Goal: Information Seeking & Learning: Learn about a topic

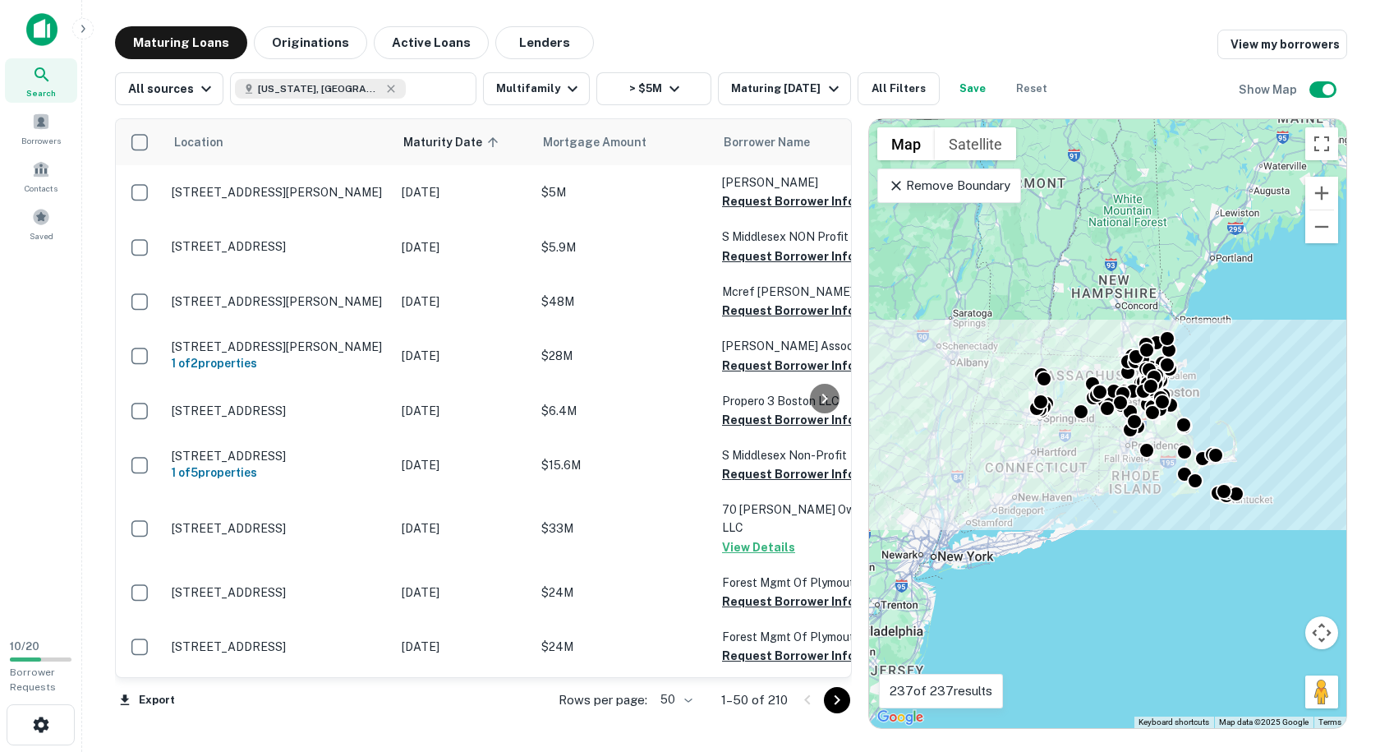
scroll to position [1807, 0]
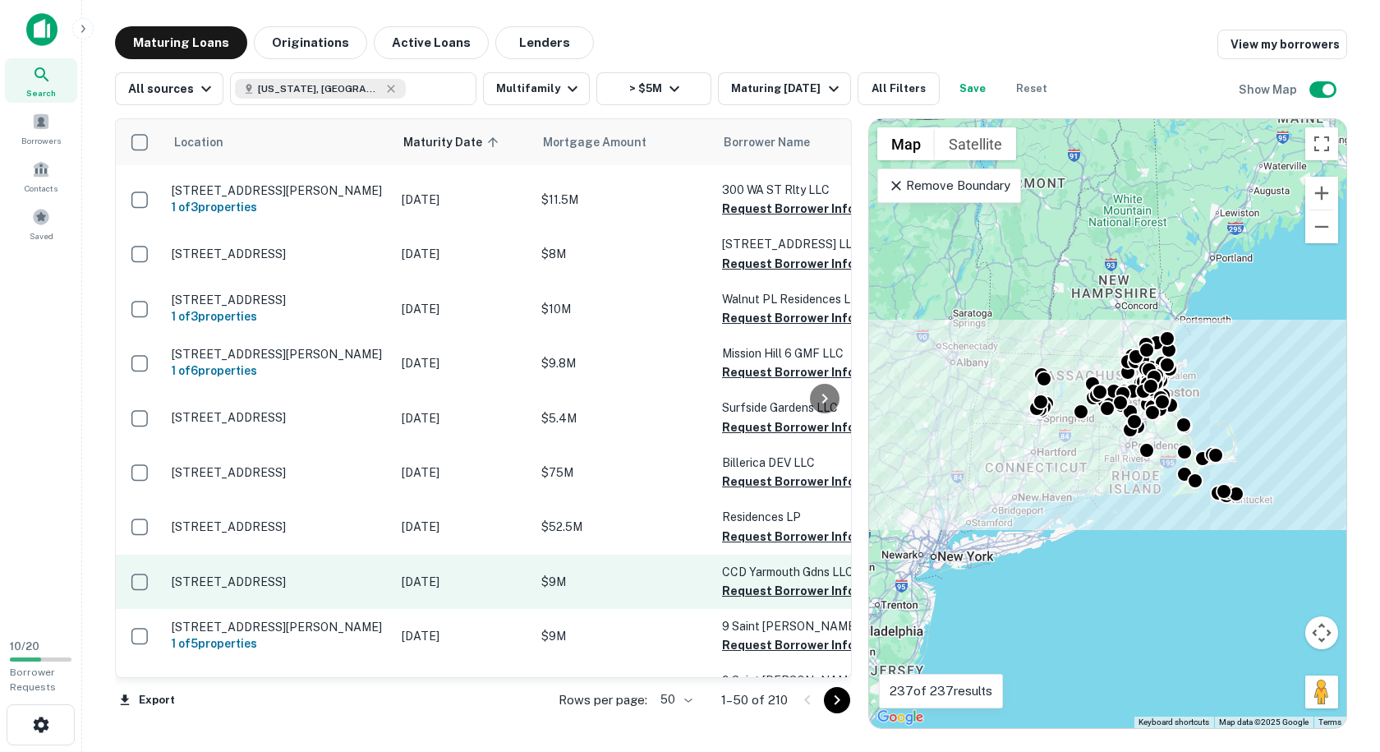
click at [355, 574] on p "[STREET_ADDRESS]" at bounding box center [279, 581] width 214 height 15
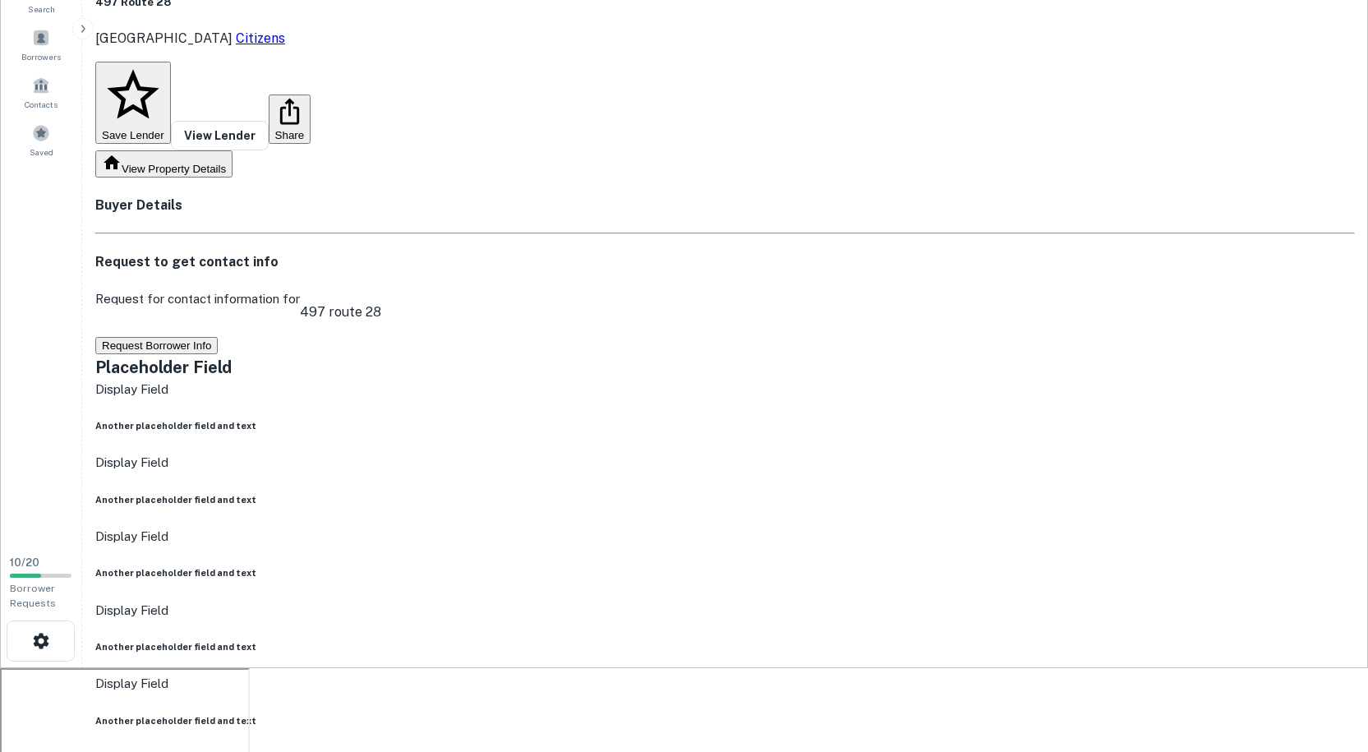
scroll to position [82, 0]
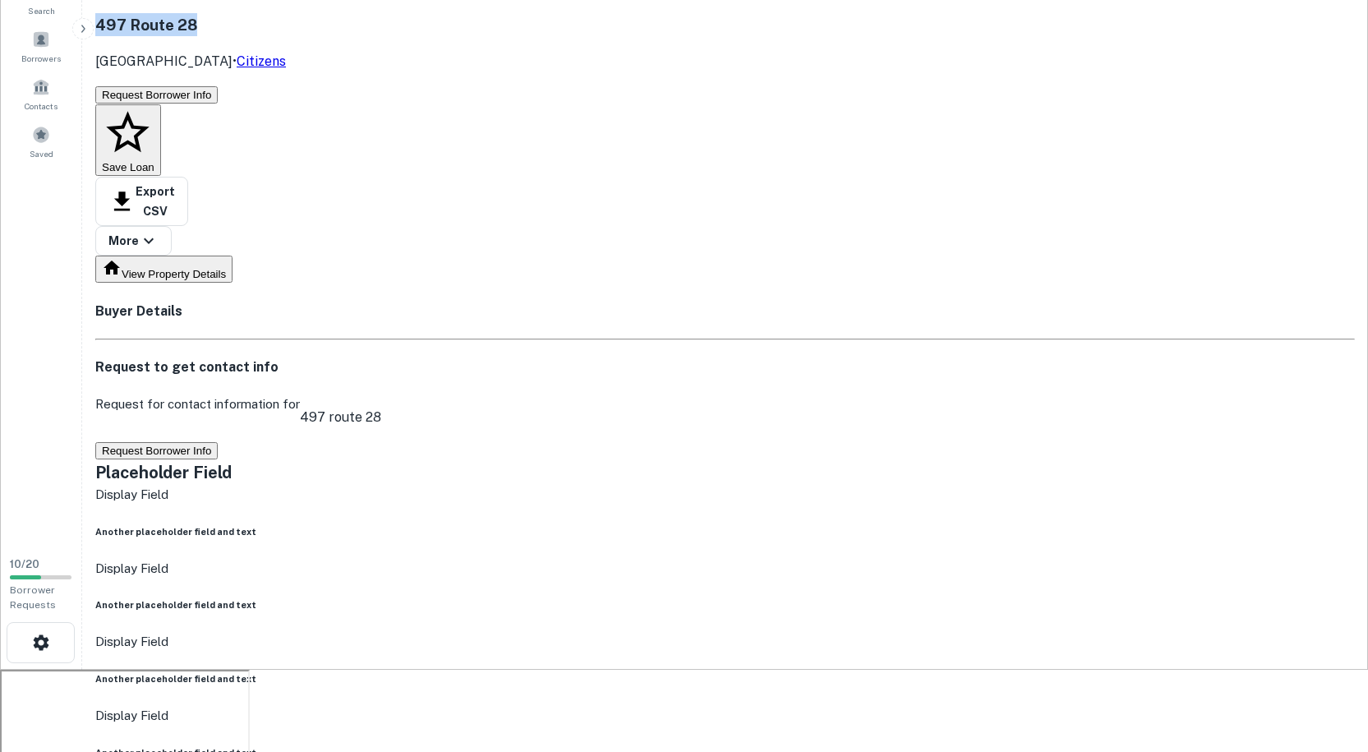
drag, startPoint x: 364, startPoint y: 24, endPoint x: 185, endPoint y: 18, distance: 179.2
click at [185, 18] on h3 "497 Route 28" at bounding box center [190, 24] width 191 height 23
copy h3 "497 Route 28"
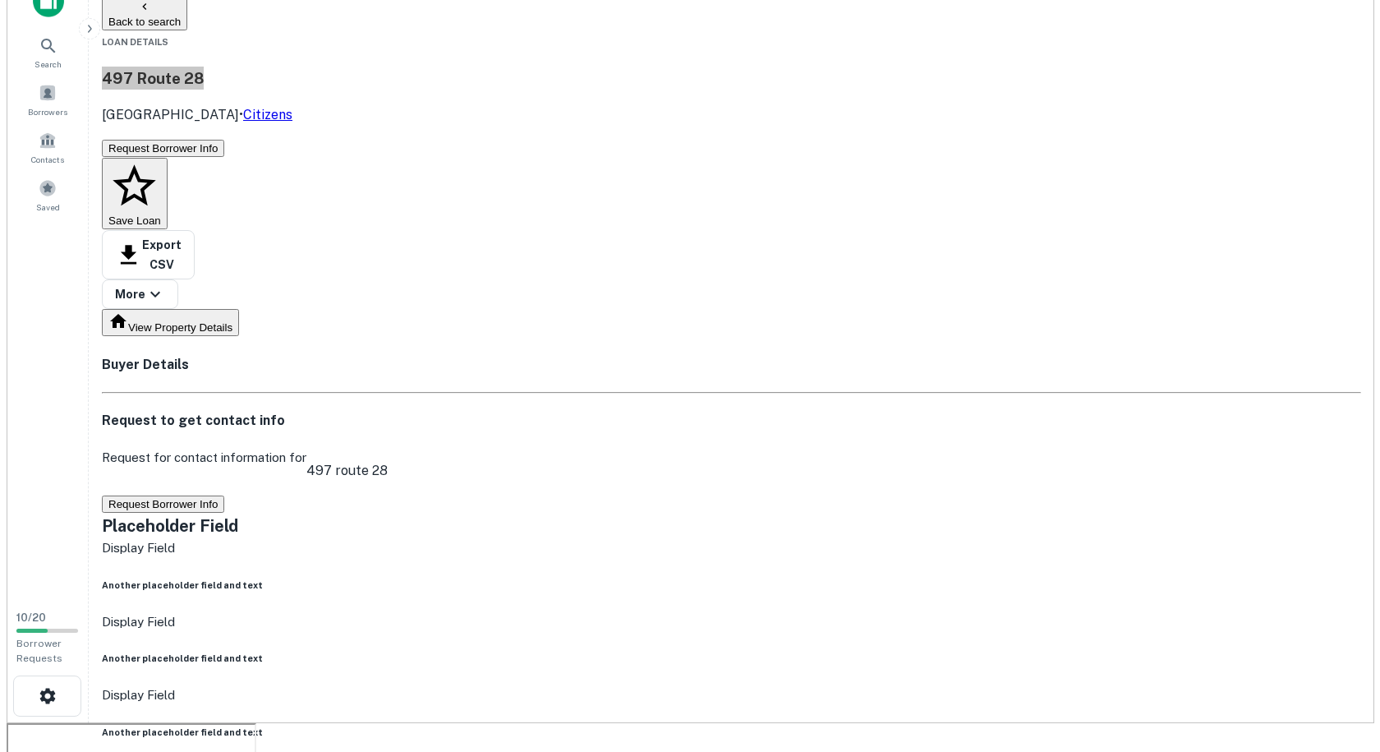
scroll to position [0, 0]
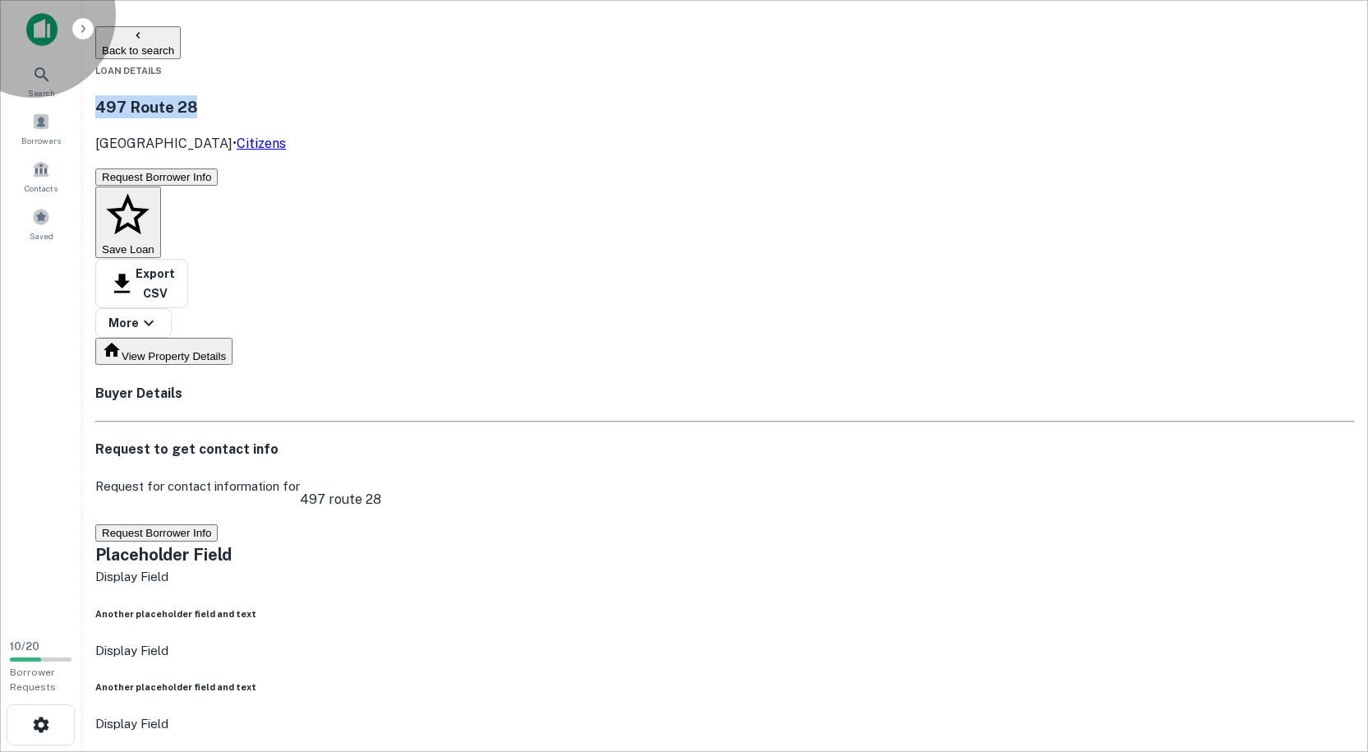
click at [145, 41] on button "Back to search" at bounding box center [137, 42] width 85 height 33
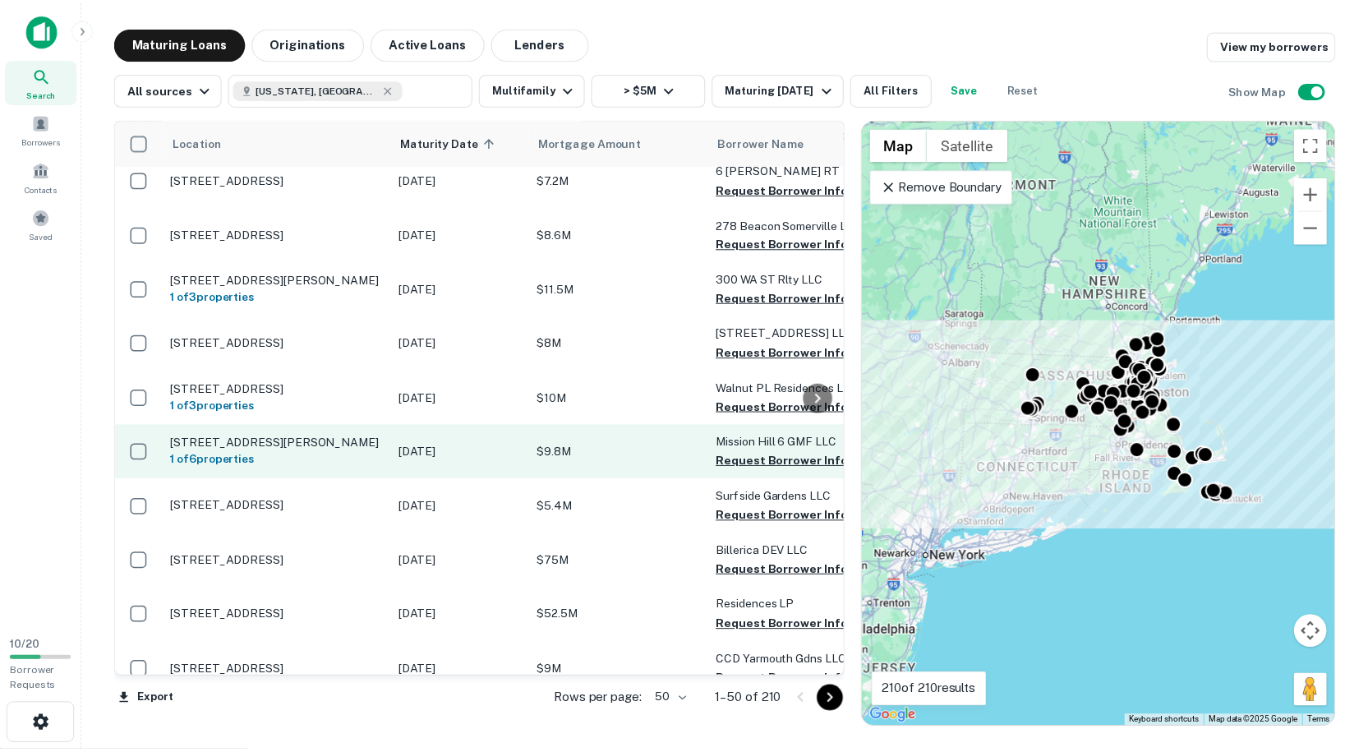
scroll to position [1725, 0]
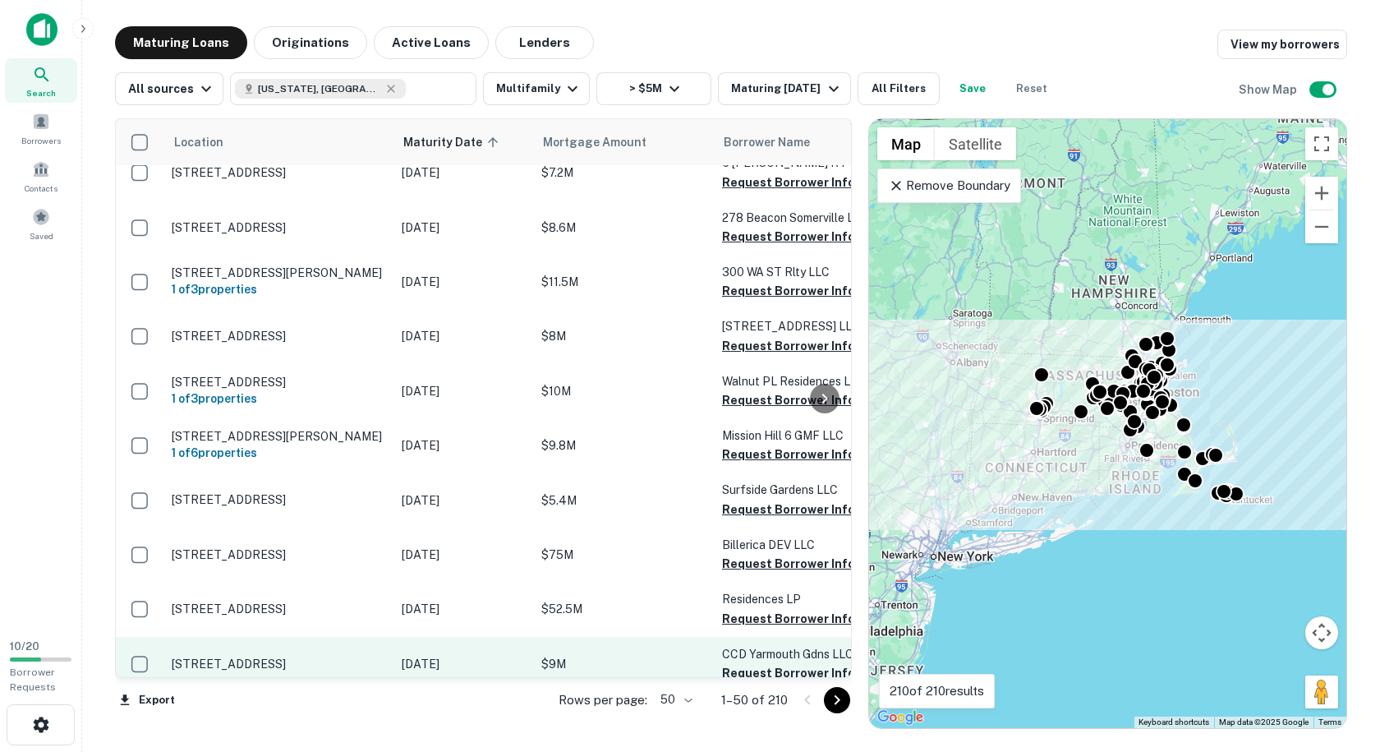
click at [334, 656] on p "[STREET_ADDRESS]" at bounding box center [279, 663] width 214 height 15
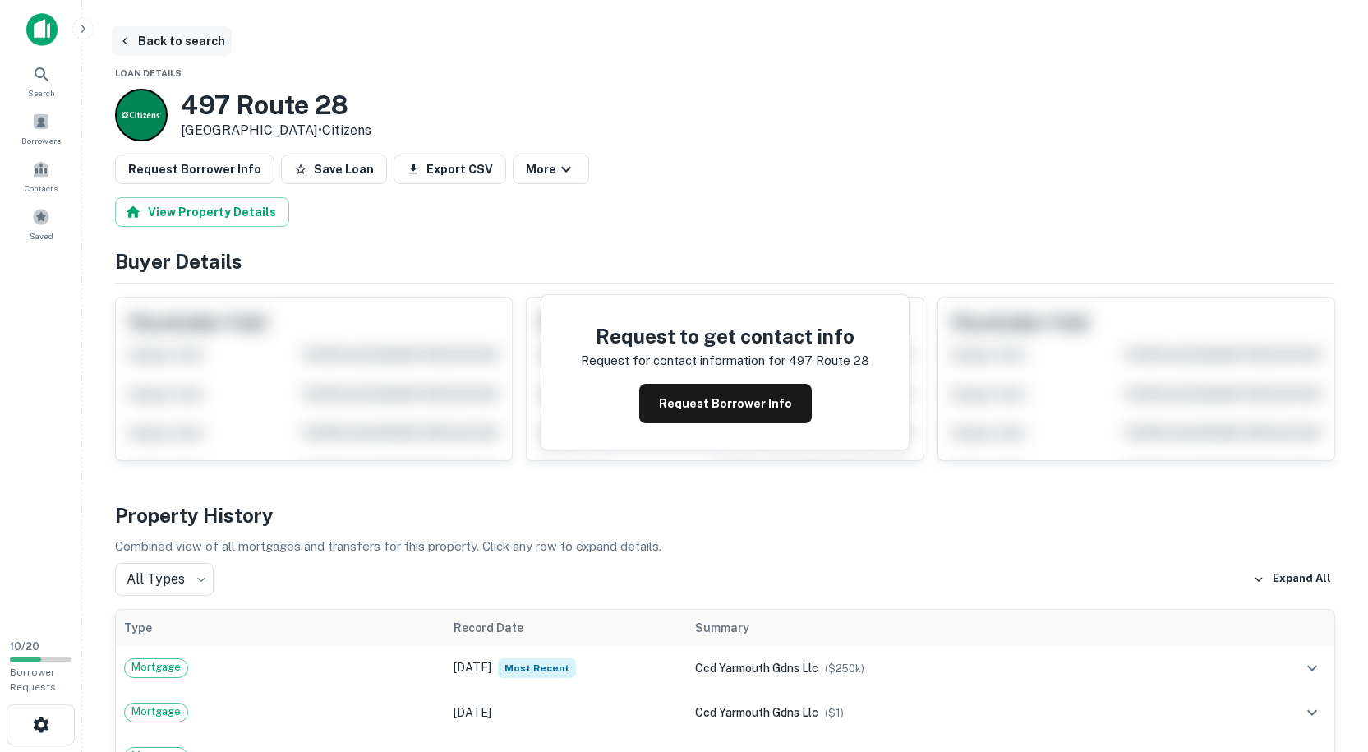
click at [163, 36] on button "Back to search" at bounding box center [172, 41] width 120 height 30
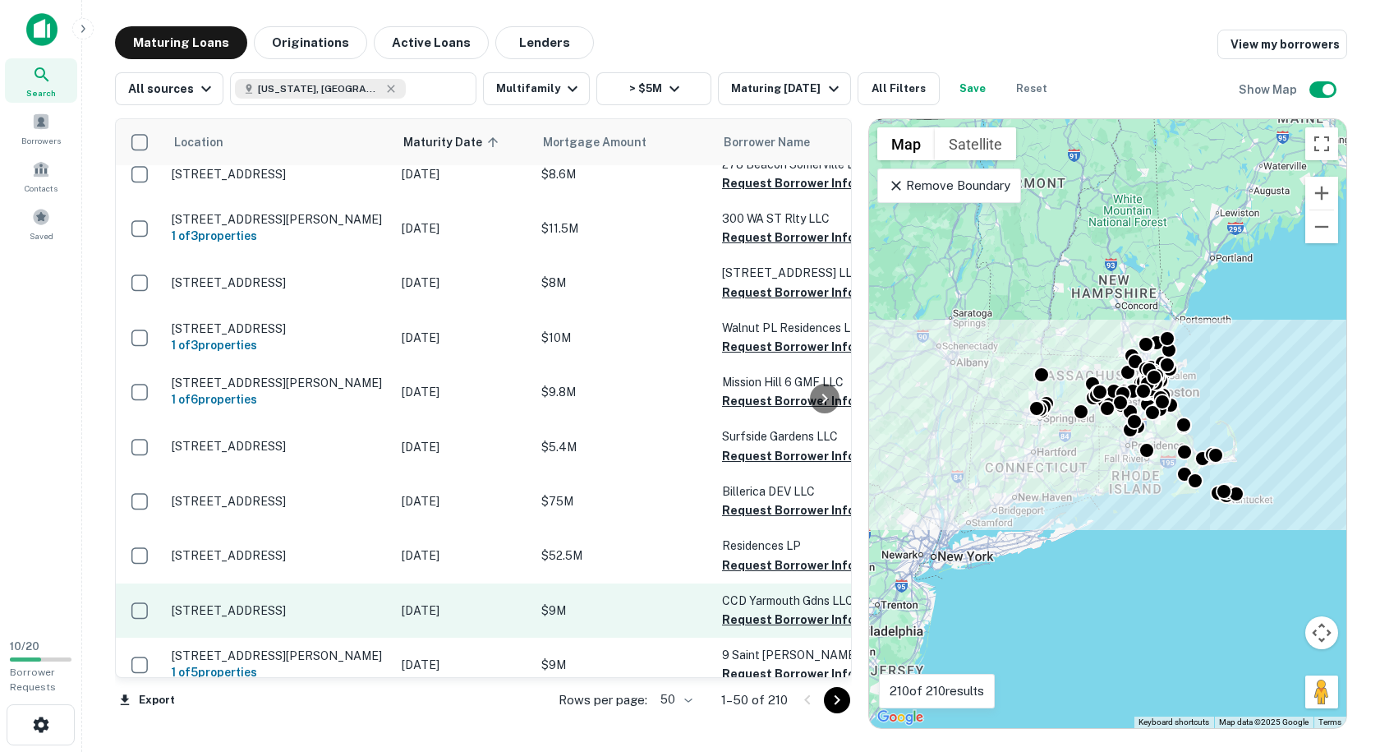
scroll to position [1807, 0]
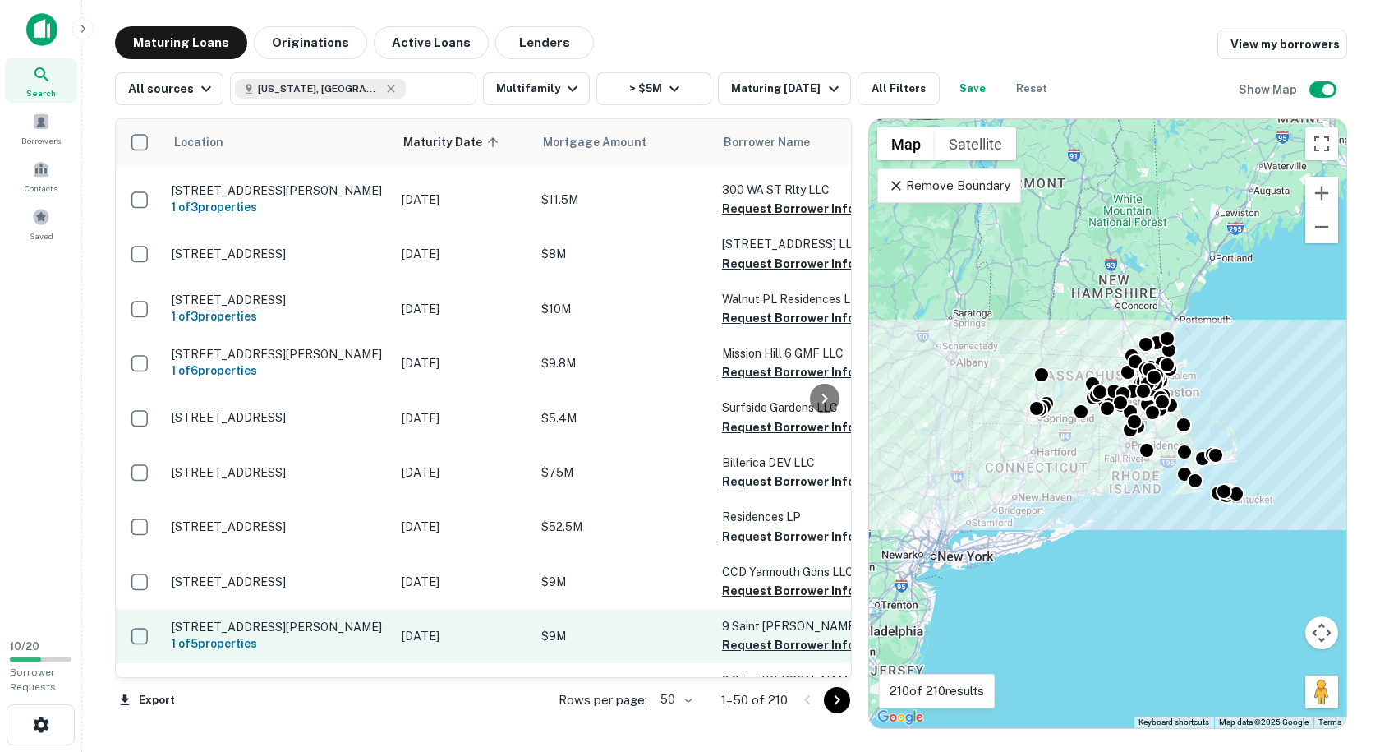
click at [337, 619] on p "[STREET_ADDRESS][PERSON_NAME]" at bounding box center [279, 626] width 214 height 15
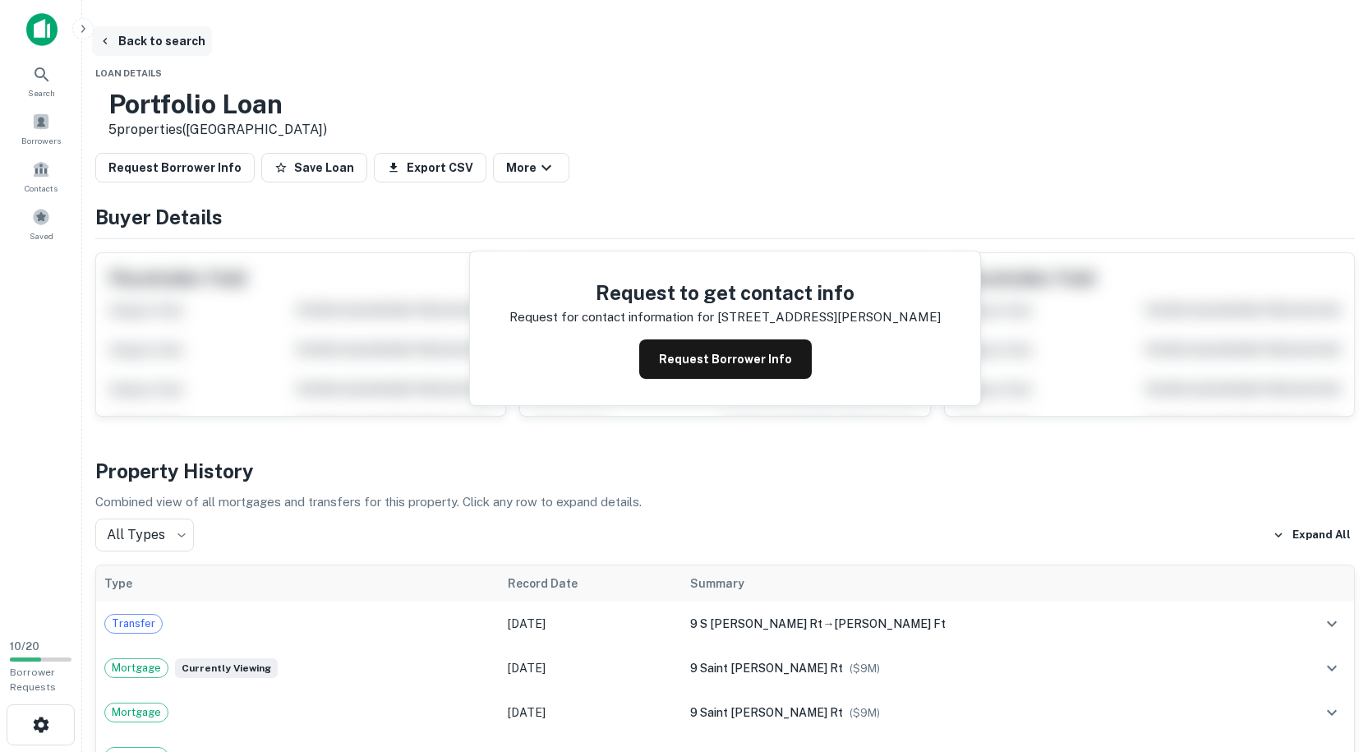
click at [168, 48] on button "Back to search" at bounding box center [152, 41] width 120 height 30
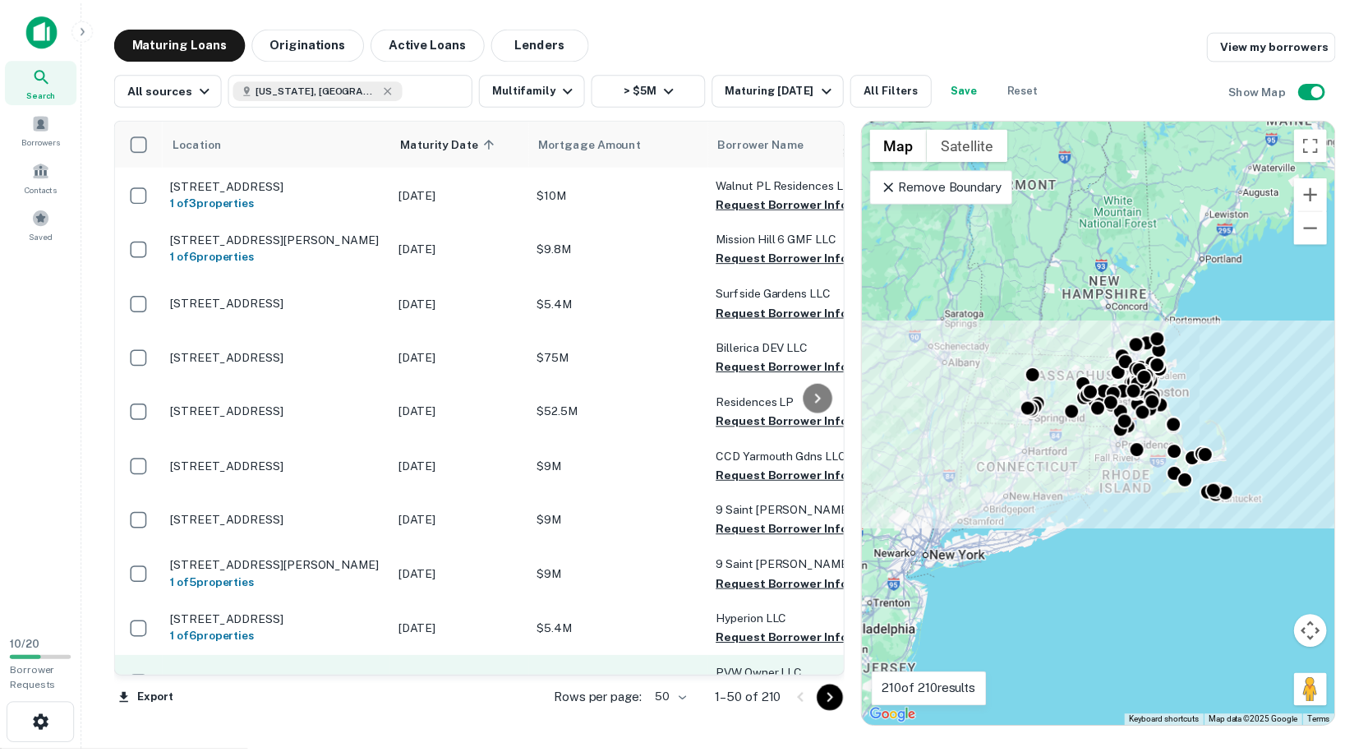
scroll to position [1961, 0]
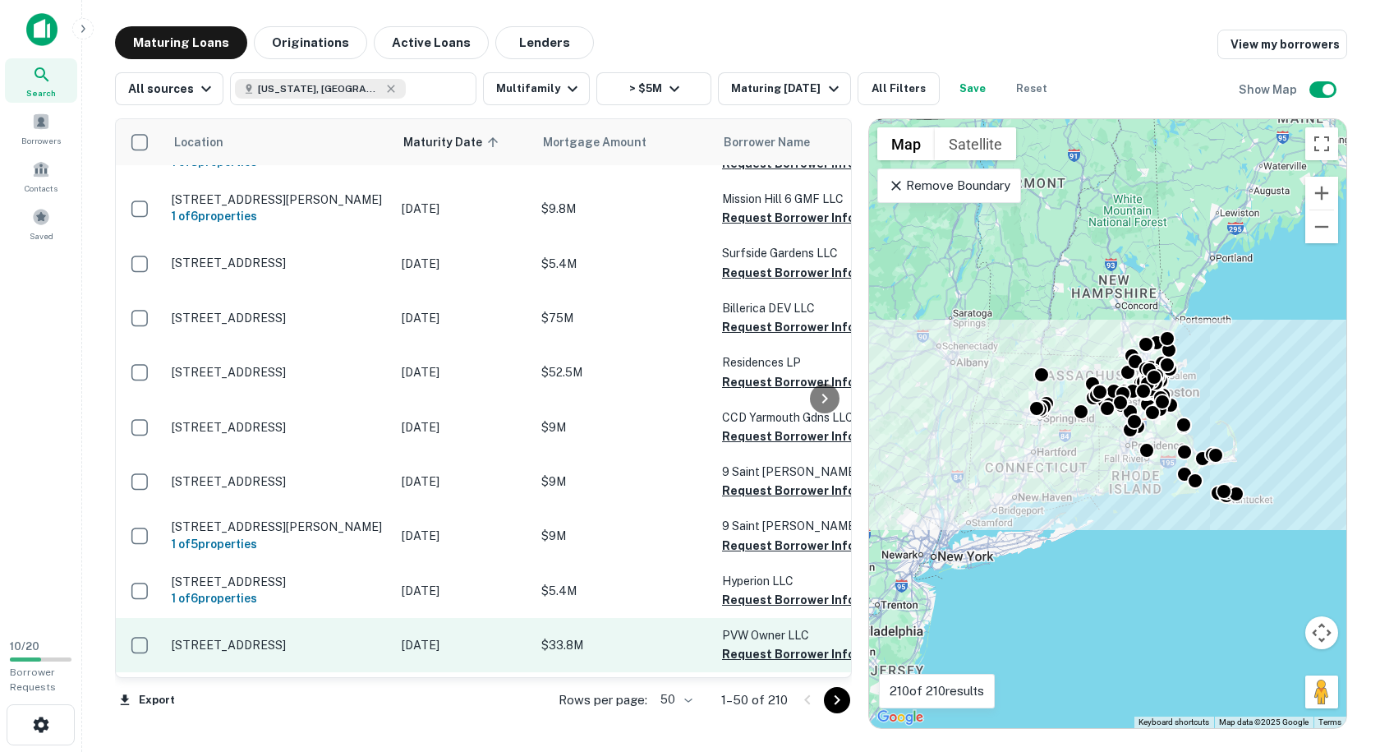
click at [338, 637] on p "[STREET_ADDRESS]" at bounding box center [279, 644] width 214 height 15
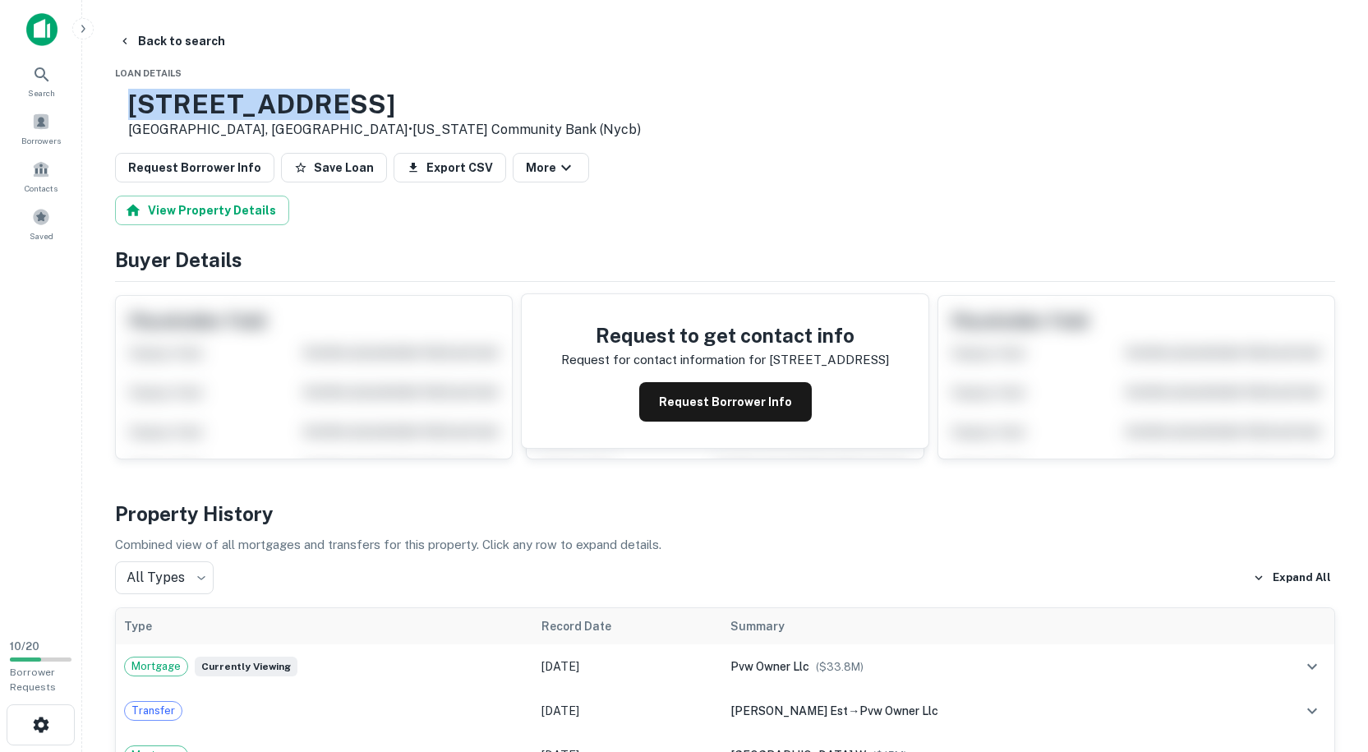
copy h3 "135 E Main St"
drag, startPoint x: 368, startPoint y: 99, endPoint x: 185, endPoint y: 96, distance: 183.2
click at [185, 96] on h3 "135 E Main St" at bounding box center [384, 104] width 513 height 31
drag, startPoint x: 291, startPoint y: 128, endPoint x: 186, endPoint y: 93, distance: 110.9
click at [186, 93] on div "135 E Main St Westborough, MA01581 • NEW York Community Bank (nycb)" at bounding box center [384, 114] width 513 height 51
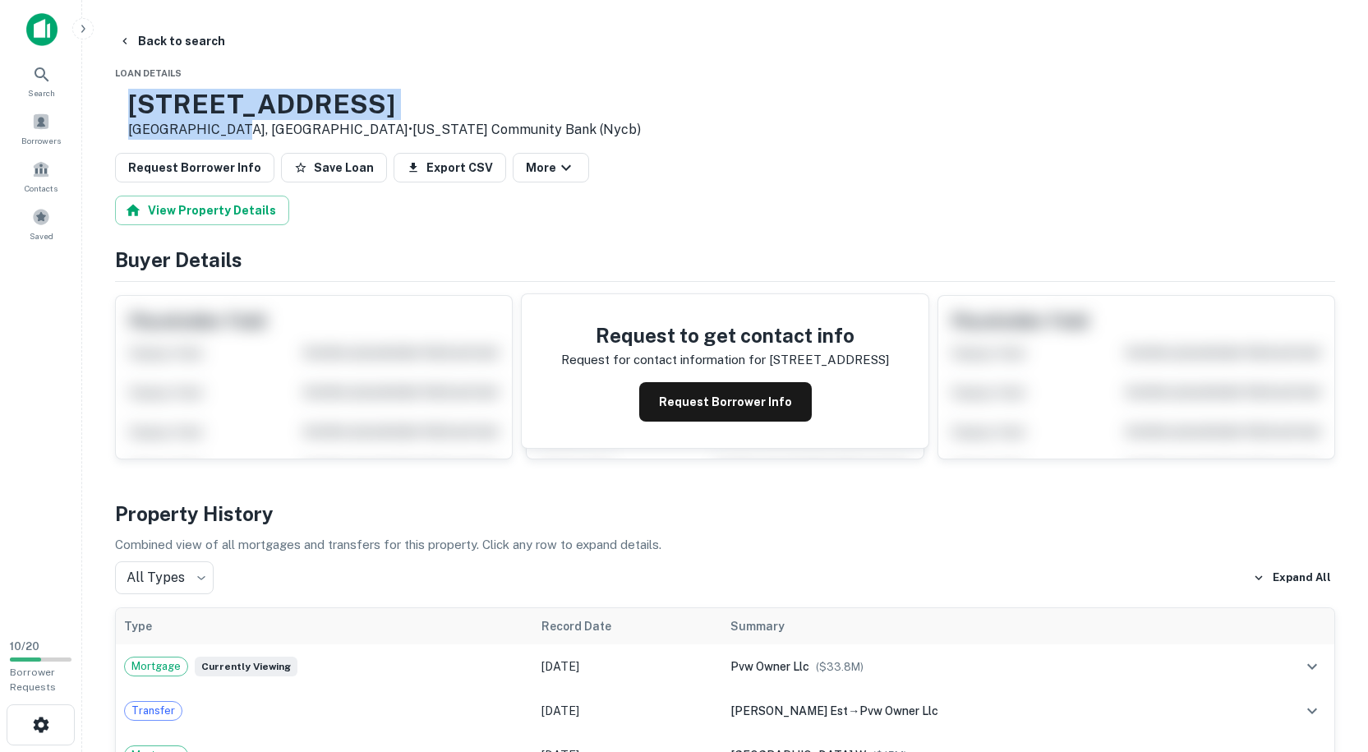
copy div "135 E Main St Westborough, MA"
click at [147, 34] on button "Back to search" at bounding box center [172, 41] width 120 height 30
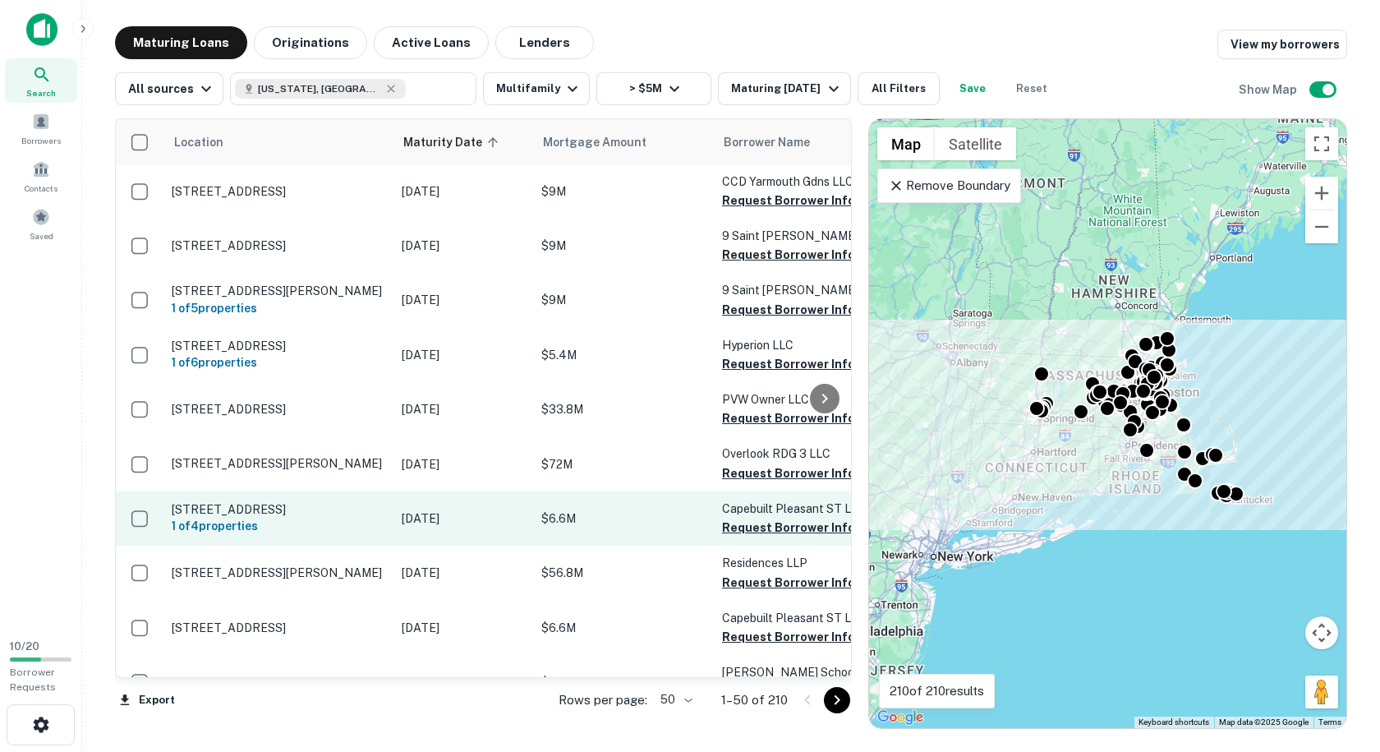
scroll to position [2208, 0]
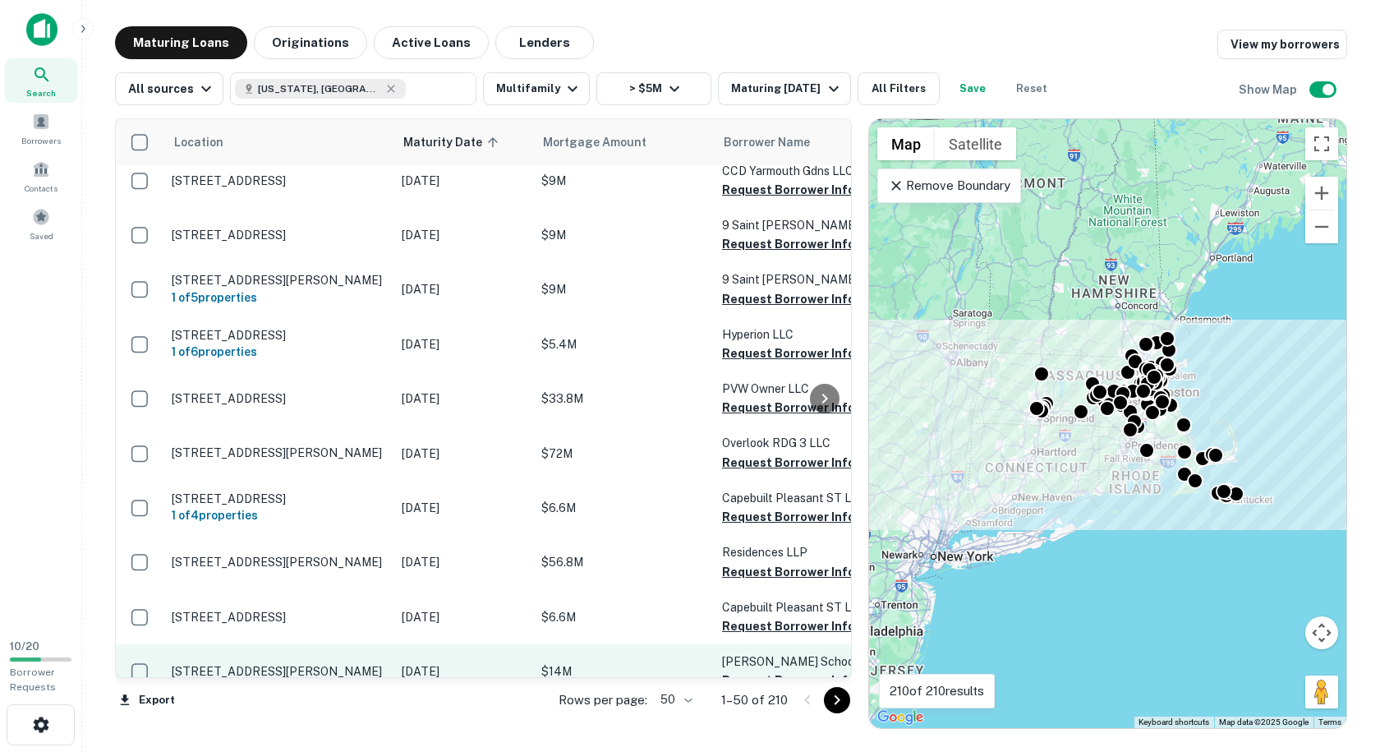
click at [448, 662] on p "[DATE]" at bounding box center [463, 671] width 123 height 18
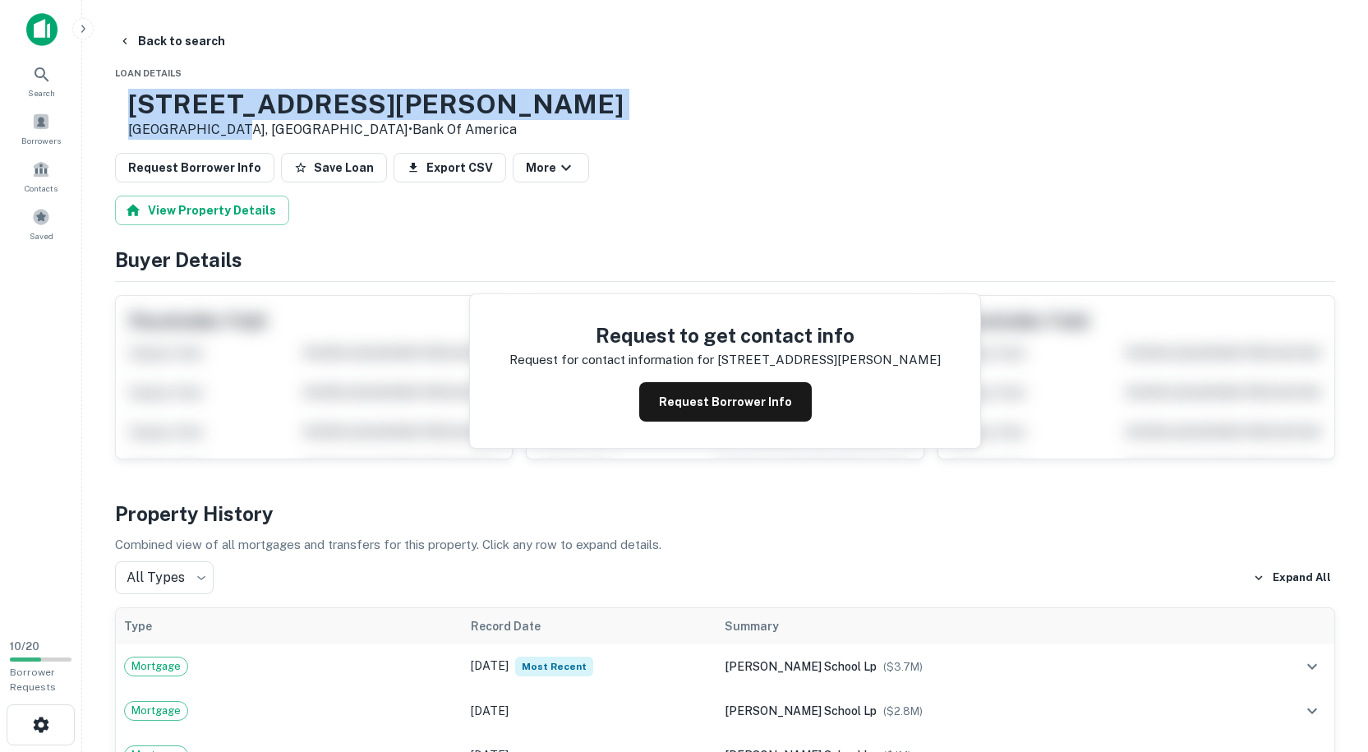
drag, startPoint x: 284, startPoint y: 129, endPoint x: 189, endPoint y: 100, distance: 99.5
click at [189, 100] on div "80 Marcy St Southbridge, MA01550 • Bank Of America" at bounding box center [375, 114] width 495 height 51
copy div "80 Marcy St Southbridge, MA"
click at [136, 47] on button "Back to search" at bounding box center [172, 41] width 120 height 30
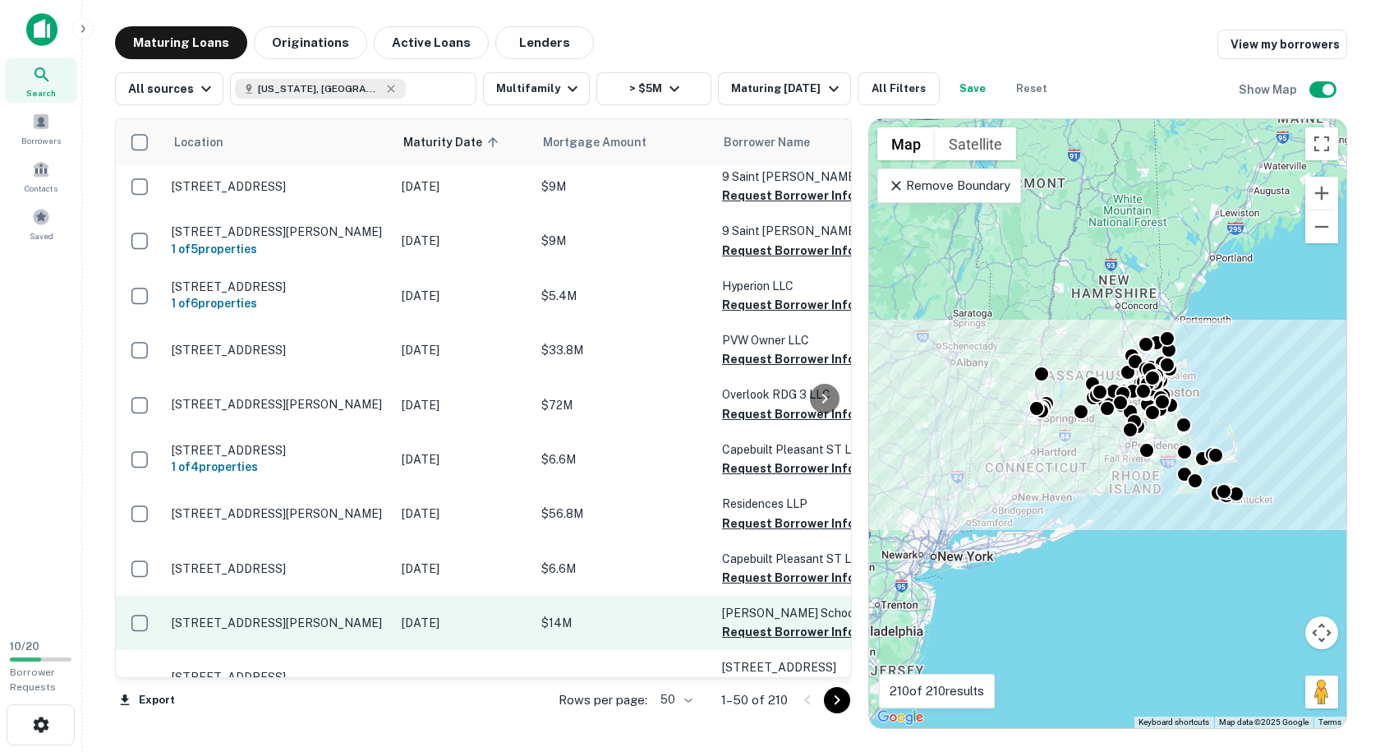
scroll to position [2278, 0]
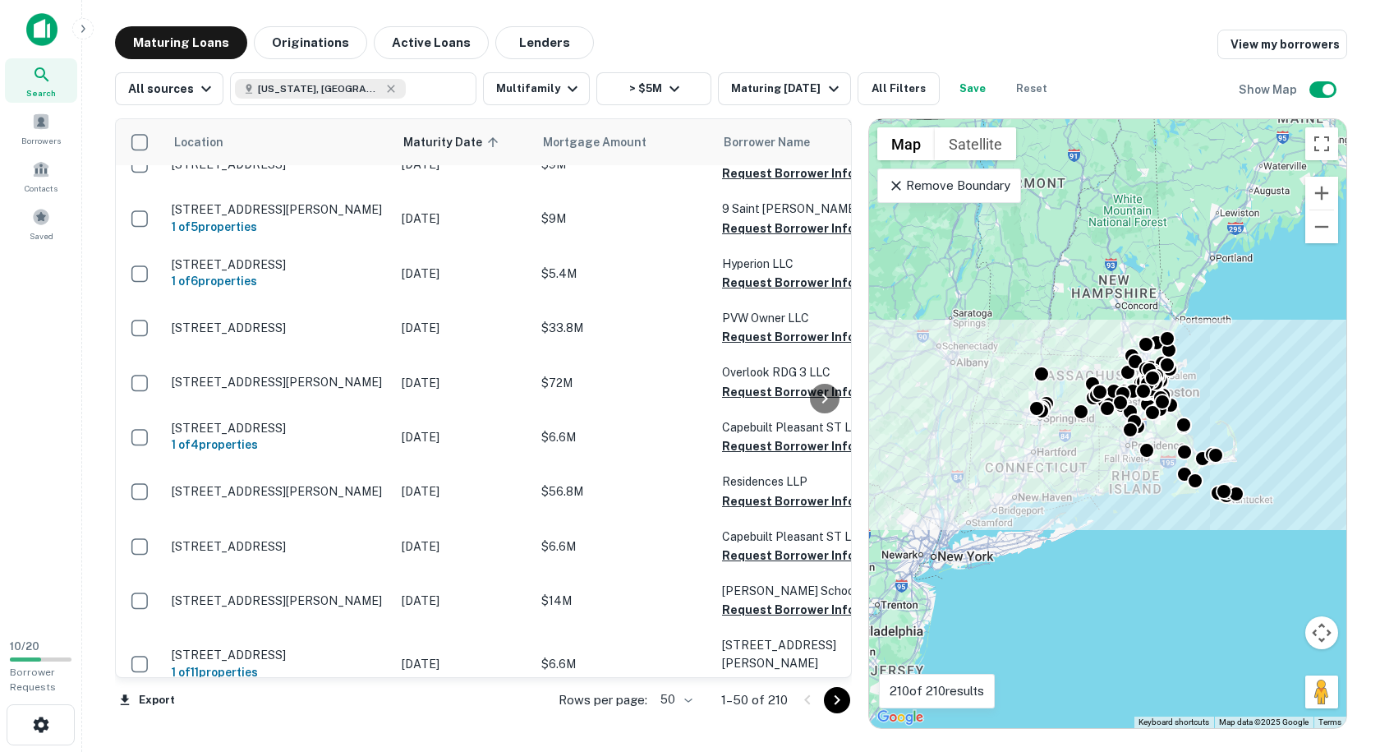
click at [825, 703] on button "Go to next page" at bounding box center [837, 700] width 26 height 26
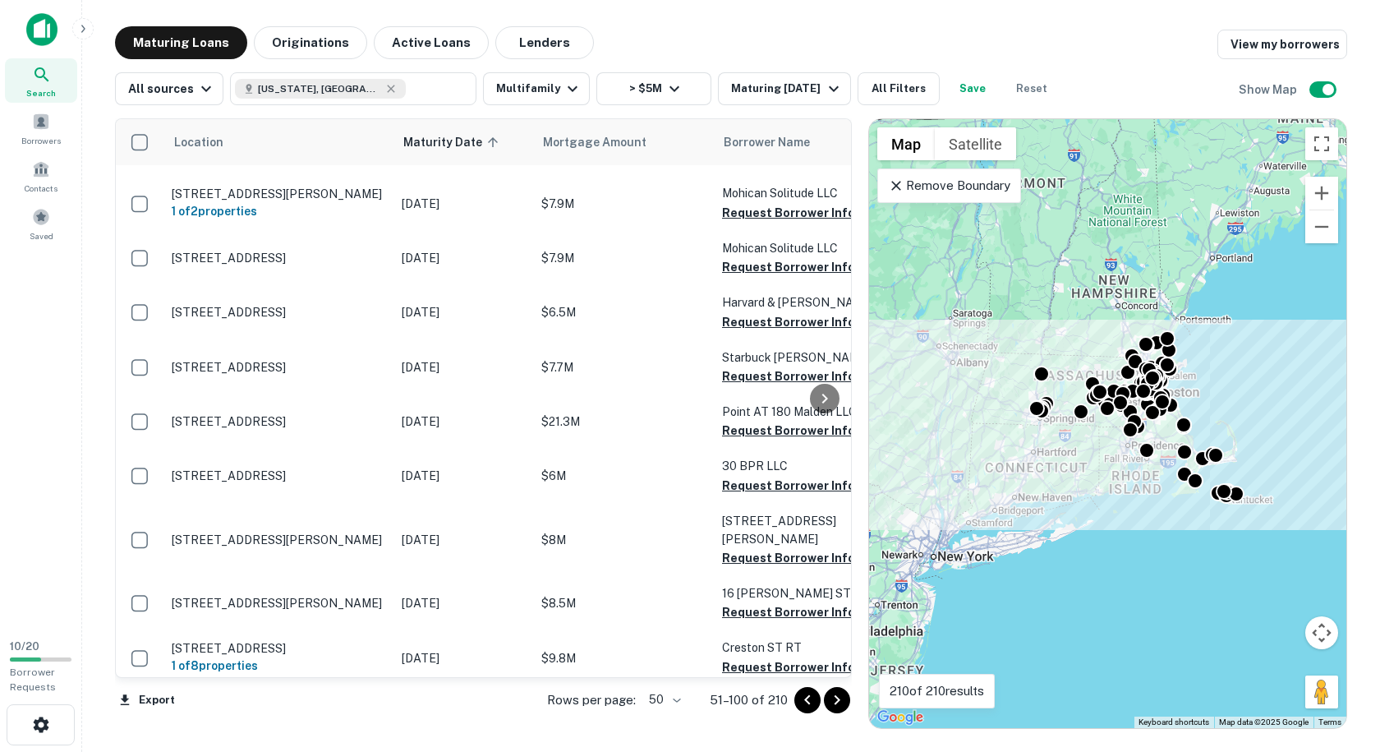
scroll to position [2237, 0]
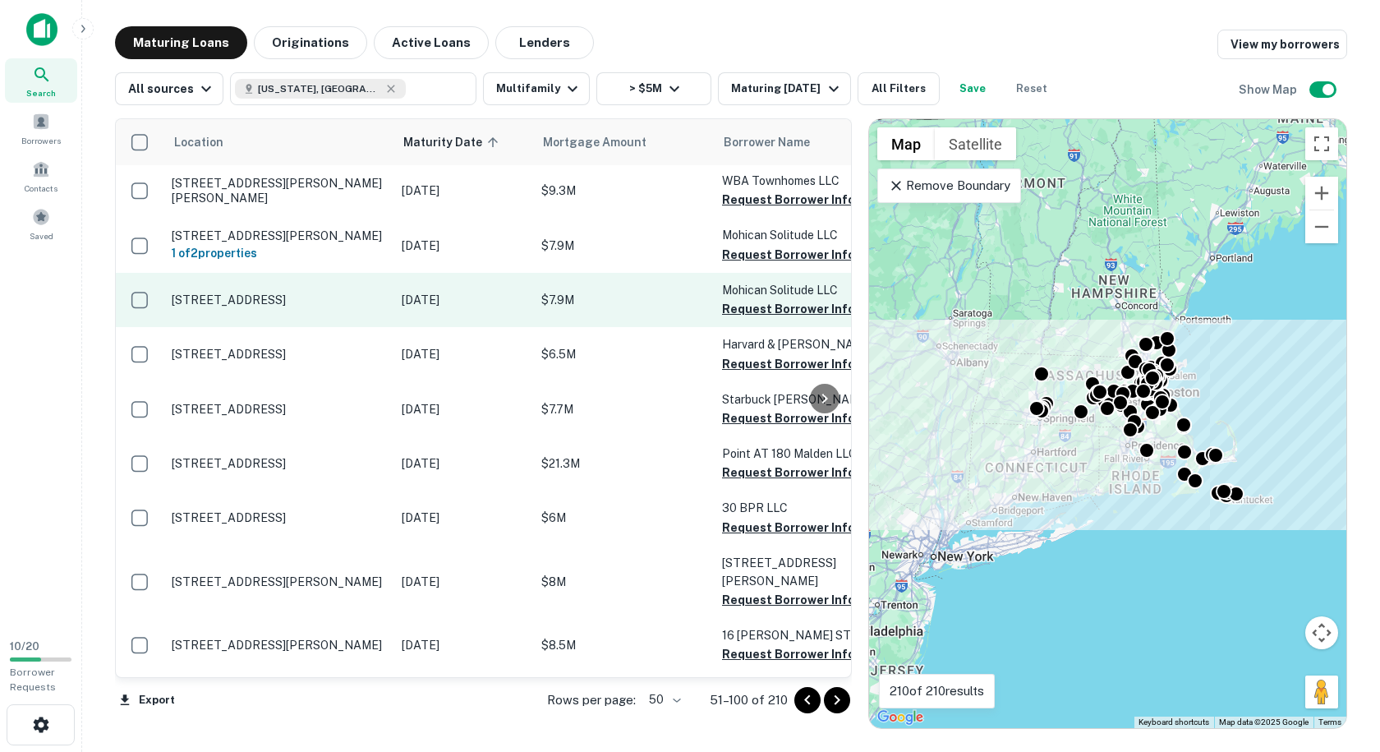
click at [377, 273] on td "[STREET_ADDRESS]" at bounding box center [278, 300] width 230 height 54
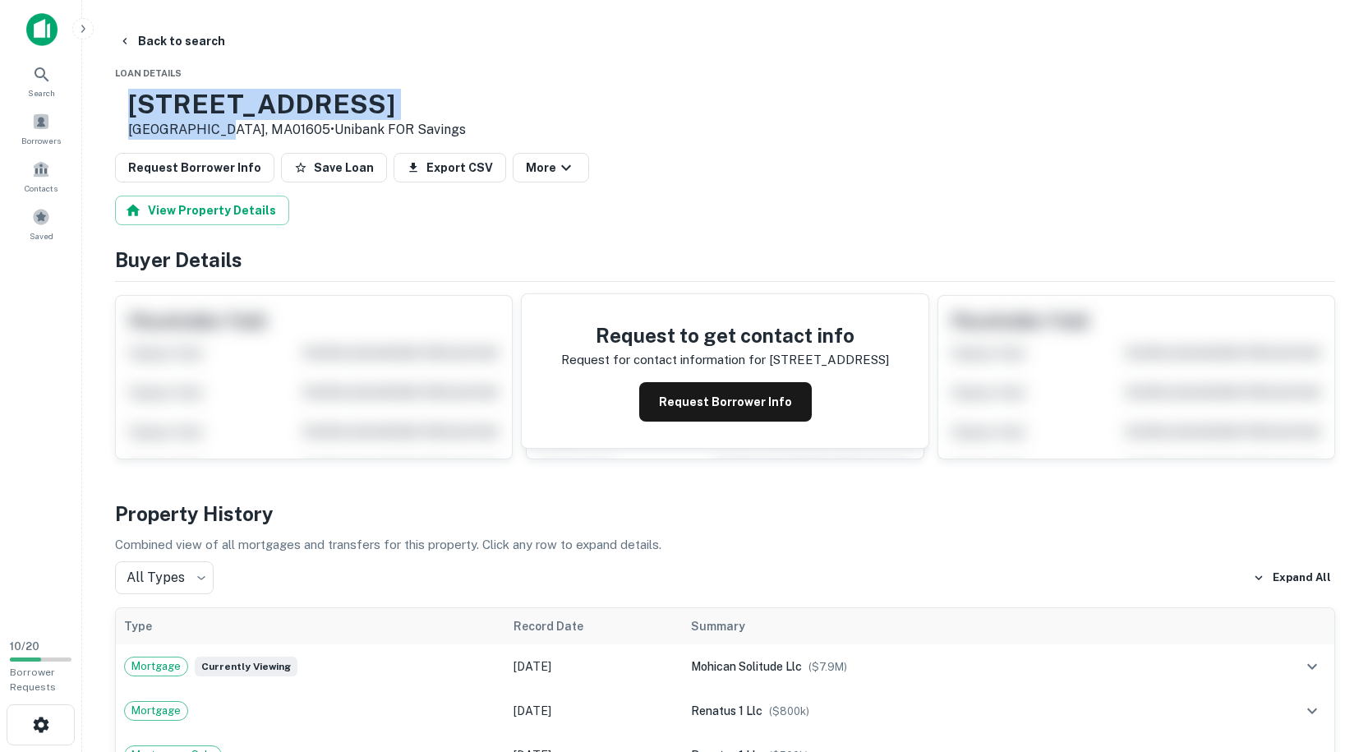
drag, startPoint x: 268, startPoint y: 131, endPoint x: 177, endPoint y: 98, distance: 96.9
click at [177, 98] on div "6 Mohican Rd Worcester, MA01605 • Unibank FOR Savings" at bounding box center [290, 114] width 351 height 51
copy div "6 Mohican Rd Worcester, MA"
drag, startPoint x: 142, startPoint y: 41, endPoint x: 154, endPoint y: 46, distance: 13.3
click at [142, 41] on button "Back to search" at bounding box center [172, 41] width 120 height 30
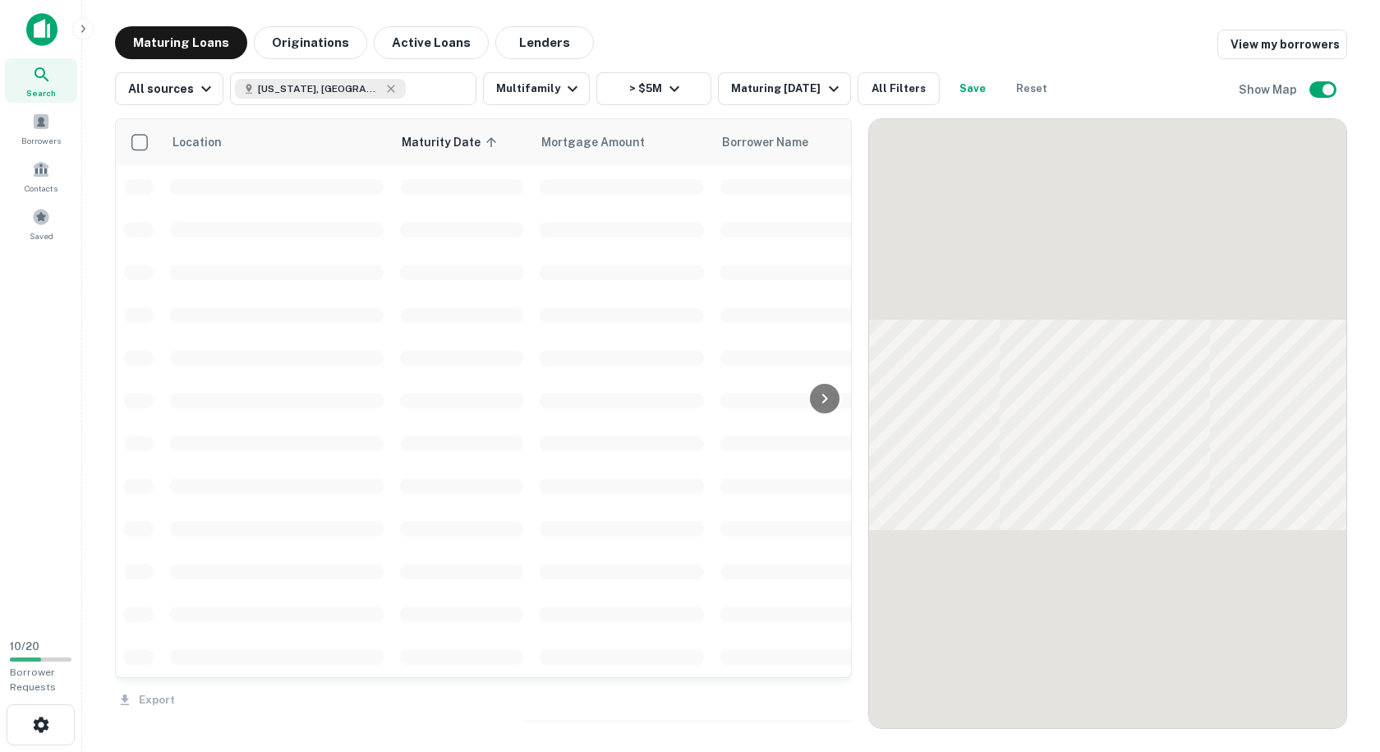
scroll to position [2237, 0]
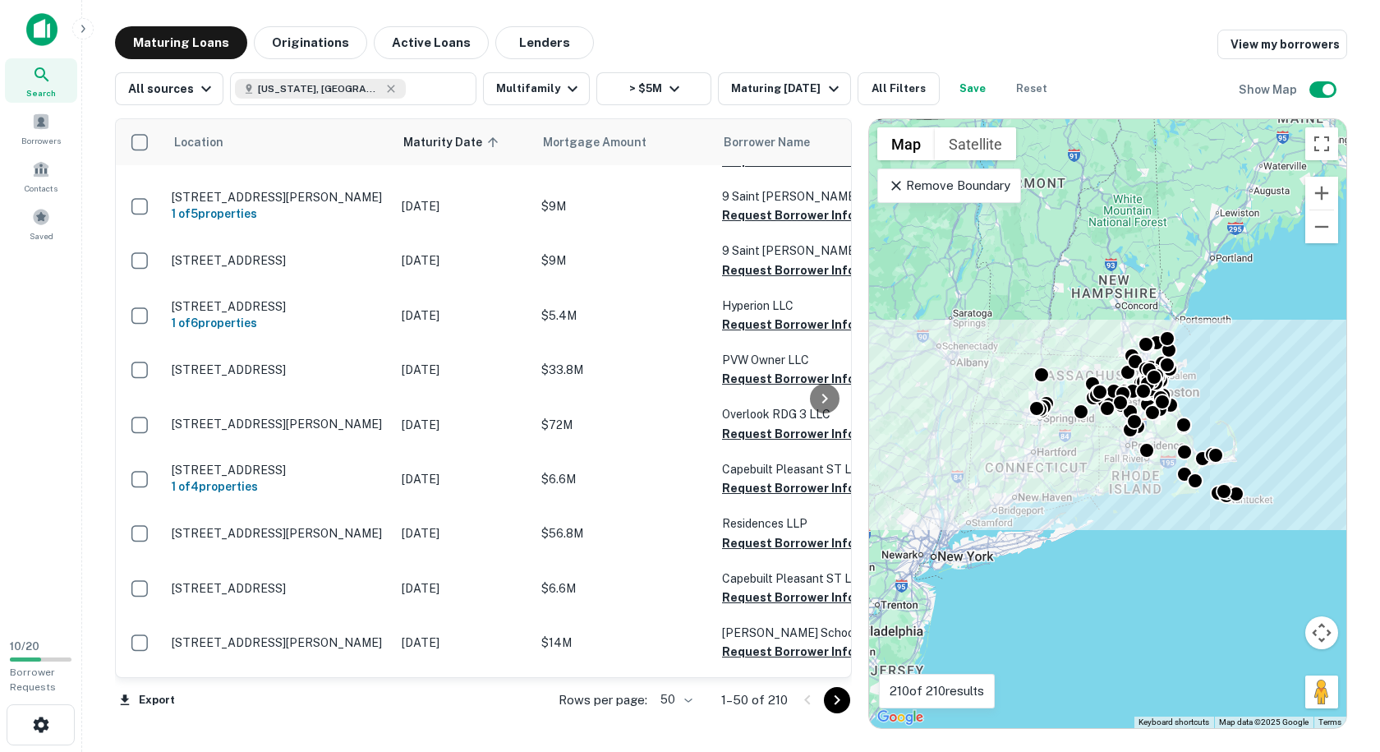
click at [842, 704] on icon "Go to next page" at bounding box center [837, 700] width 20 height 20
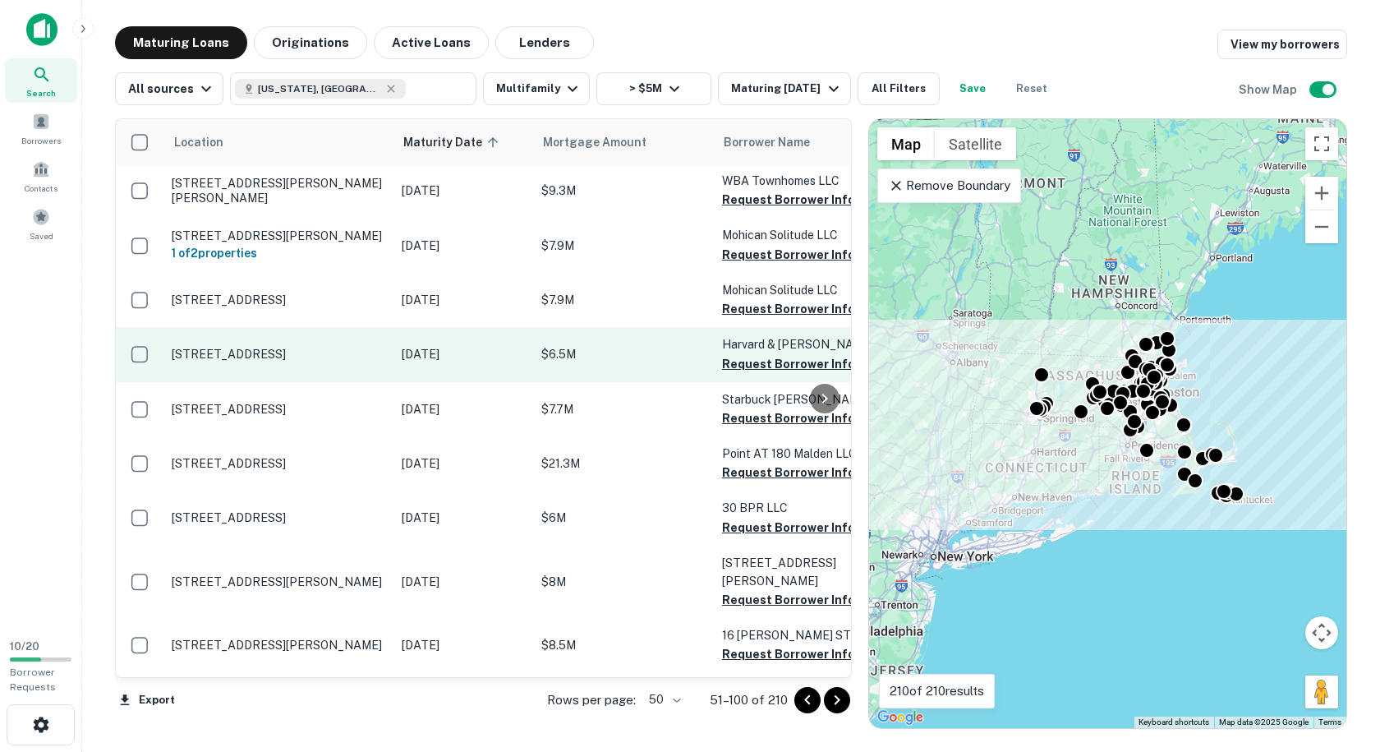
click at [274, 347] on p "[STREET_ADDRESS]" at bounding box center [279, 354] width 214 height 15
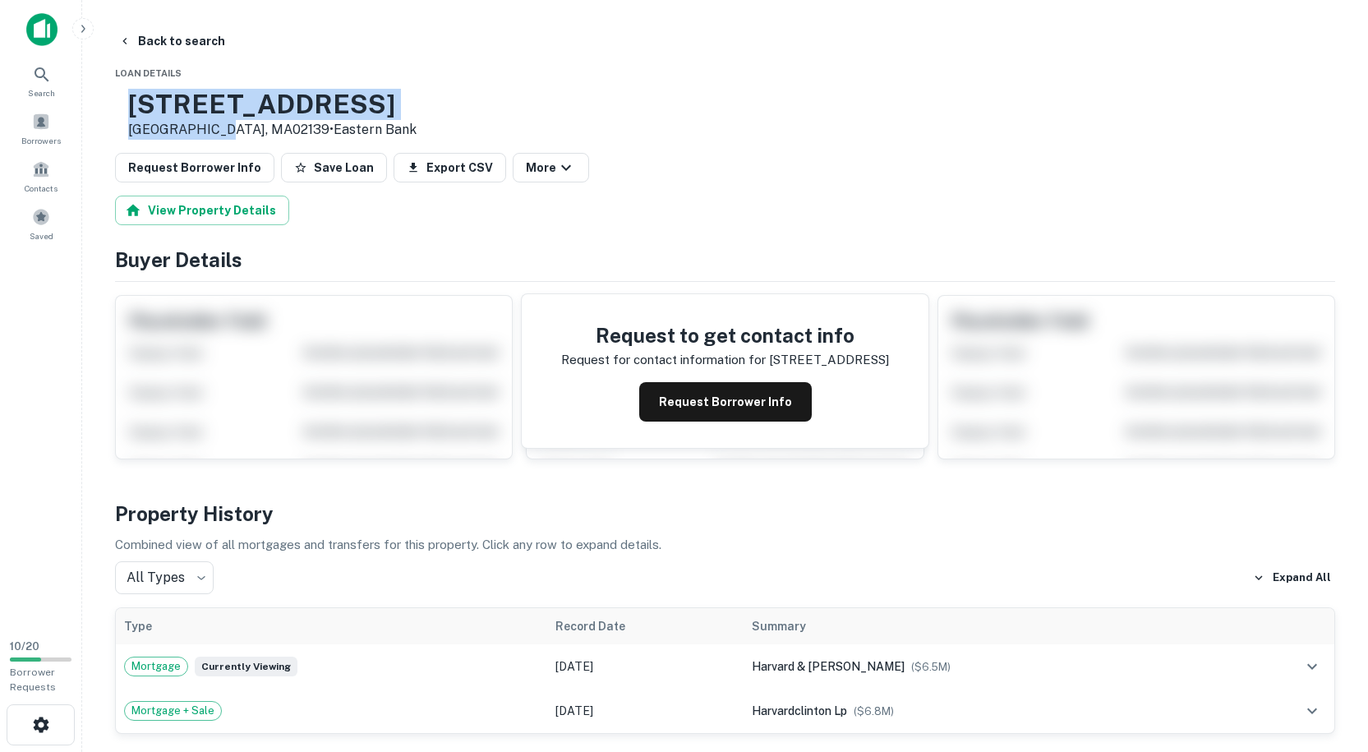
drag, startPoint x: 275, startPoint y: 132, endPoint x: 184, endPoint y: 103, distance: 95.6
click at [184, 103] on div "294 Harvard St Cambridge, MA02139 • Eastern Bank" at bounding box center [272, 114] width 288 height 51
copy div "294 Harvard St Cambridge, MA"
click at [126, 37] on icon "button" at bounding box center [124, 40] width 13 height 13
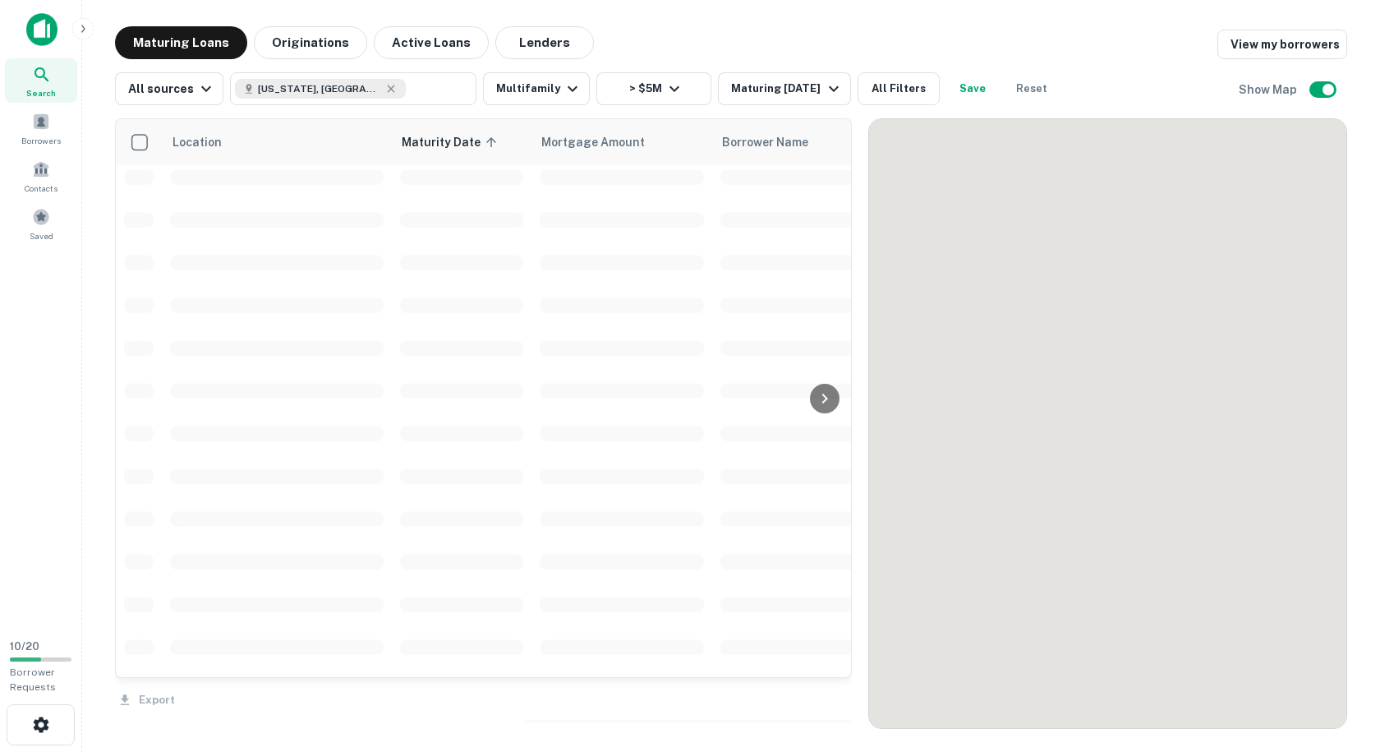
scroll to position [2237, 0]
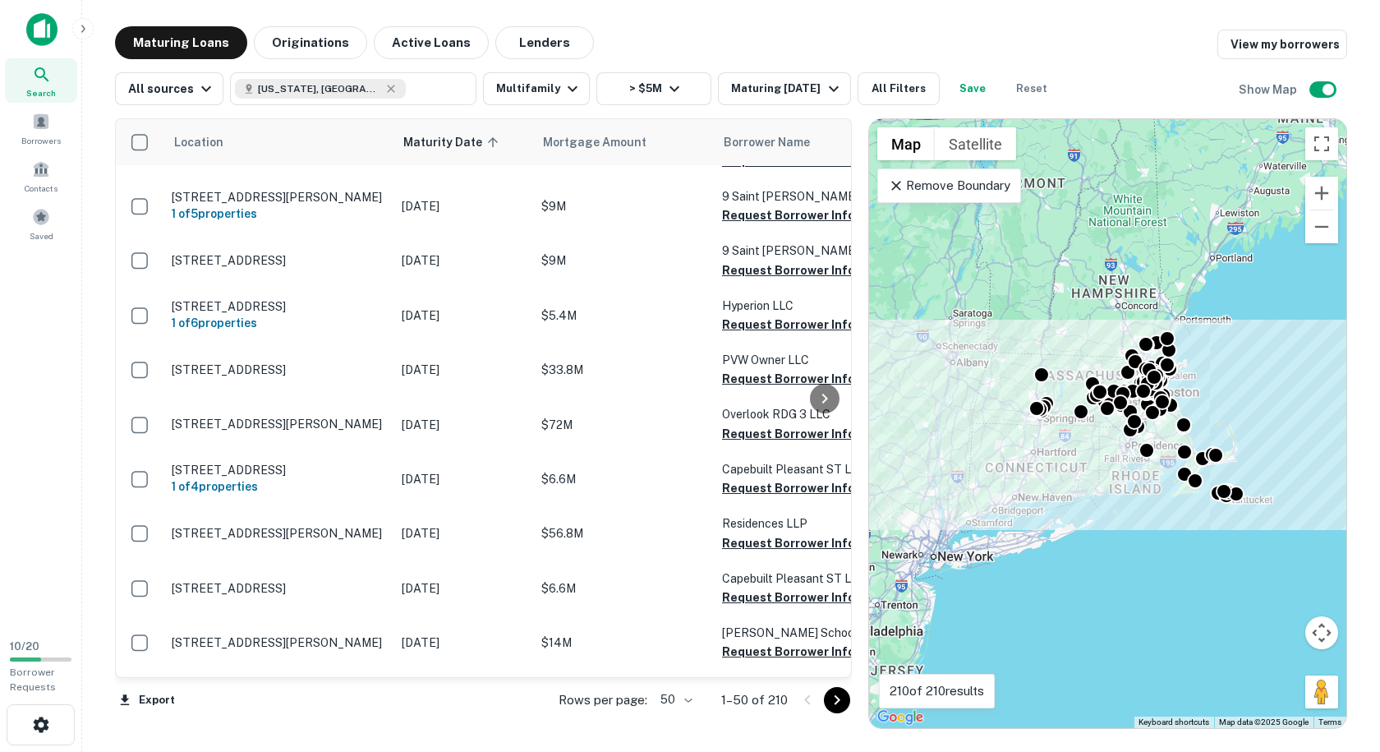
click at [830, 700] on icon "Go to next page" at bounding box center [837, 700] width 20 height 20
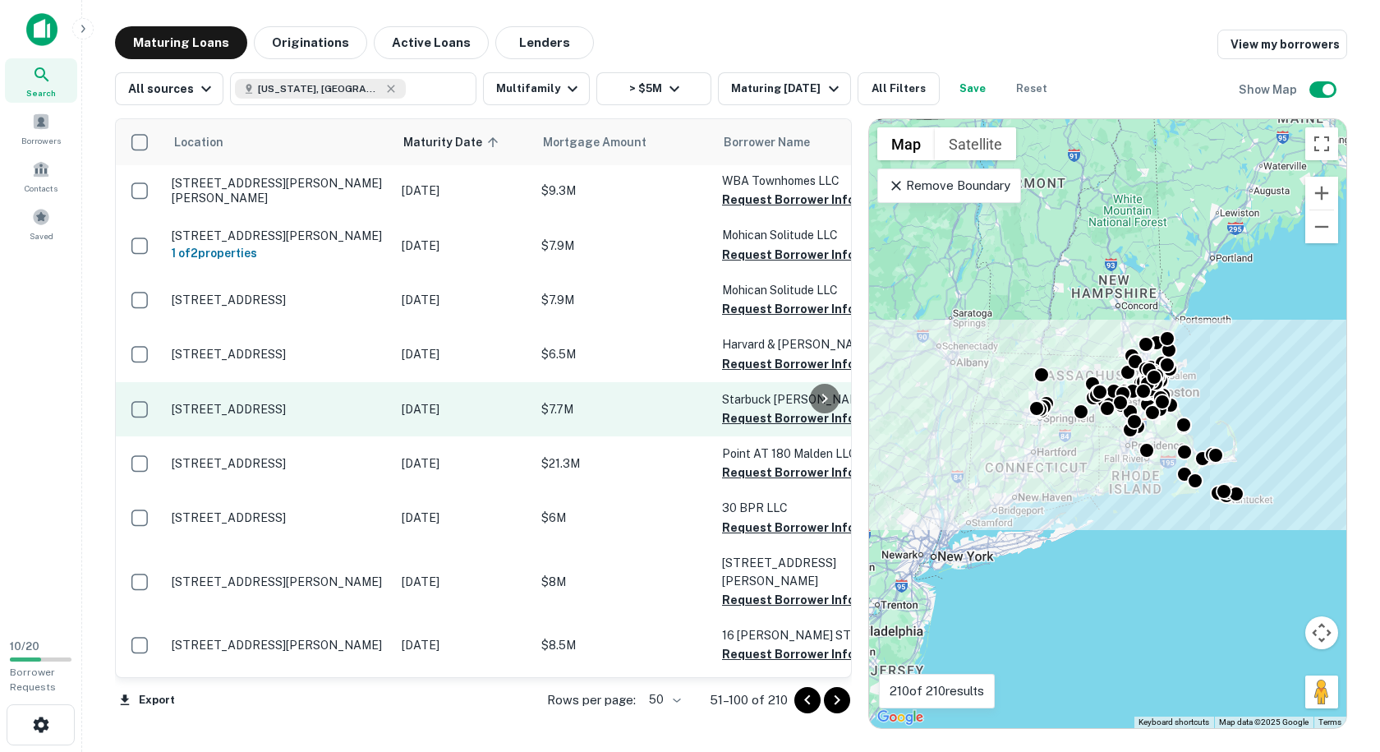
click at [367, 402] on p "[STREET_ADDRESS]" at bounding box center [279, 409] width 214 height 15
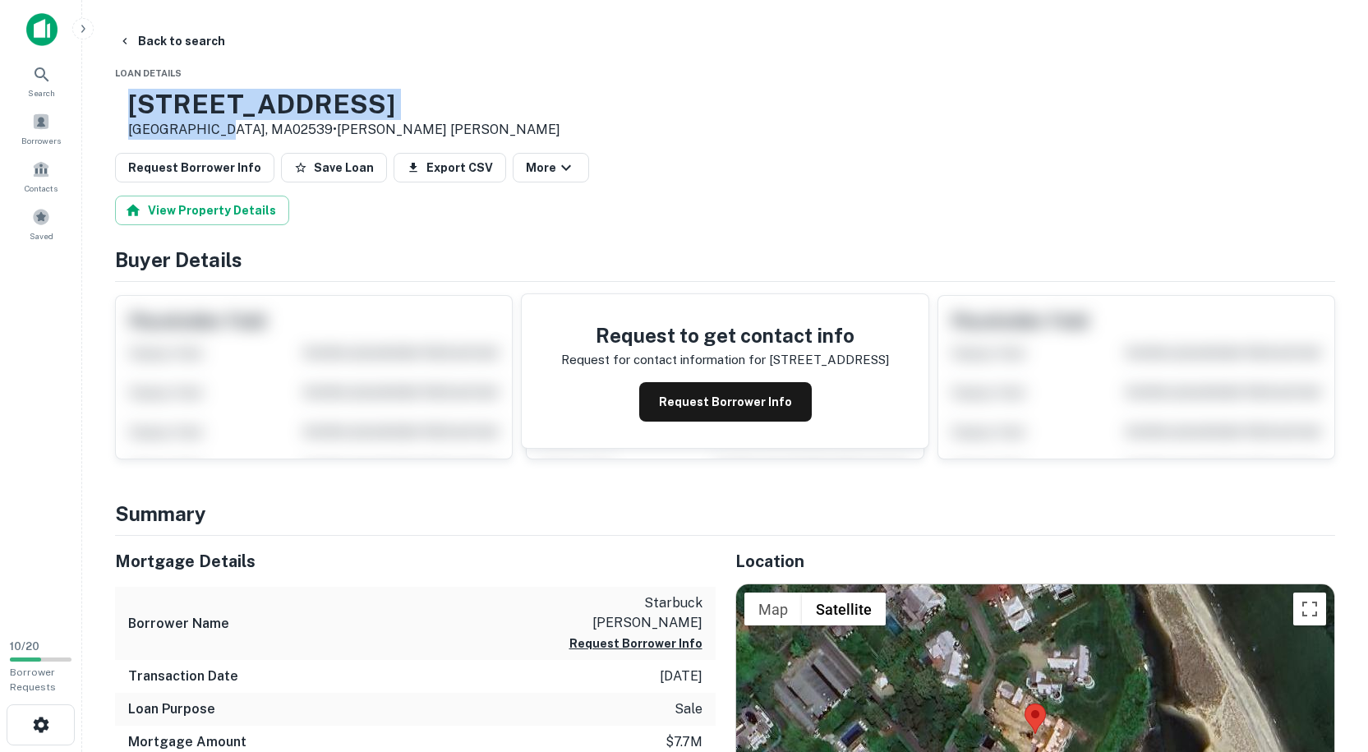
drag, startPoint x: 272, startPoint y: 126, endPoint x: 185, endPoint y: 104, distance: 89.6
click at [185, 104] on div "7 Starbuck Neck Rd Edgartown, MA02539 • Goldman Sachs" at bounding box center [344, 114] width 432 height 51
copy div "7 Starbuck Neck Rd Edgartown, MA"
click at [170, 34] on button "Back to search" at bounding box center [172, 41] width 120 height 30
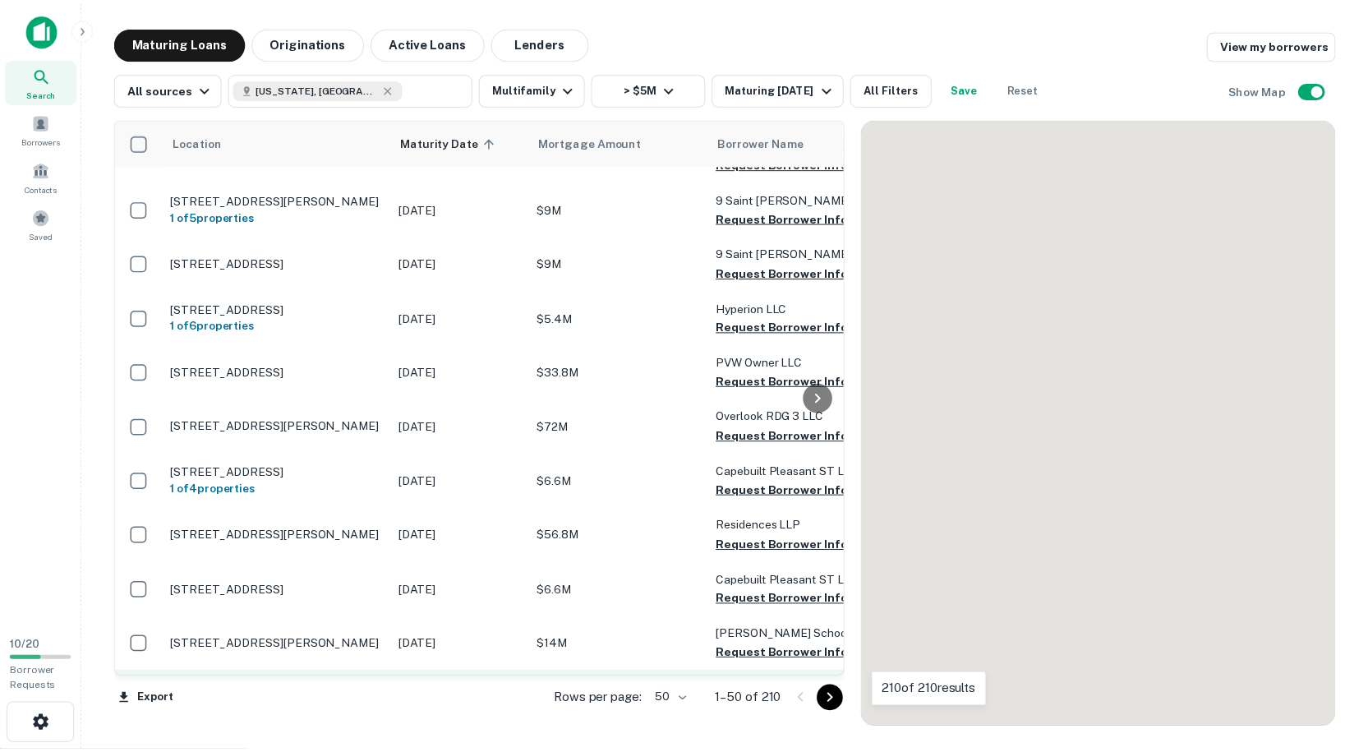
scroll to position [2237, 0]
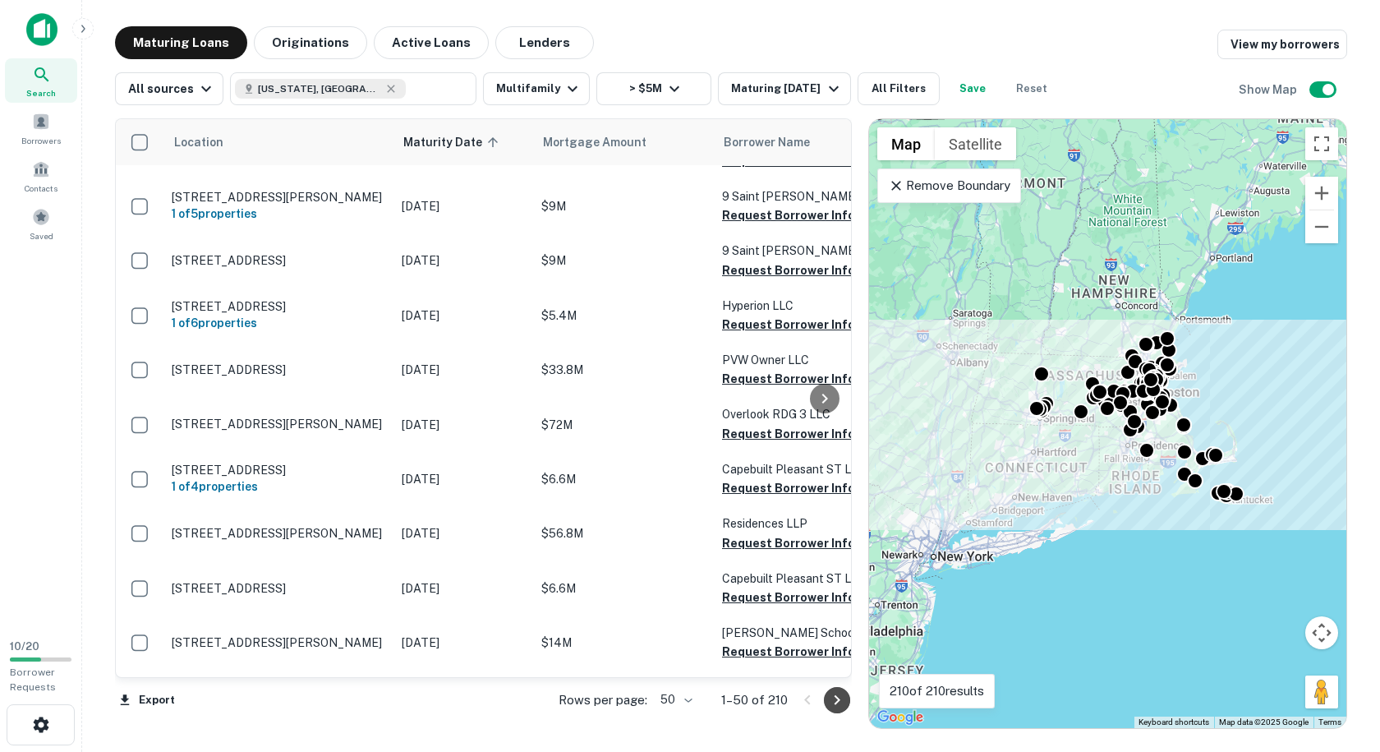
click at [830, 705] on icon "Go to next page" at bounding box center [837, 700] width 20 height 20
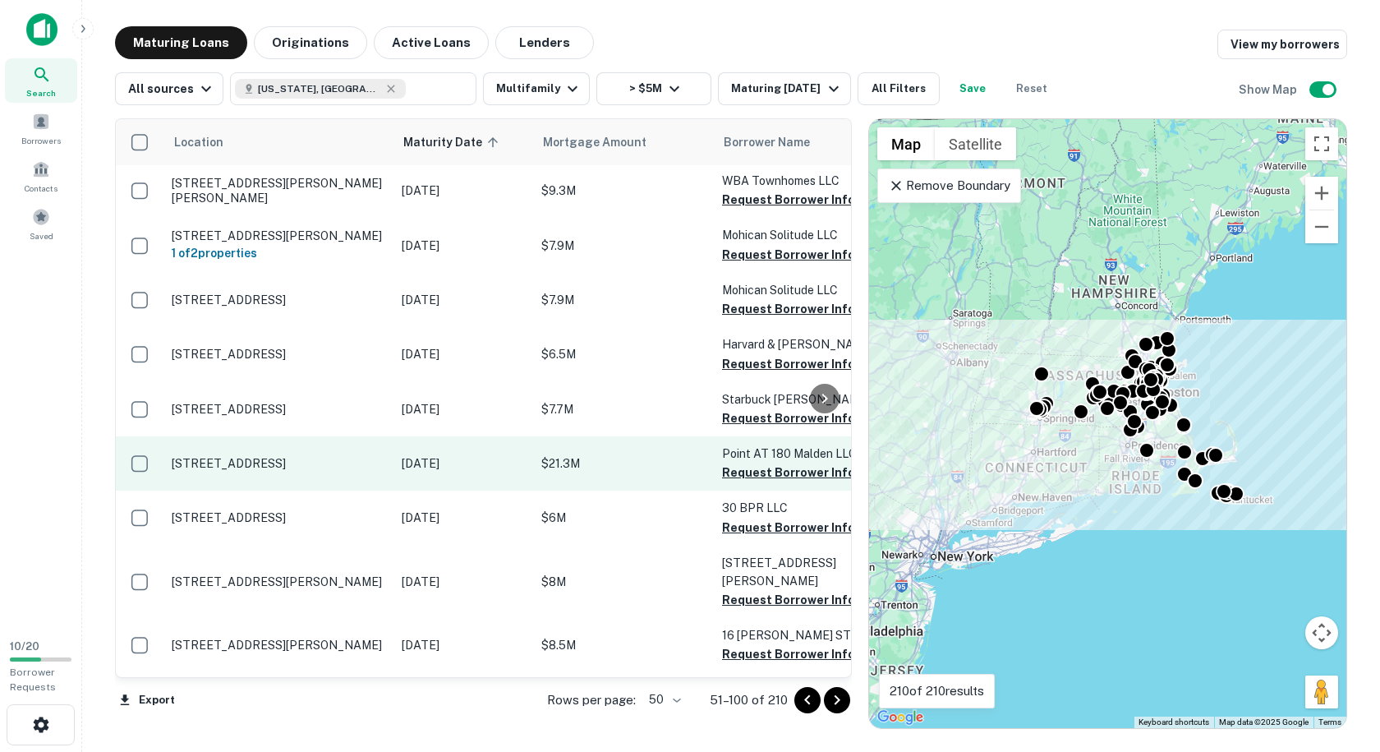
click at [348, 456] on p "[STREET_ADDRESS]" at bounding box center [279, 463] width 214 height 15
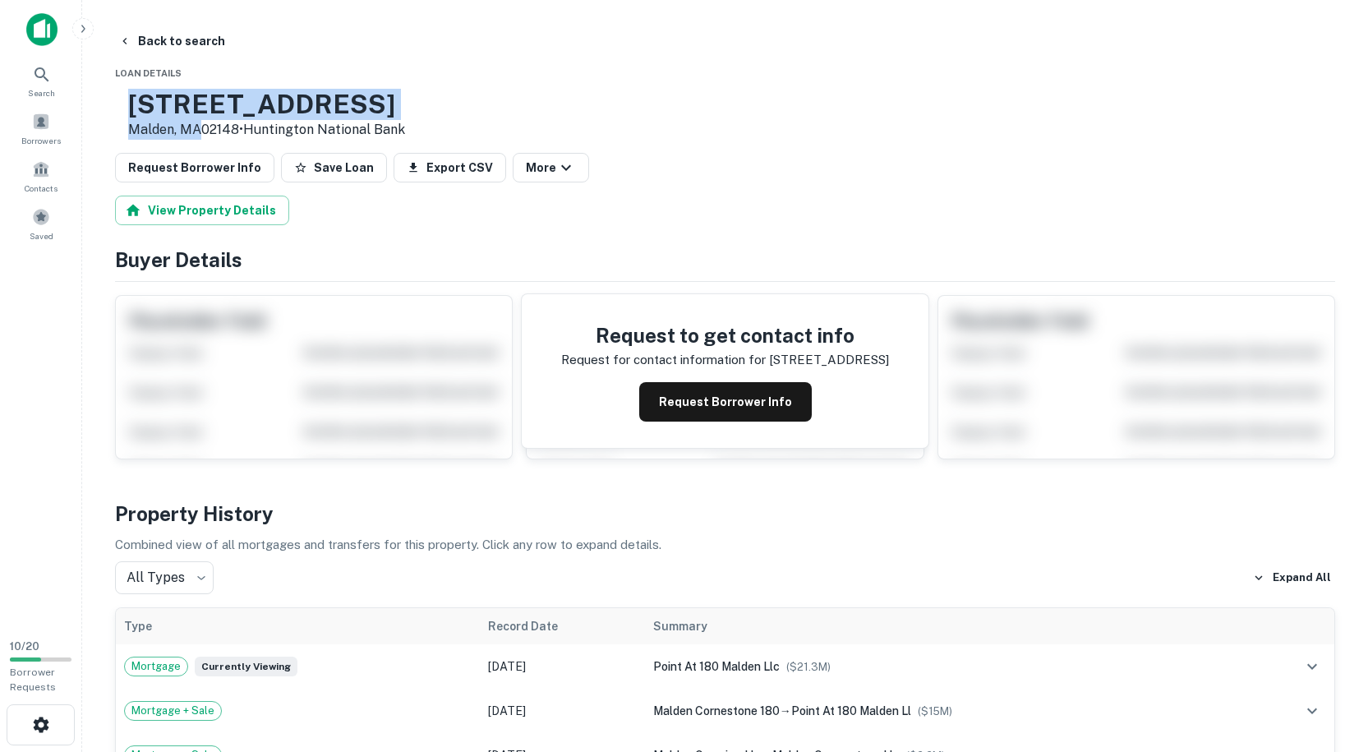
drag, startPoint x: 252, startPoint y: 126, endPoint x: 174, endPoint y: 98, distance: 82.9
click at [174, 98] on div "180 Eastern Ave Malden, MA02148 • Huntington National Bank" at bounding box center [260, 114] width 290 height 51
copy div "180 Eastern Ave Malden, MA"
click at [717, 405] on button "Request Borrower Info" at bounding box center [725, 401] width 172 height 39
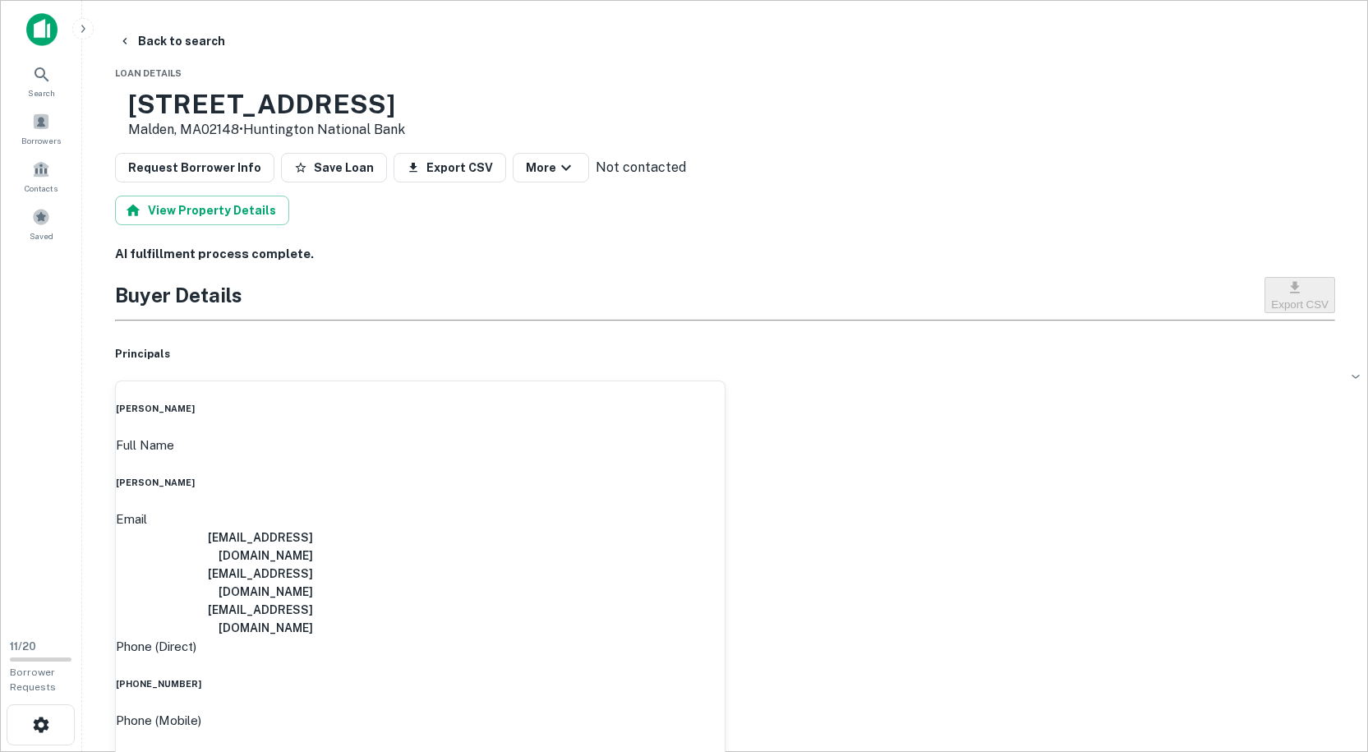
click at [647, 163] on body "Search Borrowers Contacts Saved 11 / 20 Borrower Requests Back to search Loan D…" at bounding box center [684, 376] width 1368 height 752
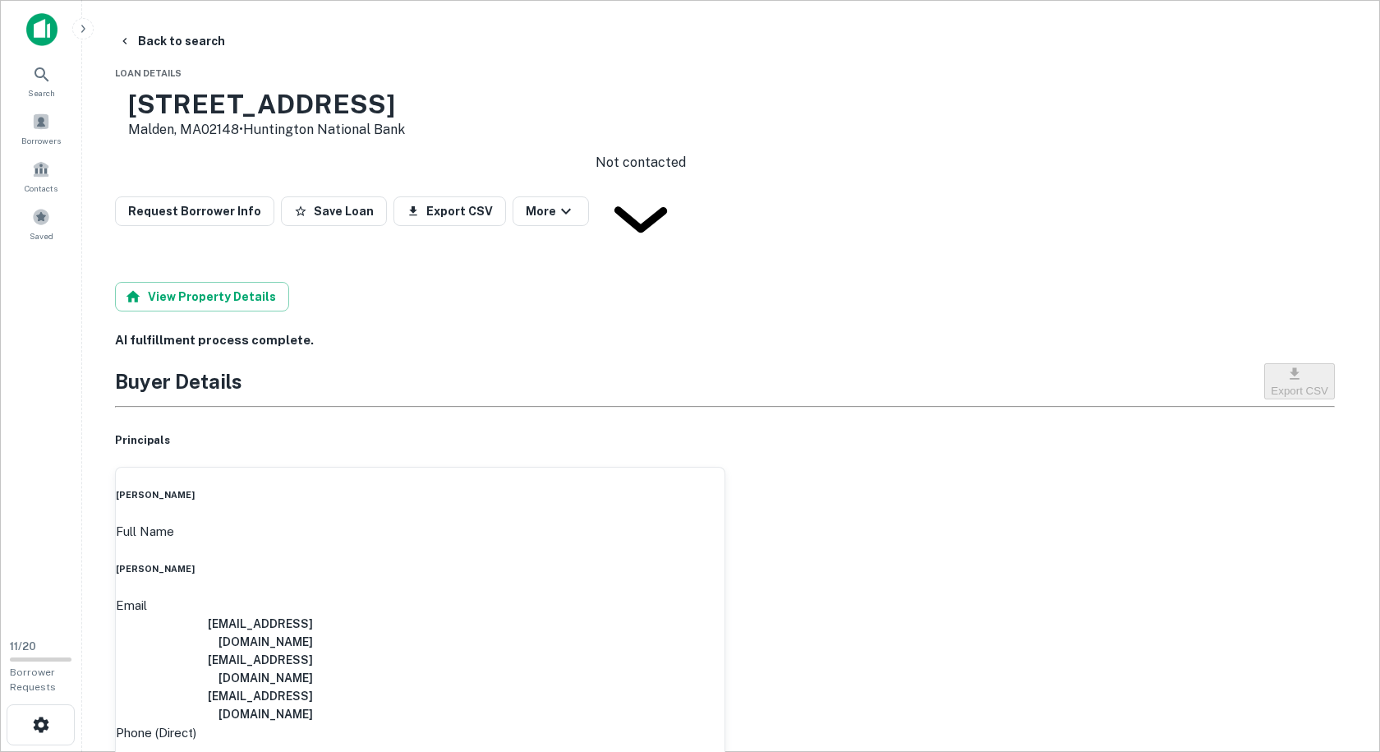
type input "**********"
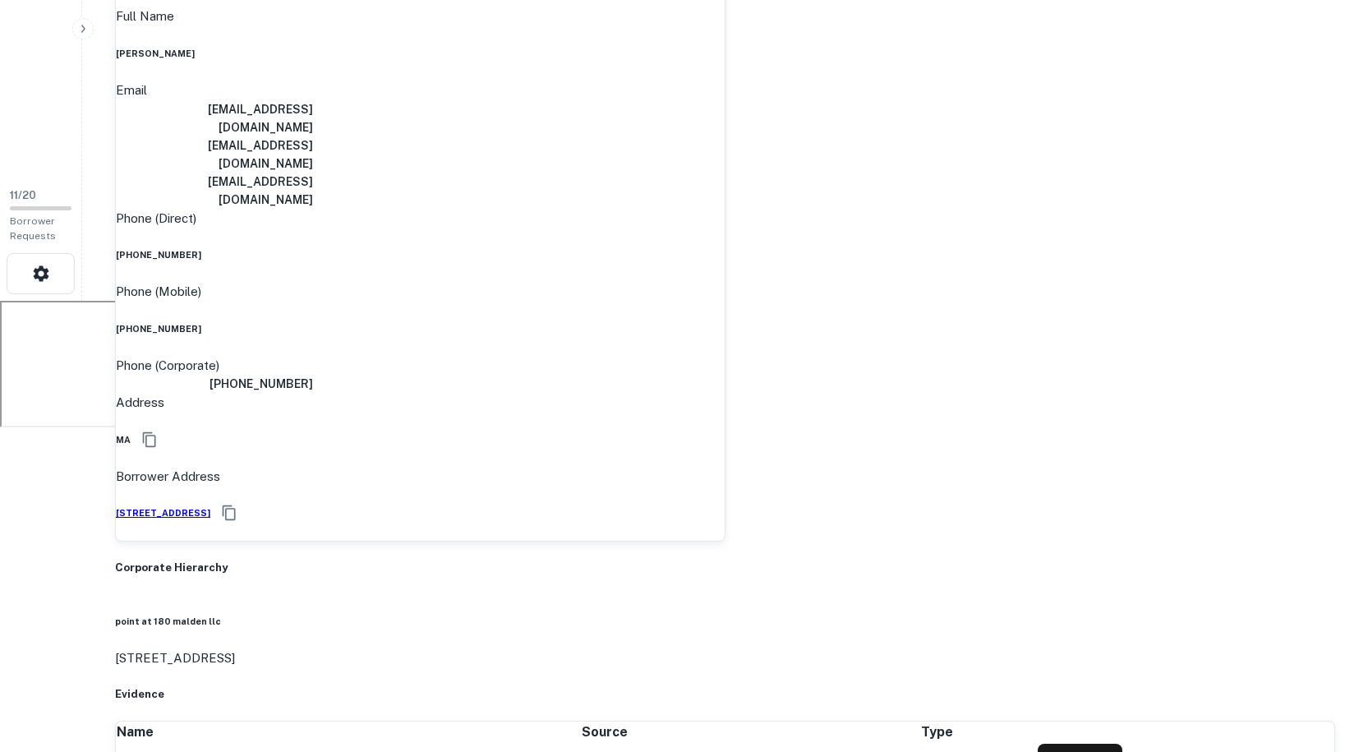
scroll to position [411, 0]
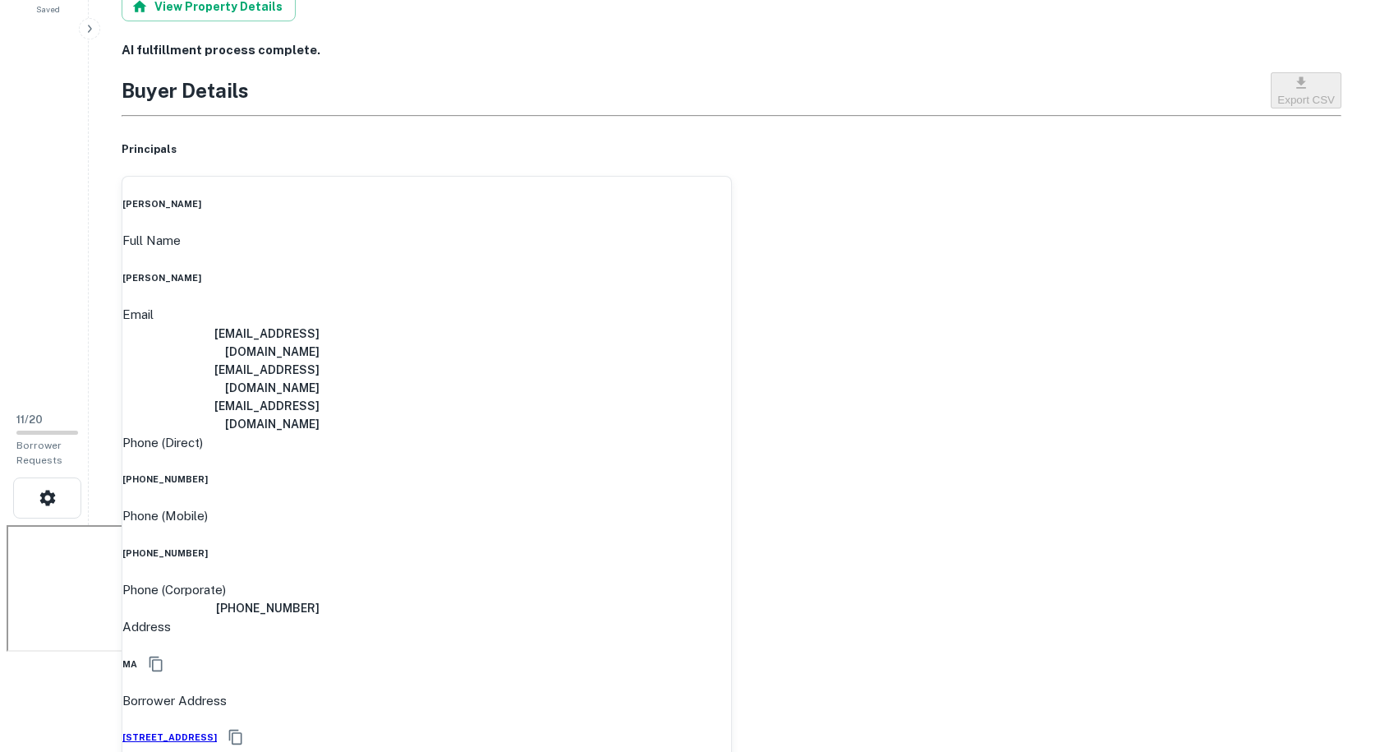
scroll to position [0, 0]
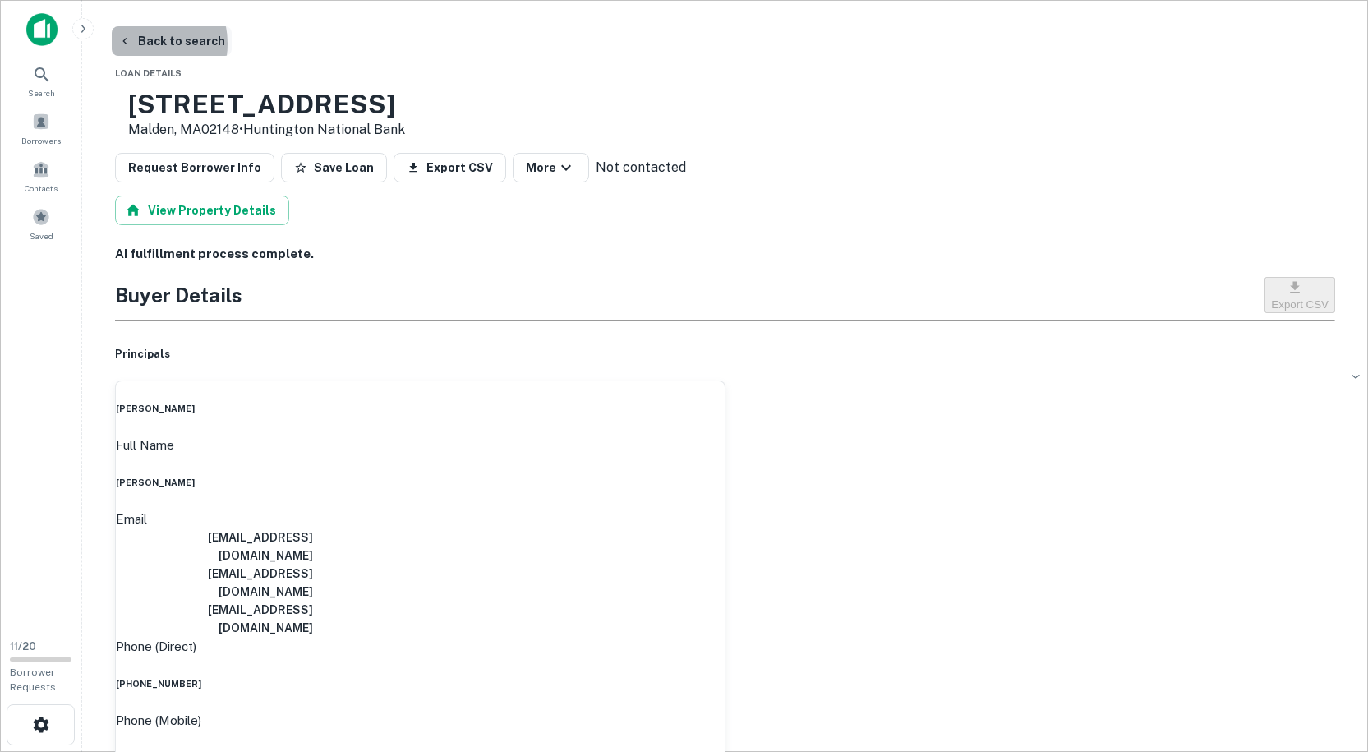
click at [137, 44] on button "Back to search" at bounding box center [172, 41] width 120 height 30
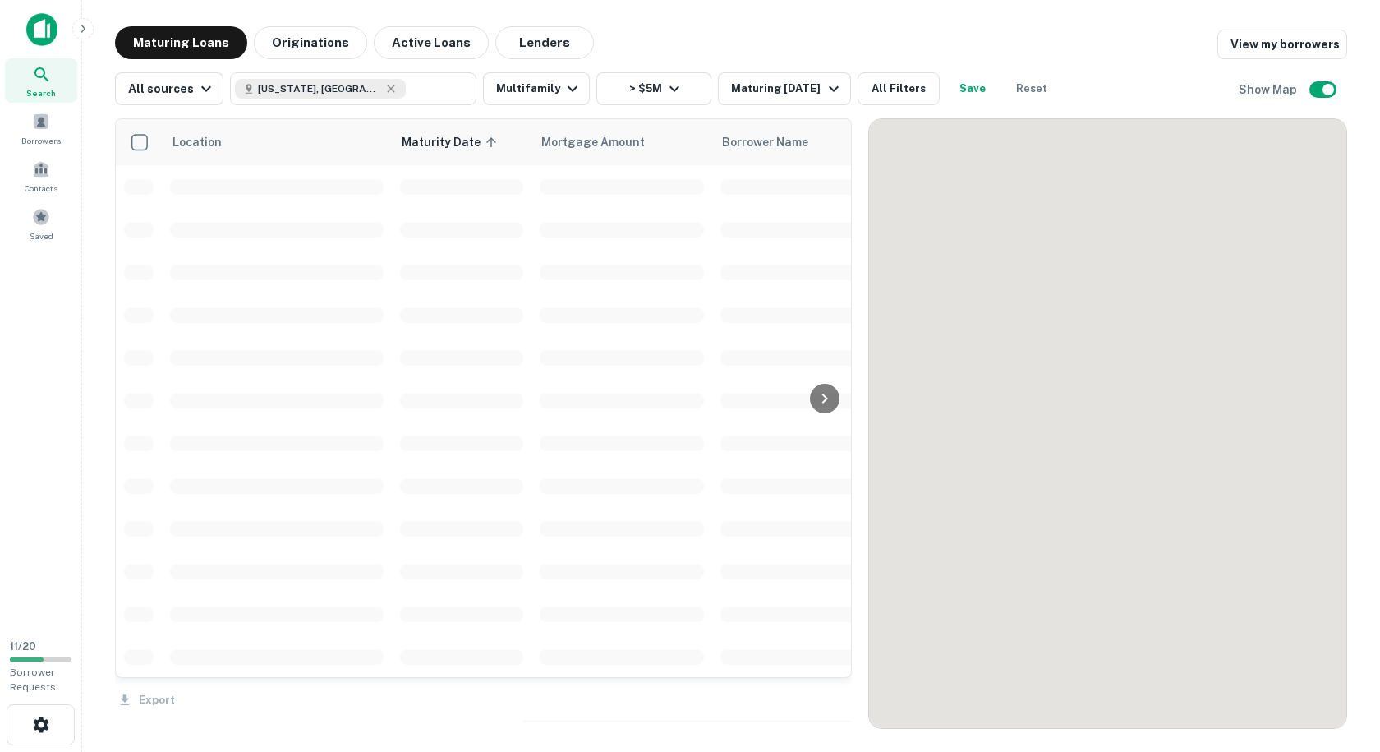
scroll to position [2237, 0]
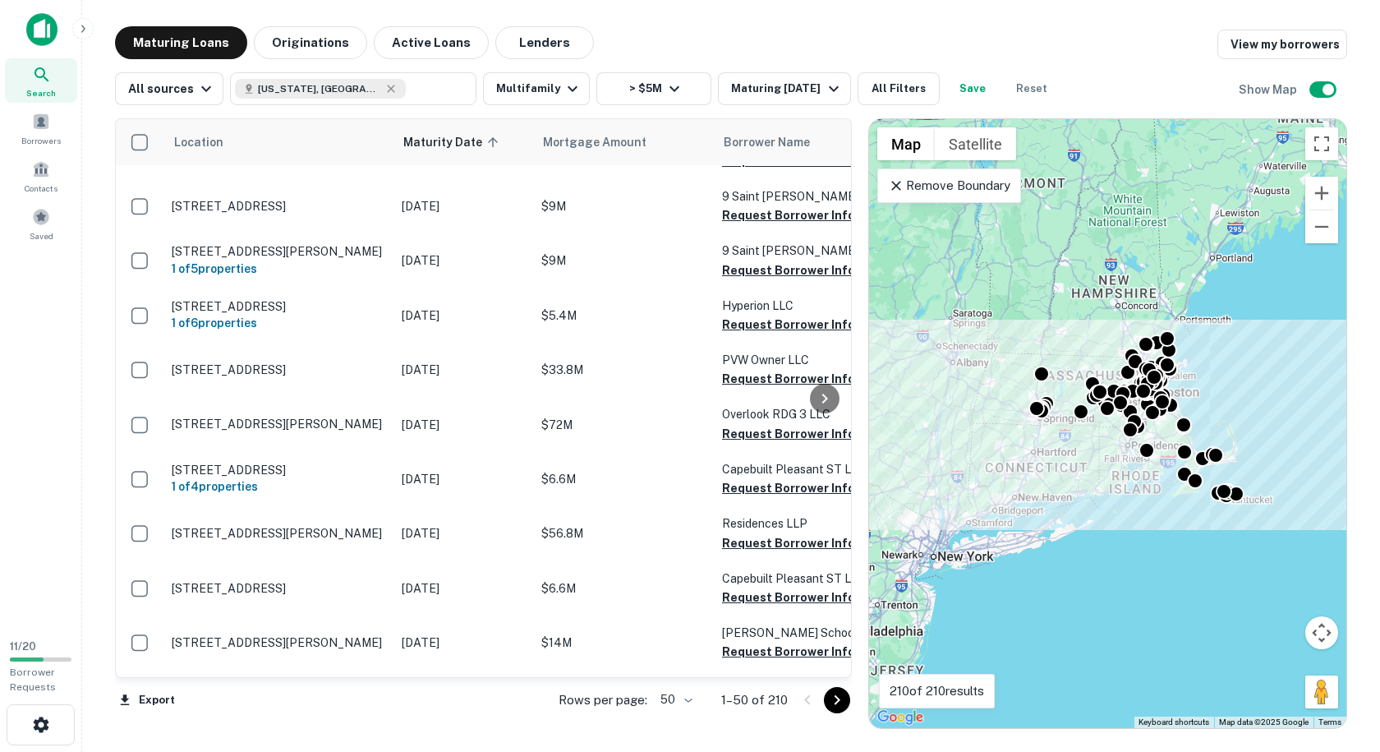
click at [833, 700] on icon "Go to next page" at bounding box center [837, 700] width 20 height 20
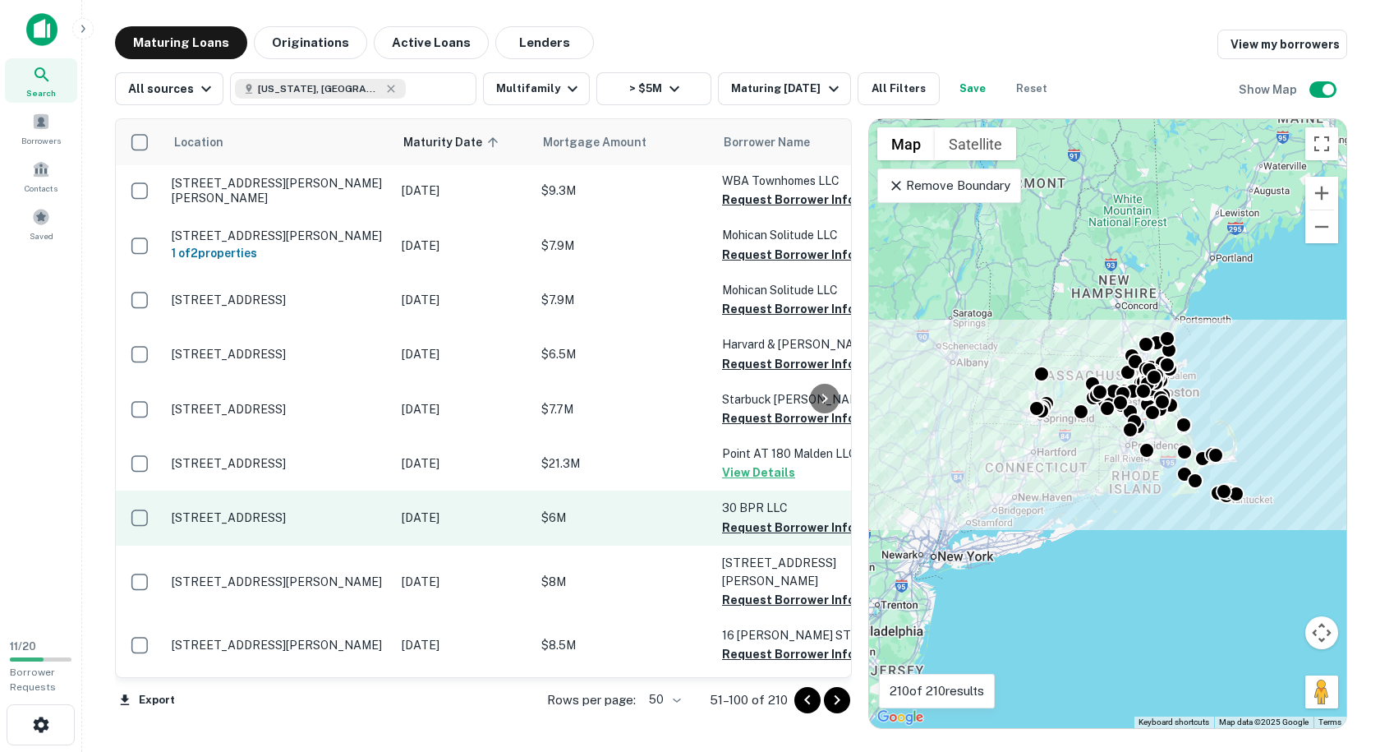
click at [365, 510] on p "[STREET_ADDRESS]" at bounding box center [279, 517] width 214 height 15
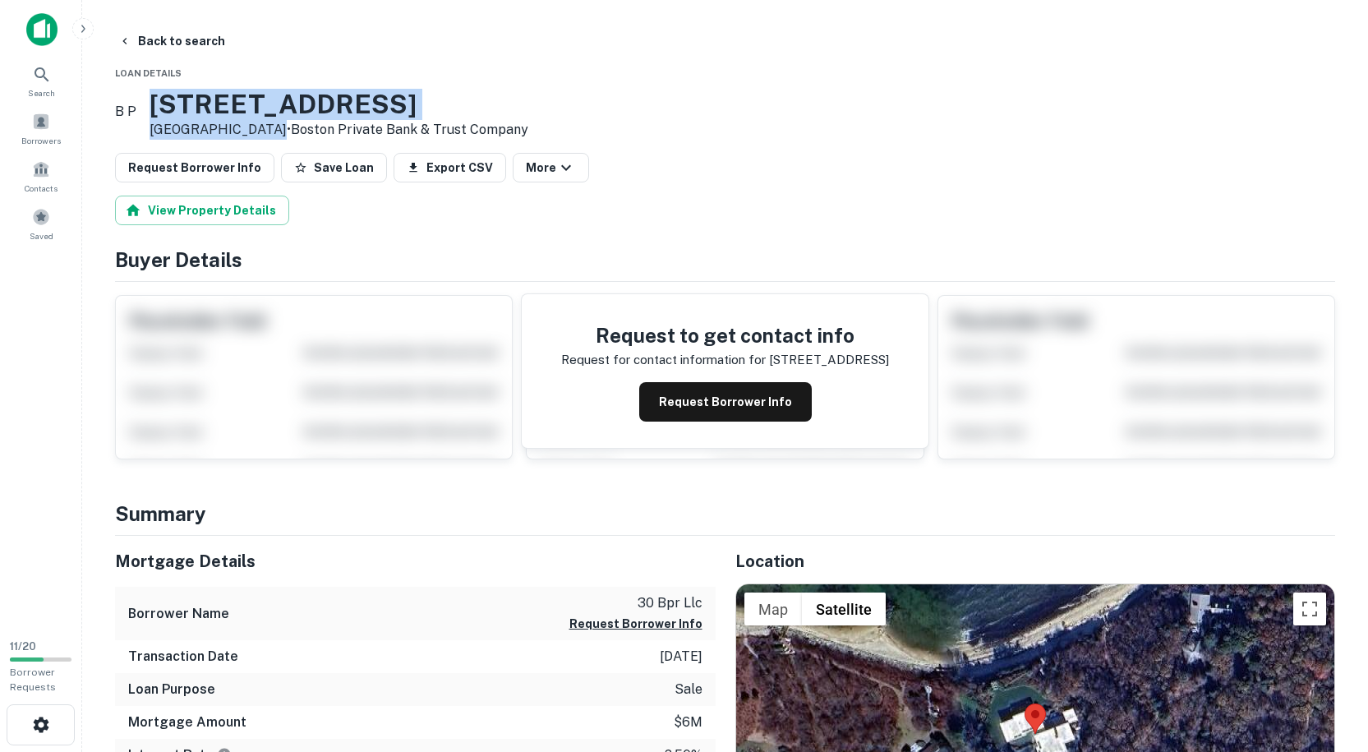
drag, startPoint x: 299, startPoint y: 128, endPoint x: 183, endPoint y: 95, distance: 120.4
click at [183, 95] on div "30 Beach Pebble Rd Vineyard Haven, MA02568 • Boston Private Bank & Trust Company" at bounding box center [338, 114] width 379 height 51
copy div "30 Beach Pebble Rd Vineyard Haven, M"
click at [140, 42] on button "Back to search" at bounding box center [172, 41] width 120 height 30
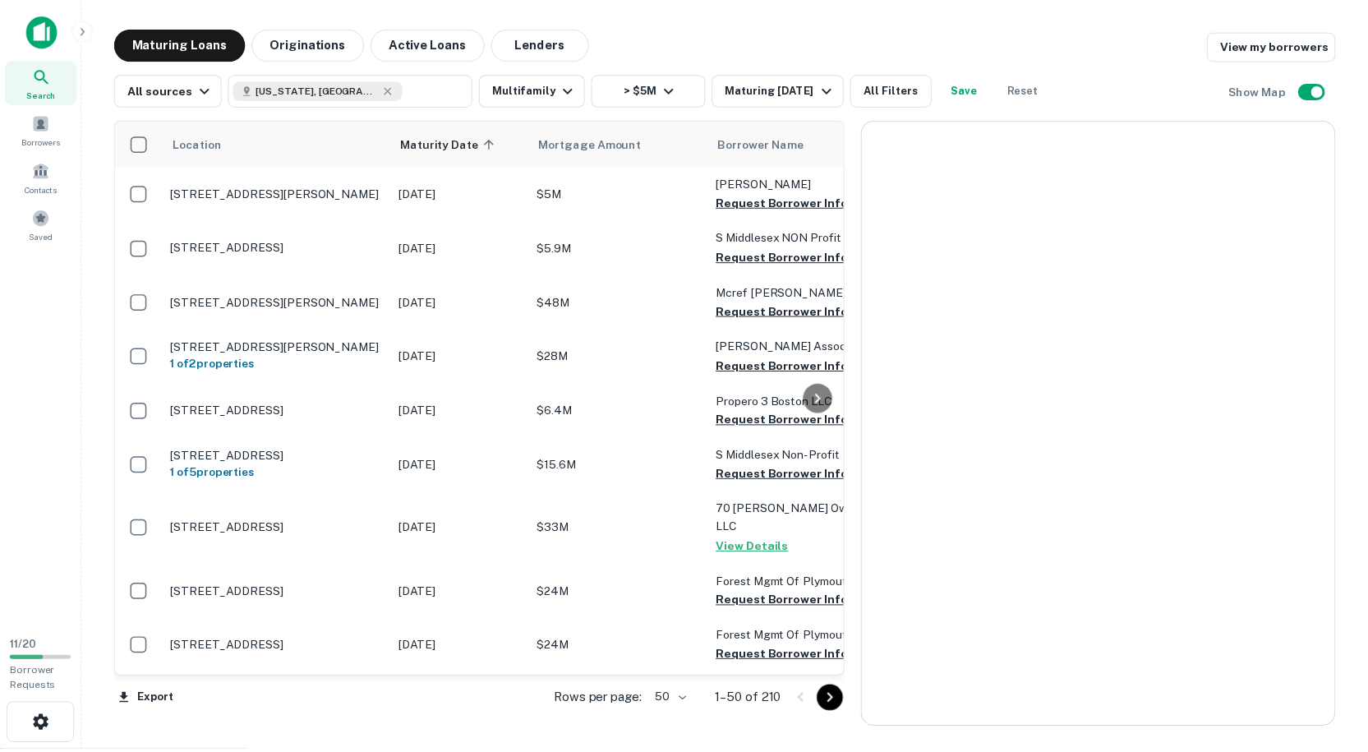
scroll to position [2237, 0]
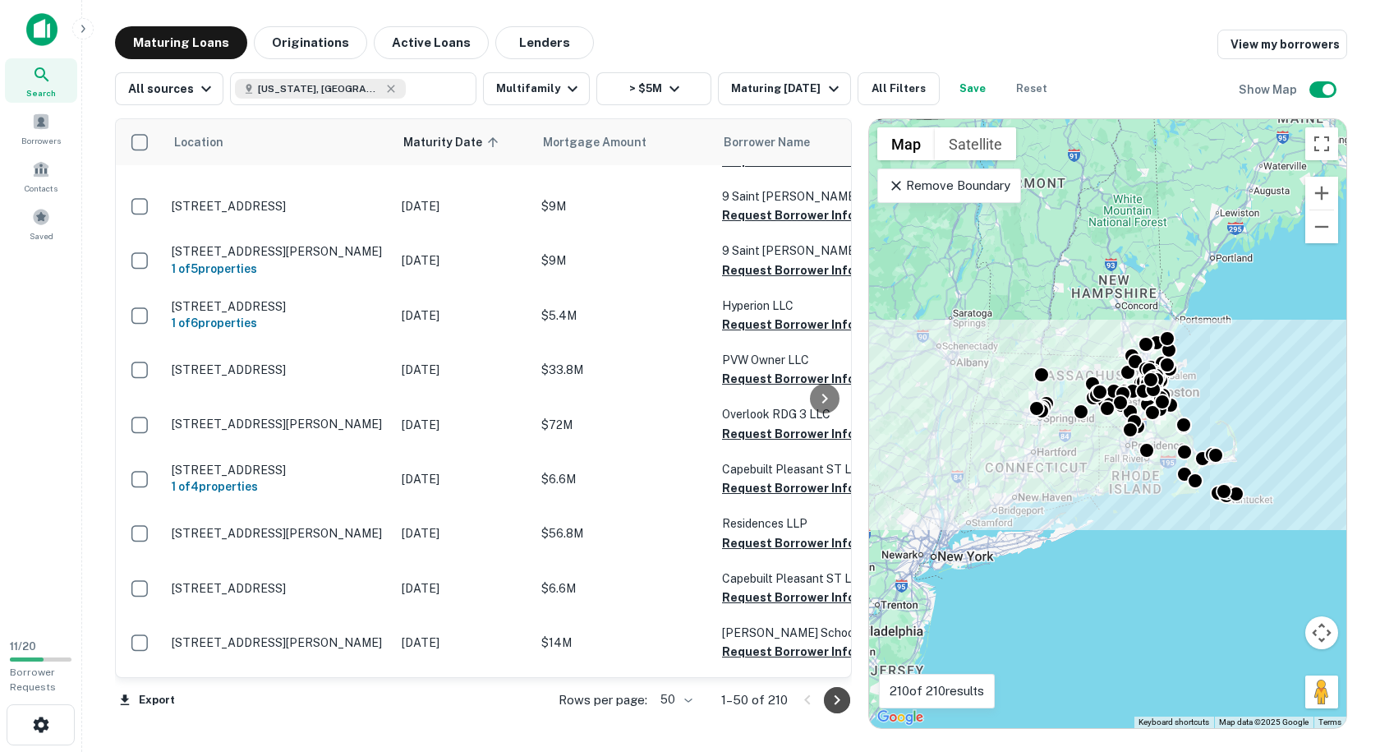
click at [838, 706] on icon "Go to next page" at bounding box center [837, 700] width 20 height 20
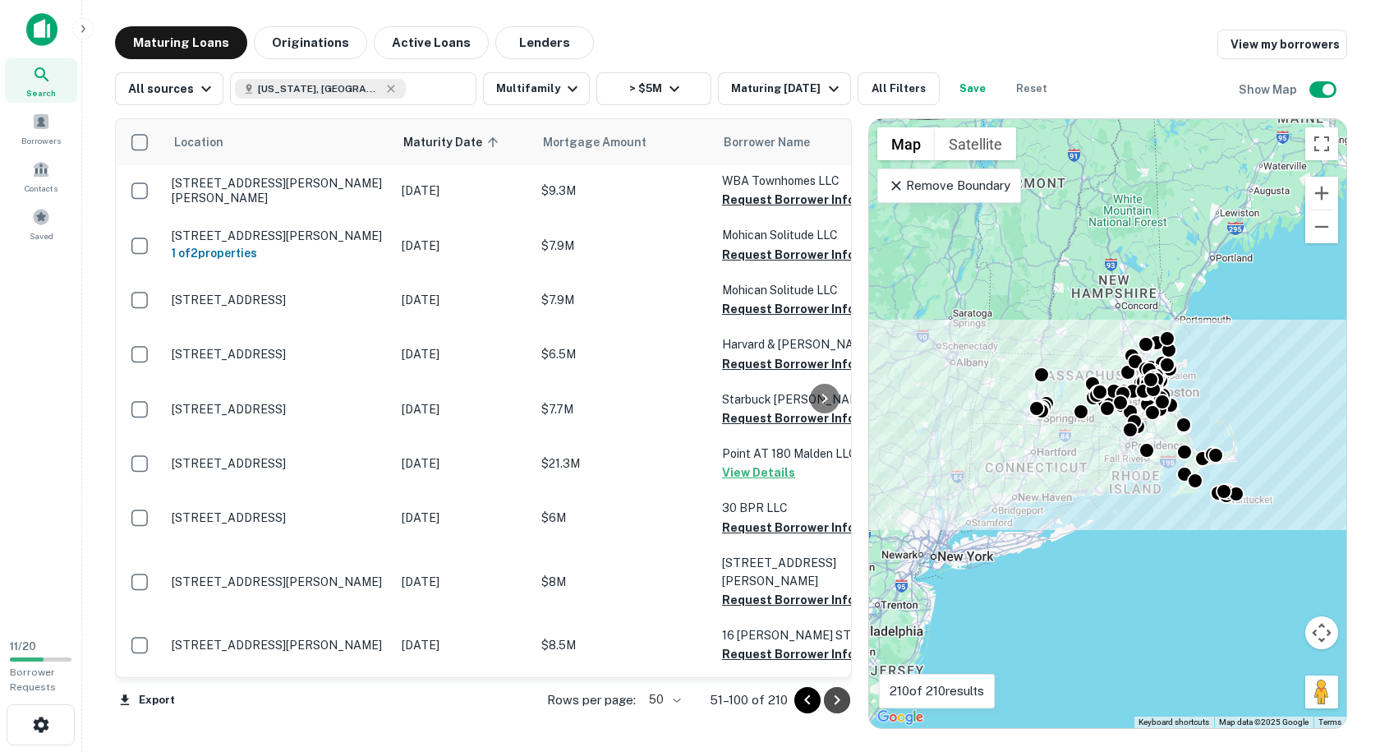
click at [836, 697] on icon "Go to next page" at bounding box center [838, 700] width 6 height 10
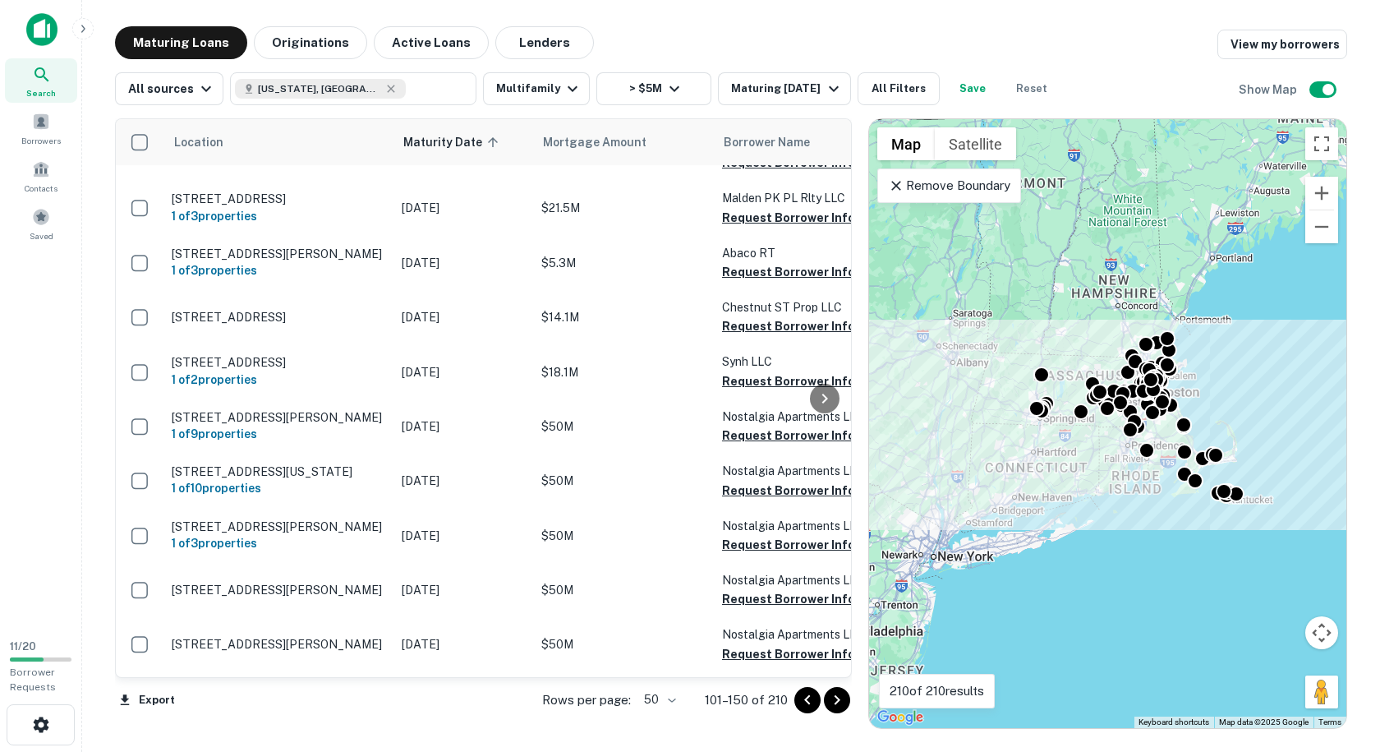
click at [807, 706] on icon "Go to previous page" at bounding box center [808, 700] width 20 height 20
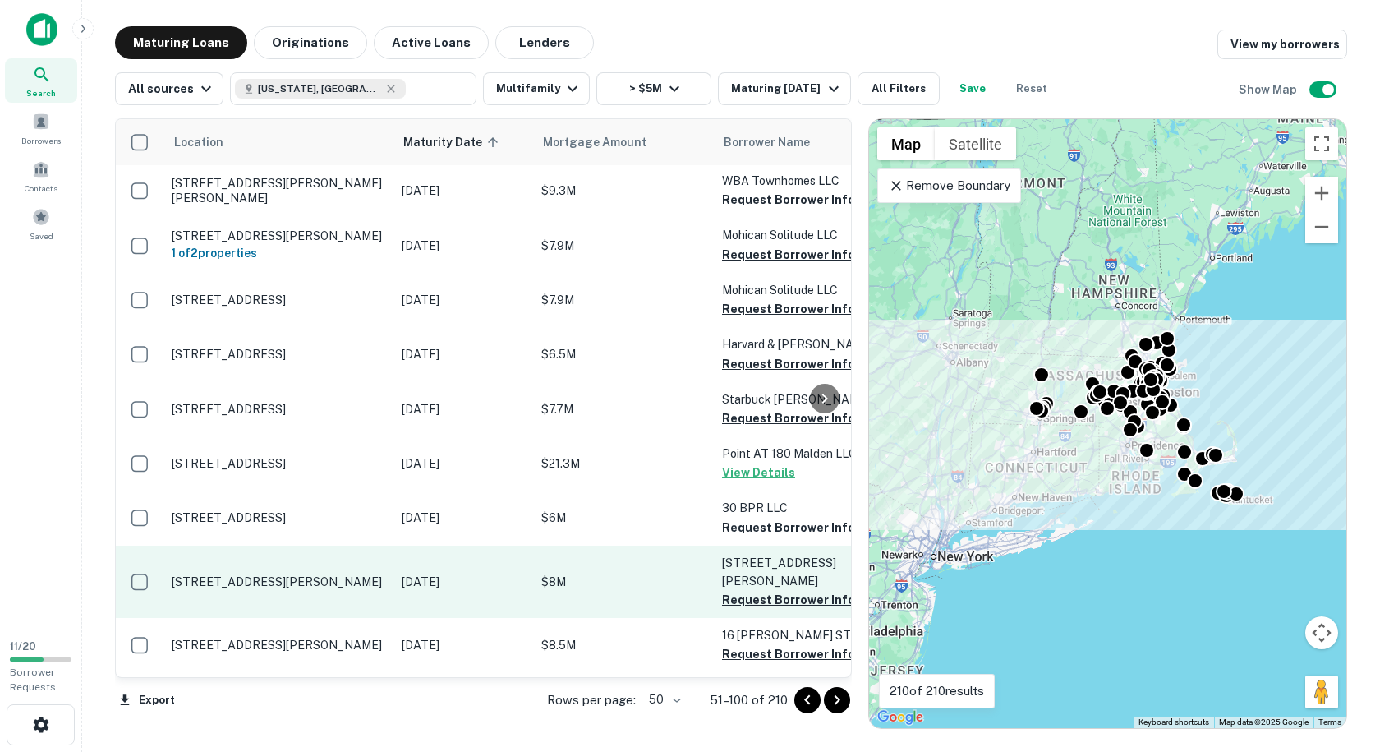
click at [339, 574] on p "[STREET_ADDRESS][PERSON_NAME]" at bounding box center [279, 581] width 214 height 15
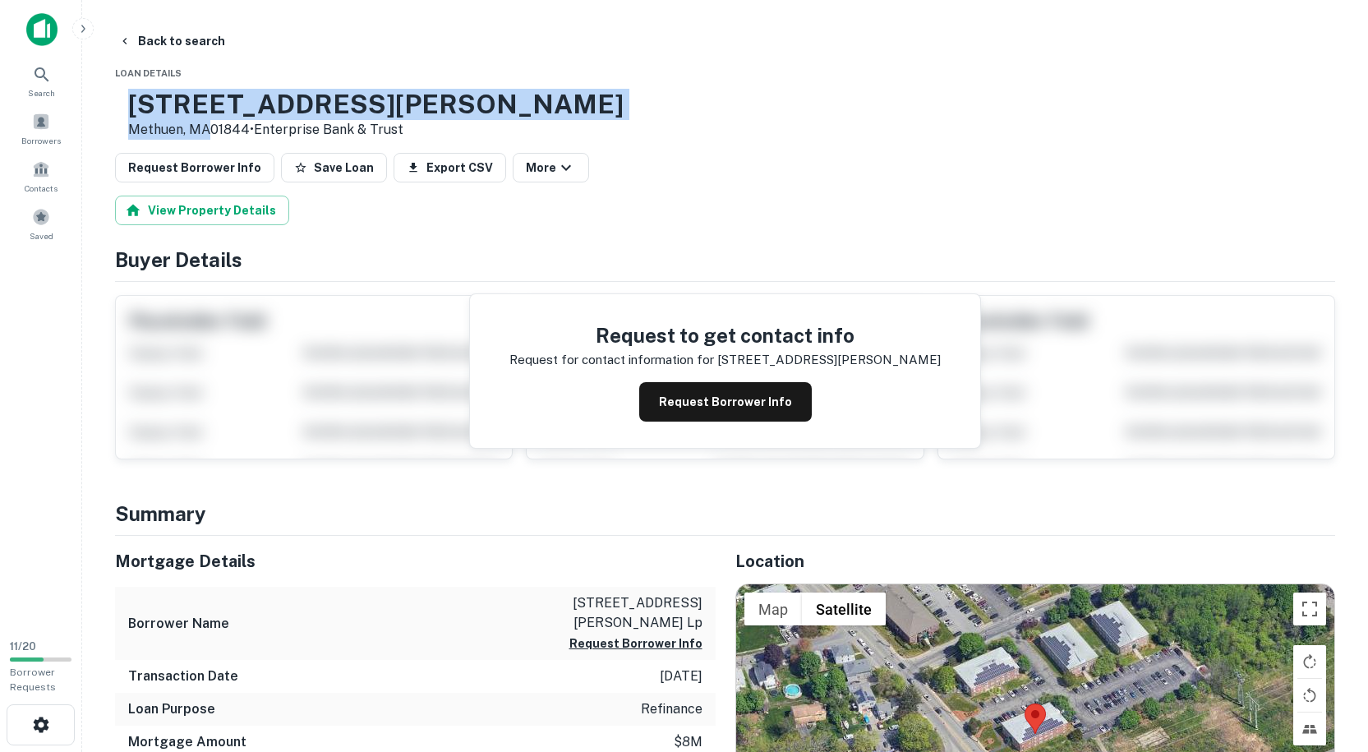
drag, startPoint x: 259, startPoint y: 128, endPoint x: 180, endPoint y: 104, distance: 82.4
click at [180, 104] on div "21 Howe St Methuen, MA01844 • Enterprise Bank & Trust" at bounding box center [369, 114] width 508 height 51
copy div "21 Howe St Methuen, MA"
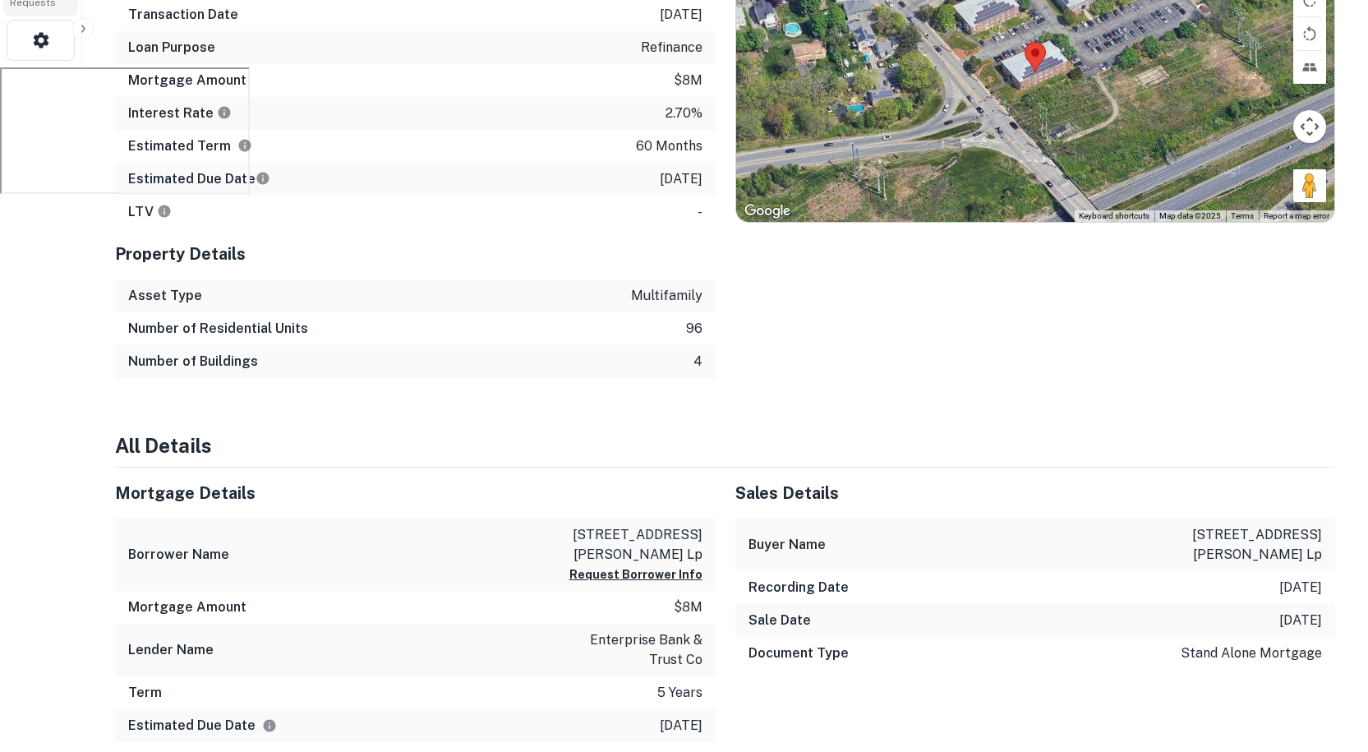
scroll to position [657, 0]
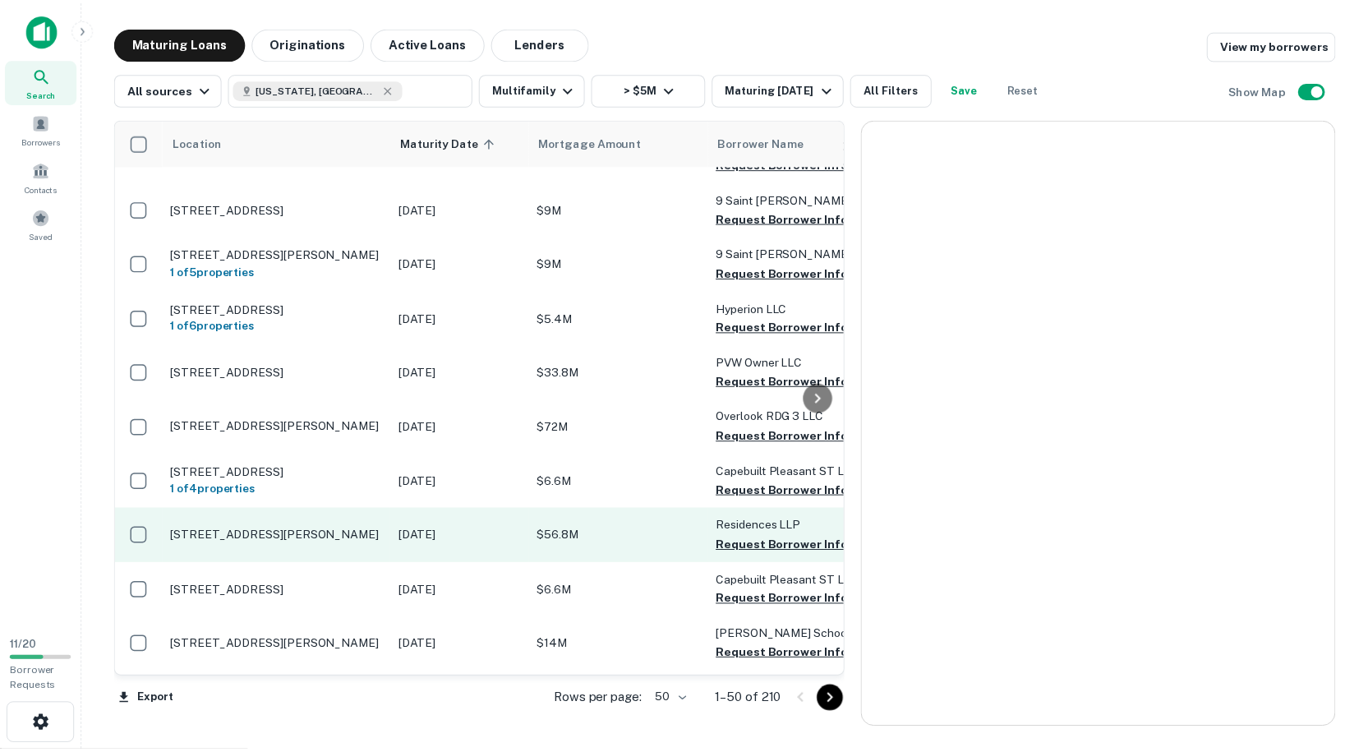
scroll to position [2237, 0]
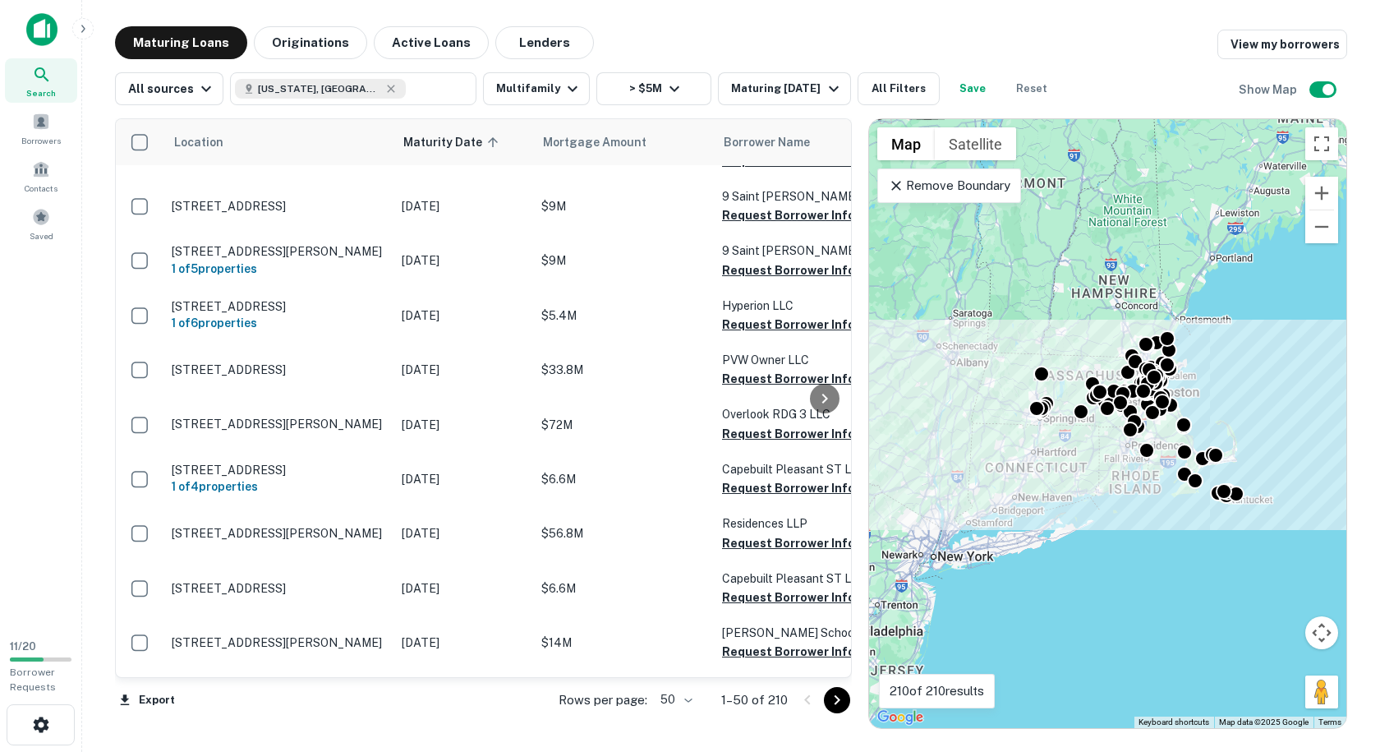
click at [832, 701] on icon "Go to next page" at bounding box center [837, 700] width 20 height 20
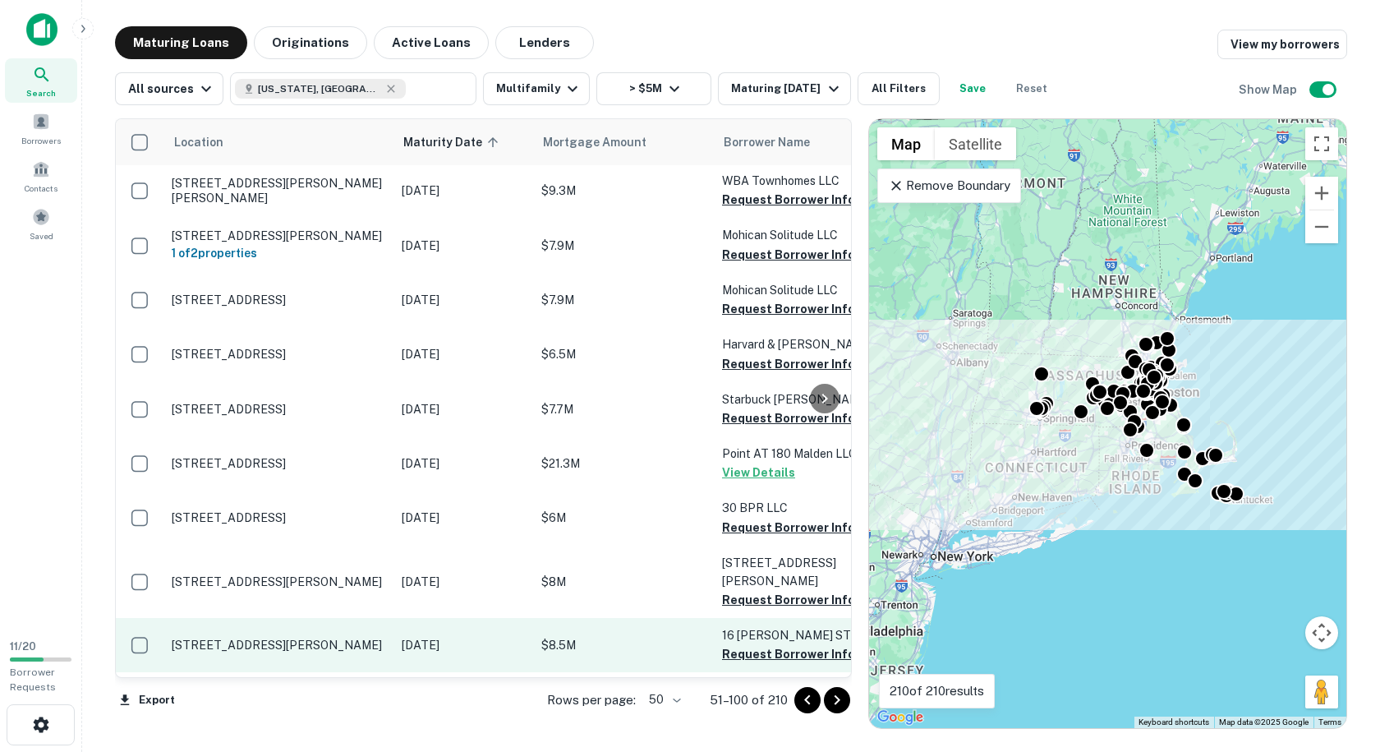
click at [360, 637] on p "[STREET_ADDRESS][PERSON_NAME]" at bounding box center [279, 644] width 214 height 15
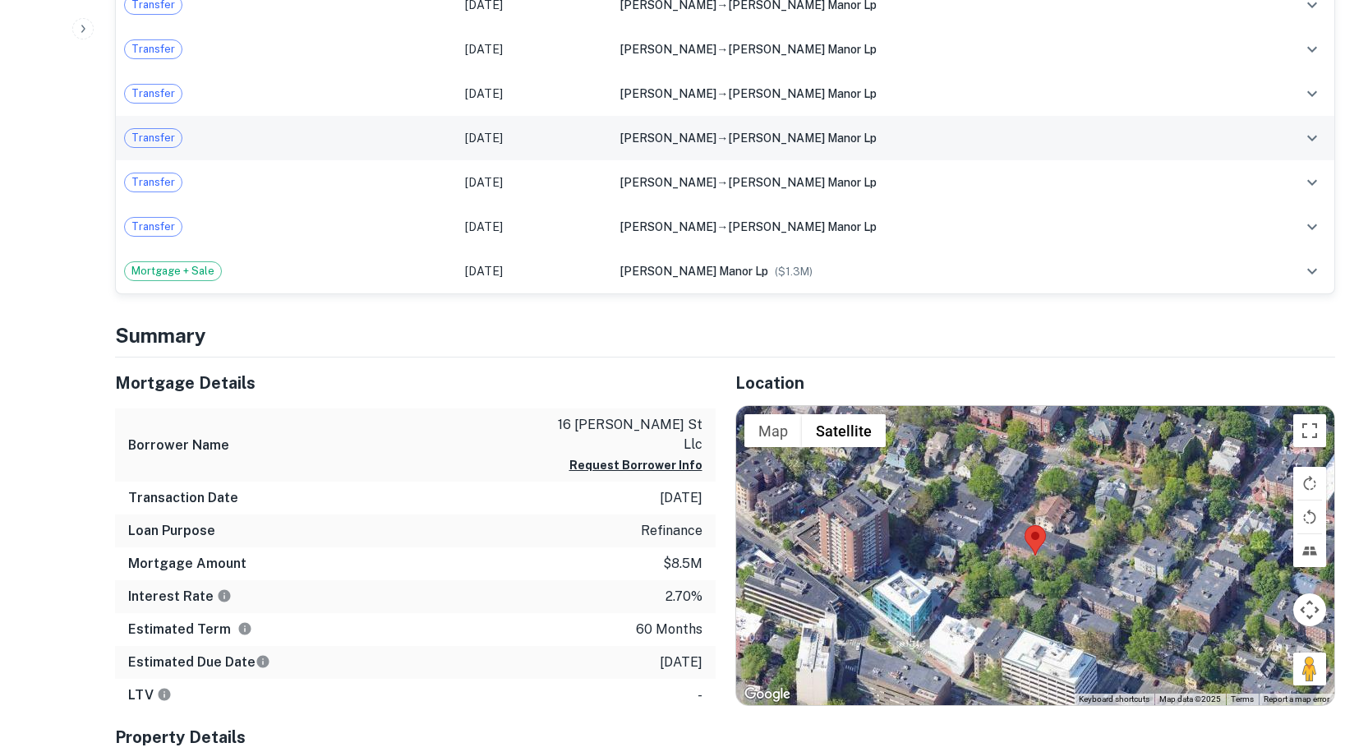
scroll to position [1150, 0]
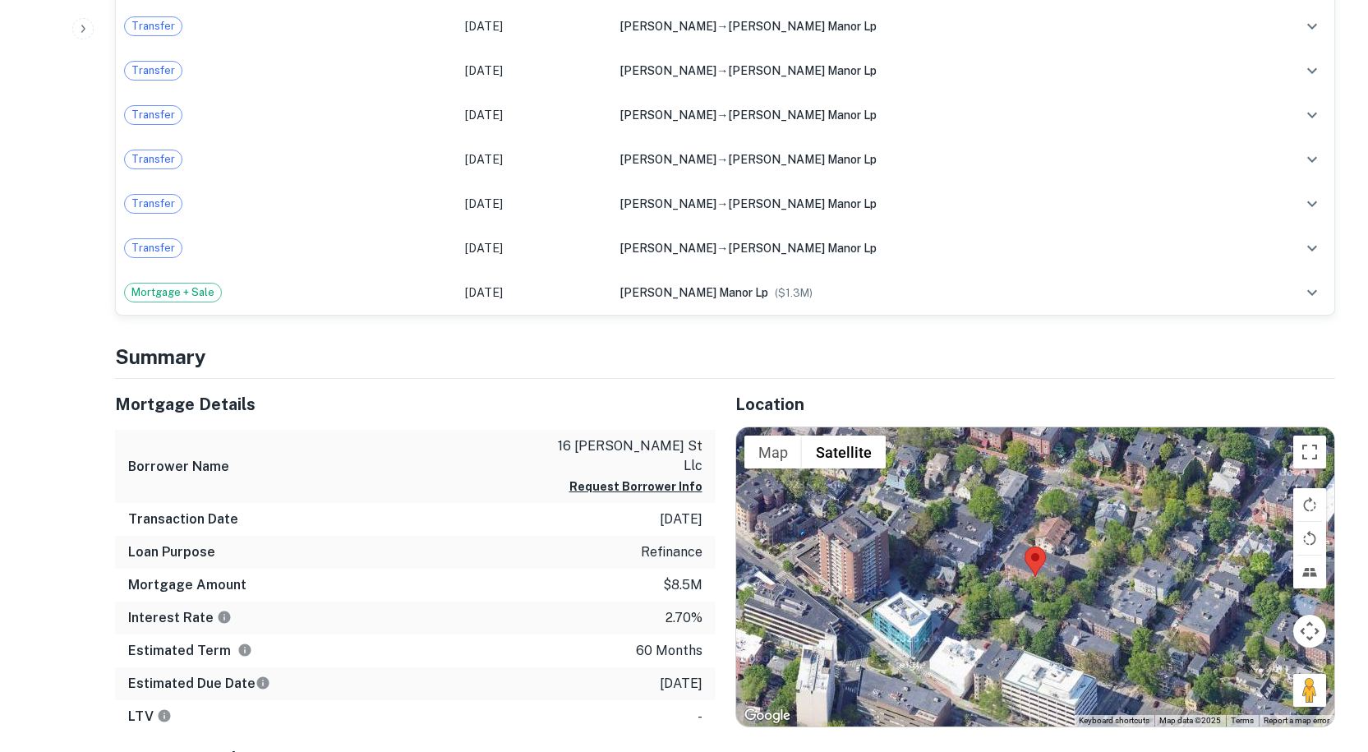
drag, startPoint x: 267, startPoint y: 58, endPoint x: 184, endPoint y: 35, distance: 86.1
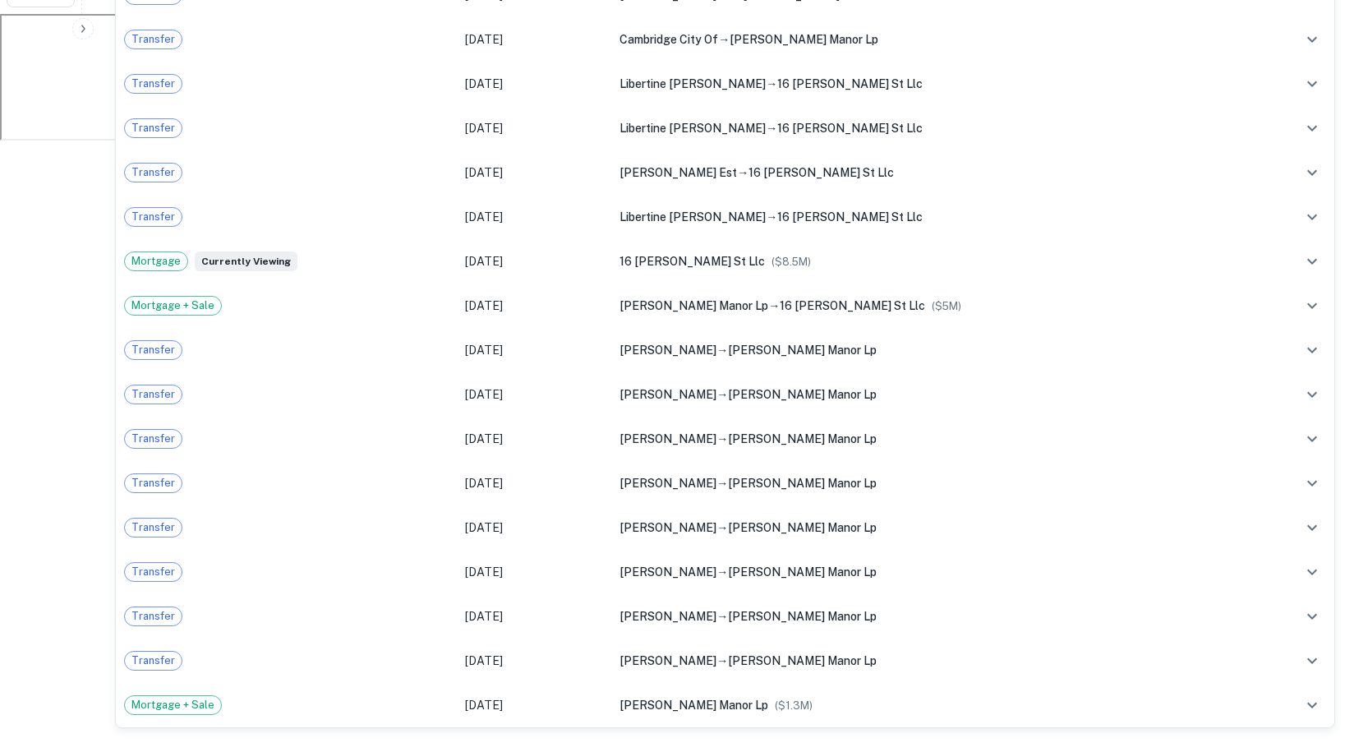
scroll to position [575, 0]
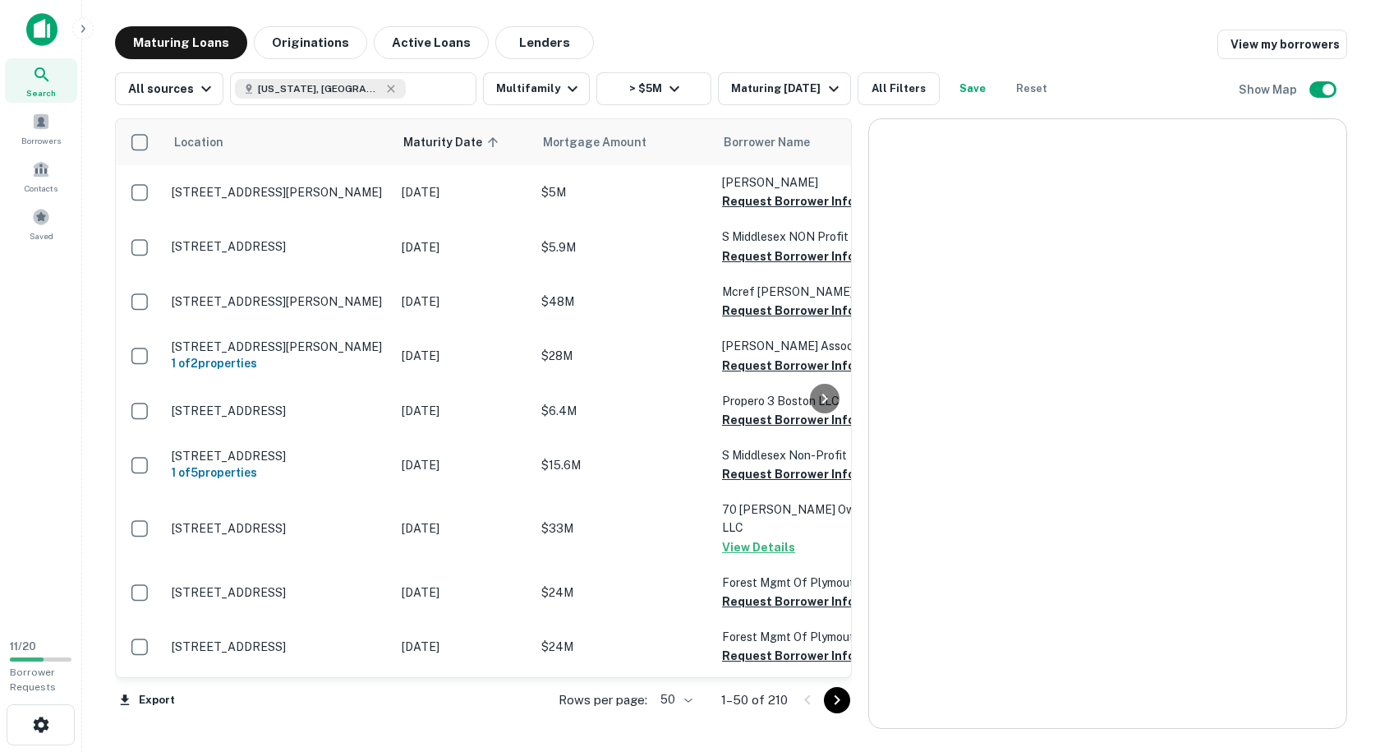
scroll to position [2237, 0]
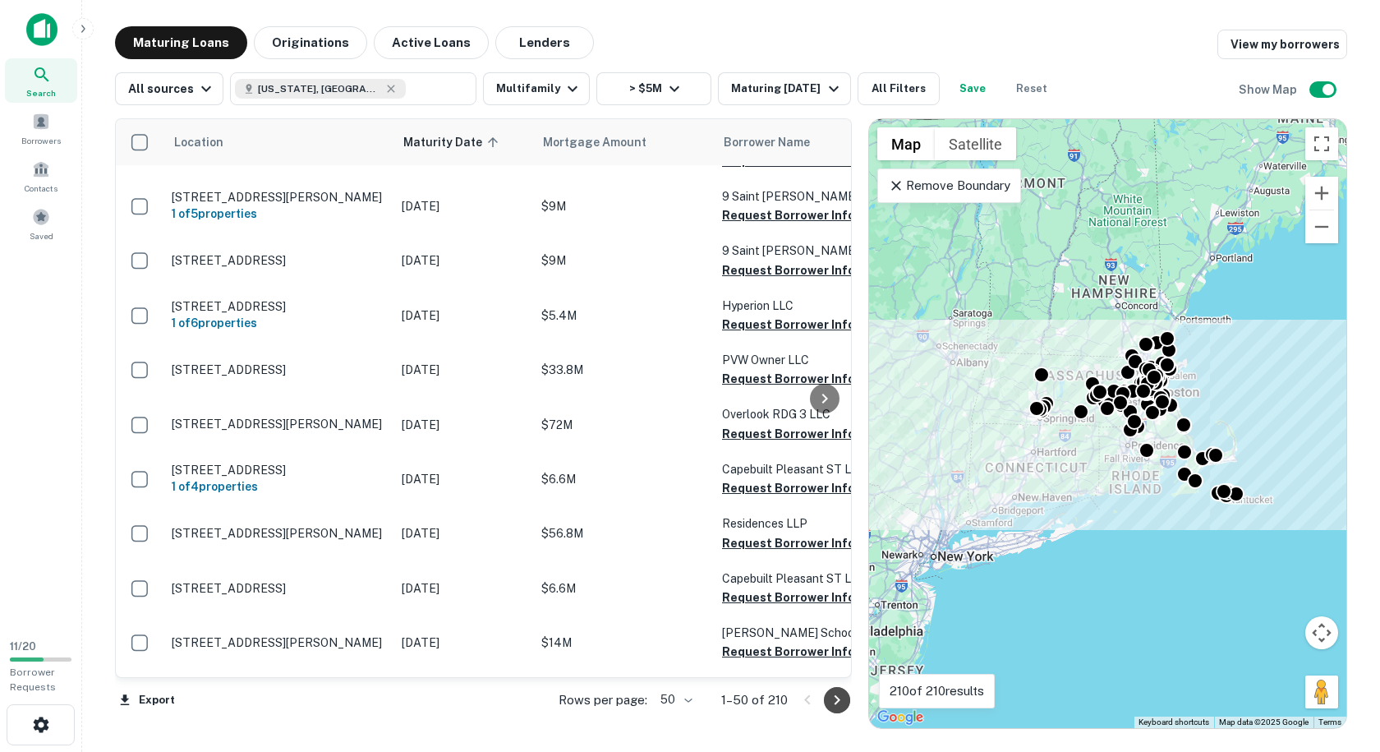
click at [833, 706] on icon "Go to next page" at bounding box center [837, 700] width 20 height 20
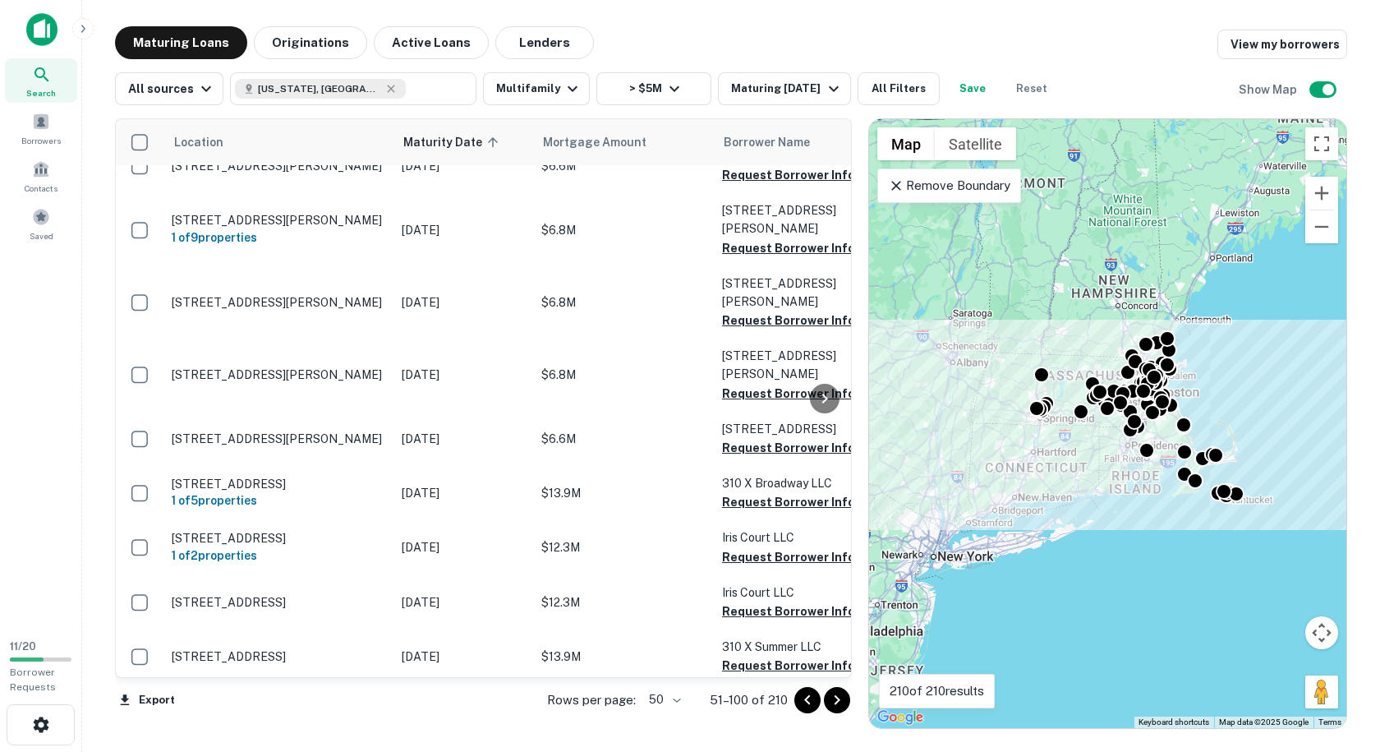
scroll to position [0, 0]
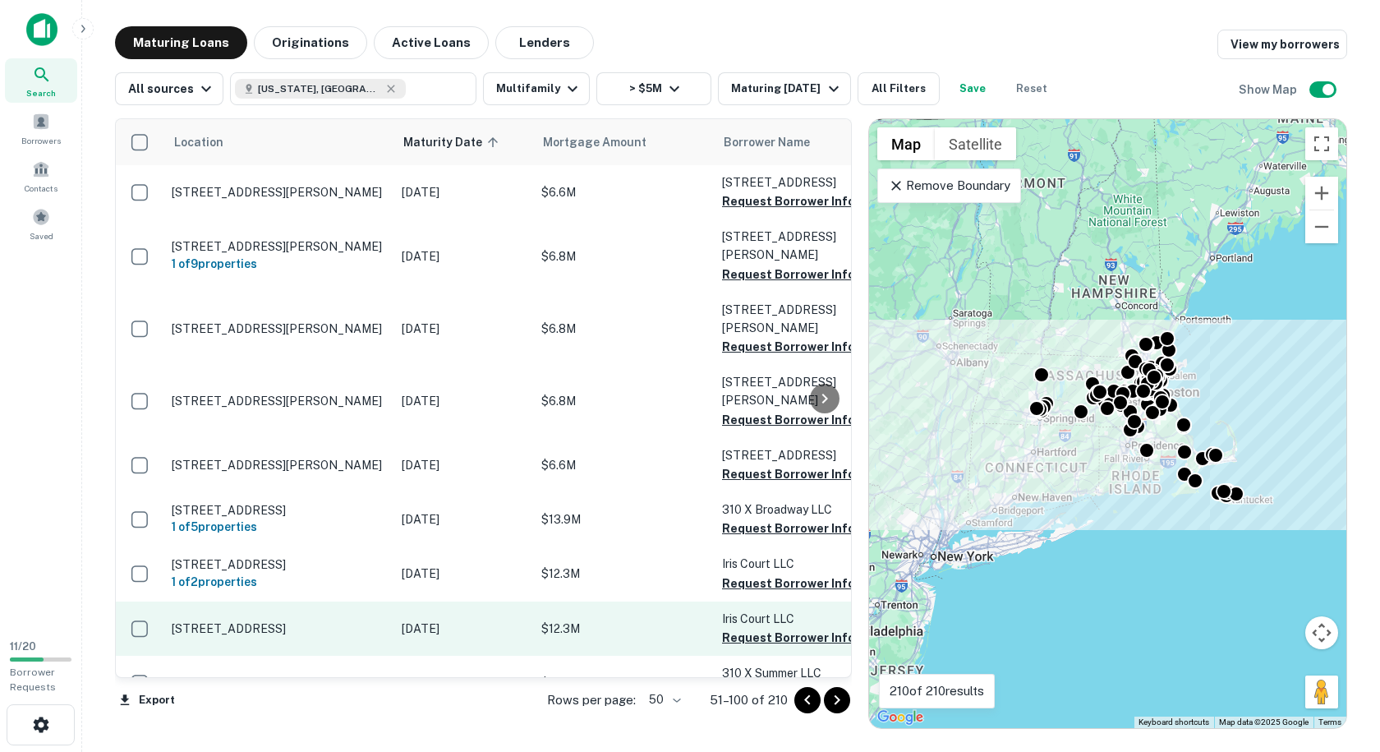
click at [306, 601] on td "[STREET_ADDRESS]" at bounding box center [278, 628] width 230 height 54
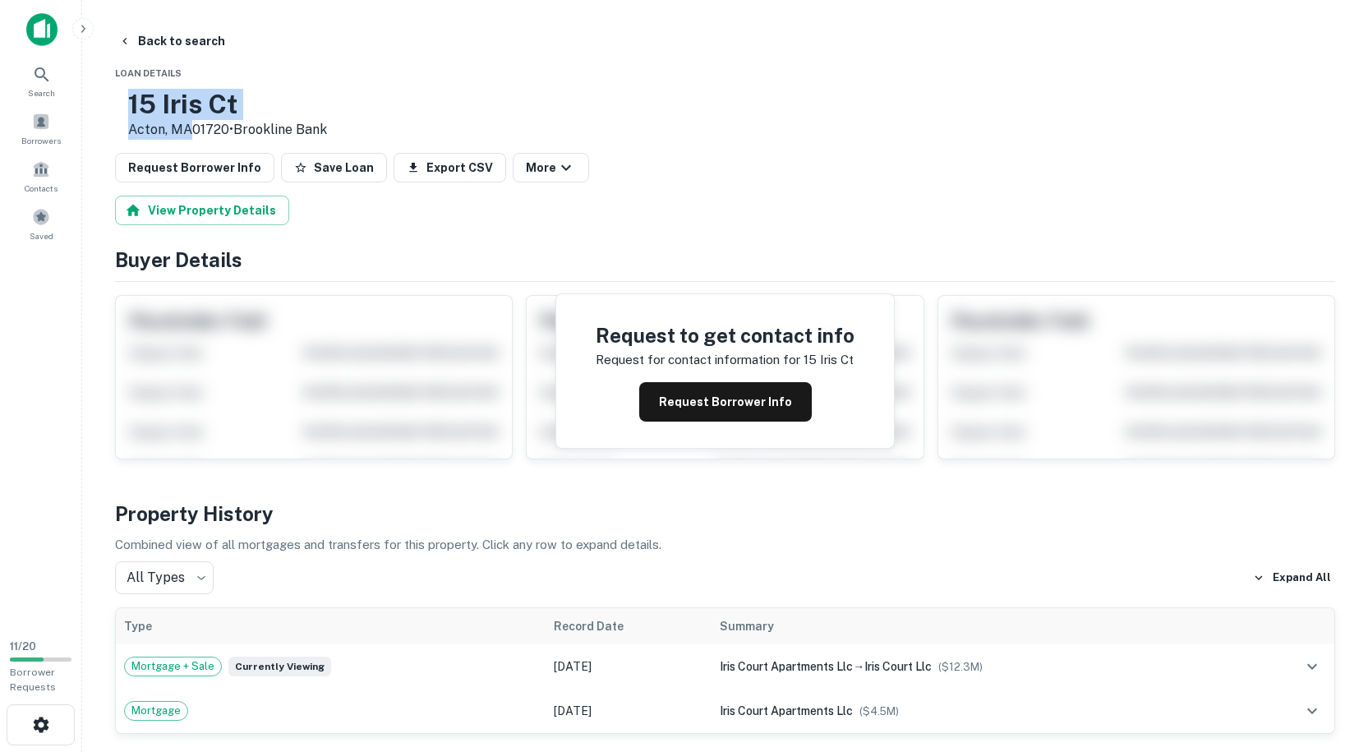
drag, startPoint x: 242, startPoint y: 126, endPoint x: 184, endPoint y: 98, distance: 65.0
click at [184, 98] on div "15 Iris Ct Acton, MA01720 • Brookline Bank" at bounding box center [227, 114] width 199 height 51
click at [131, 47] on button "Back to search" at bounding box center [172, 41] width 120 height 30
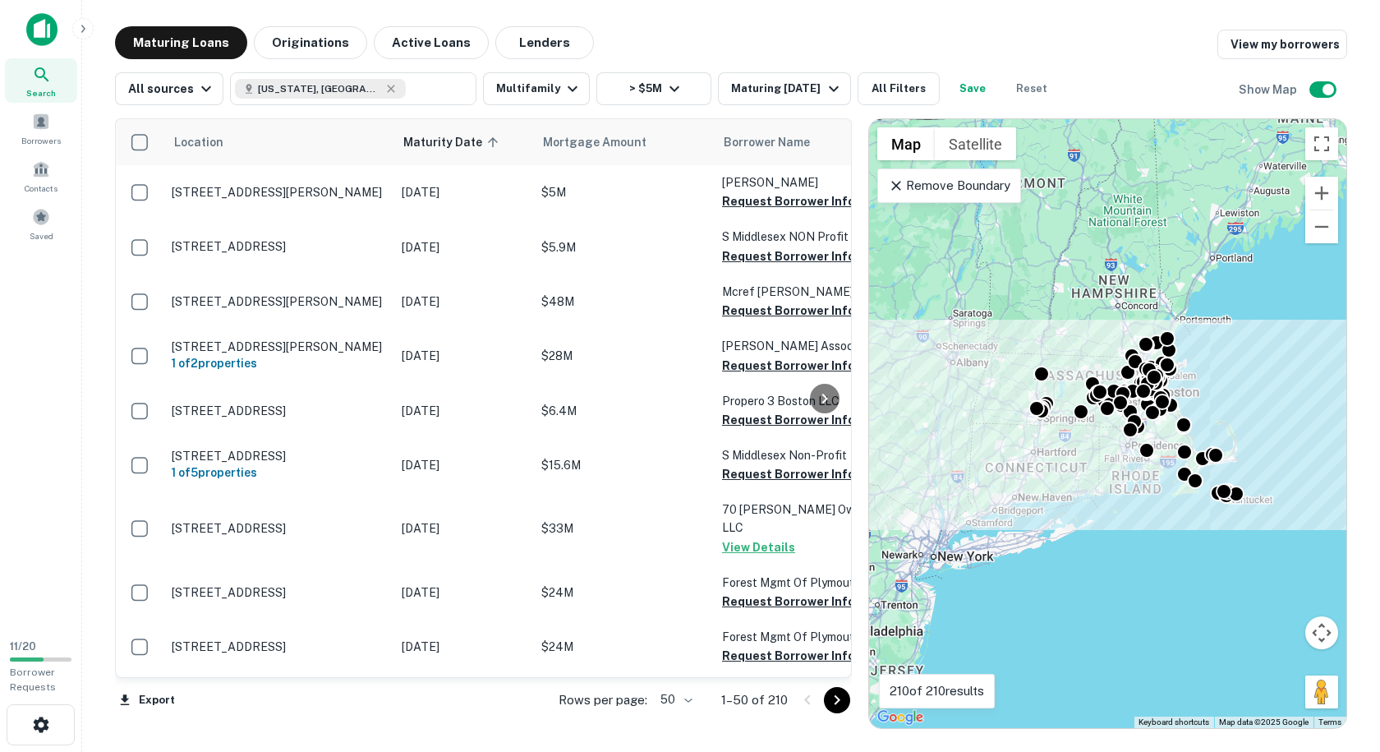
click at [833, 700] on icon "Go to next page" at bounding box center [837, 700] width 20 height 20
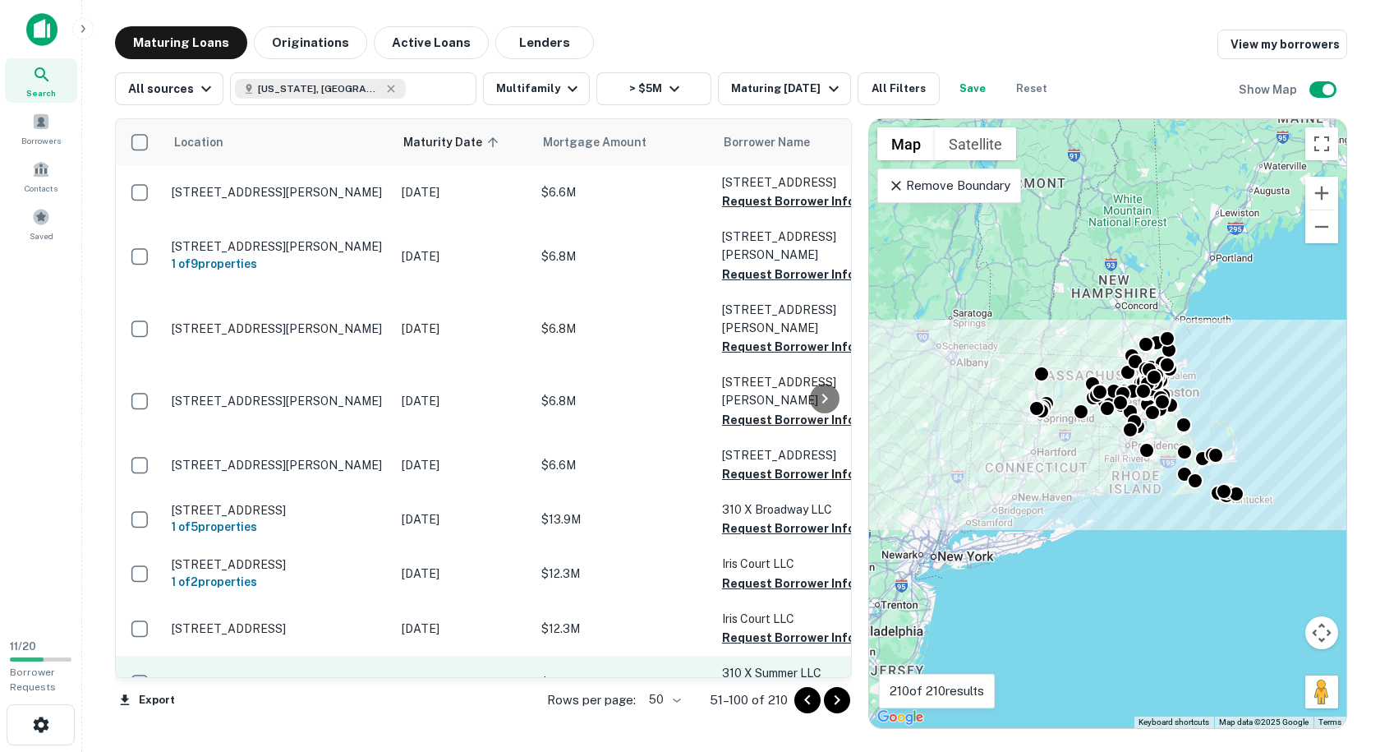
click at [362, 675] on p "[STREET_ADDRESS]" at bounding box center [279, 682] width 214 height 15
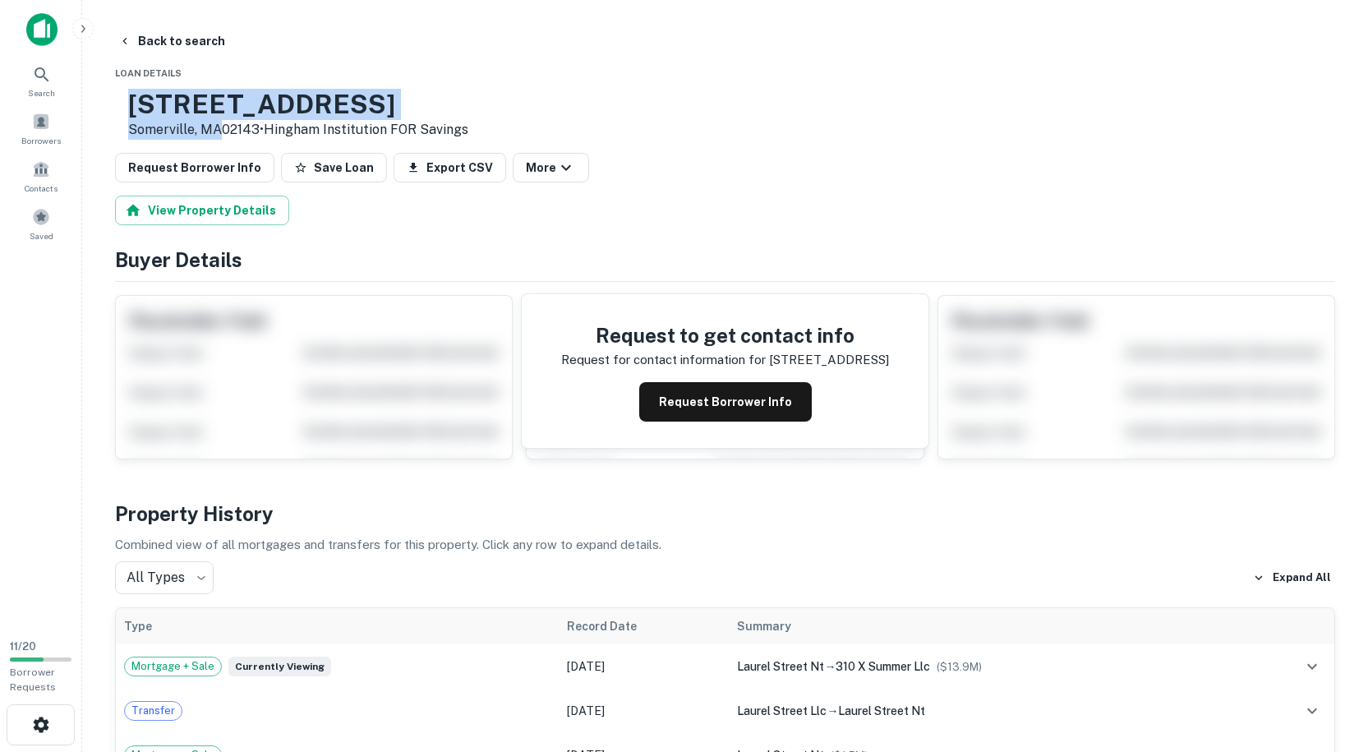
drag, startPoint x: 271, startPoint y: 124, endPoint x: 185, endPoint y: 101, distance: 89.3
click at [185, 101] on div "[STREET_ADDRESS] • Hingham Institution FOR Savings" at bounding box center [298, 114] width 340 height 51
copy div "[STREET_ADDRESS]"
click at [142, 40] on button "Back to search" at bounding box center [172, 41] width 120 height 30
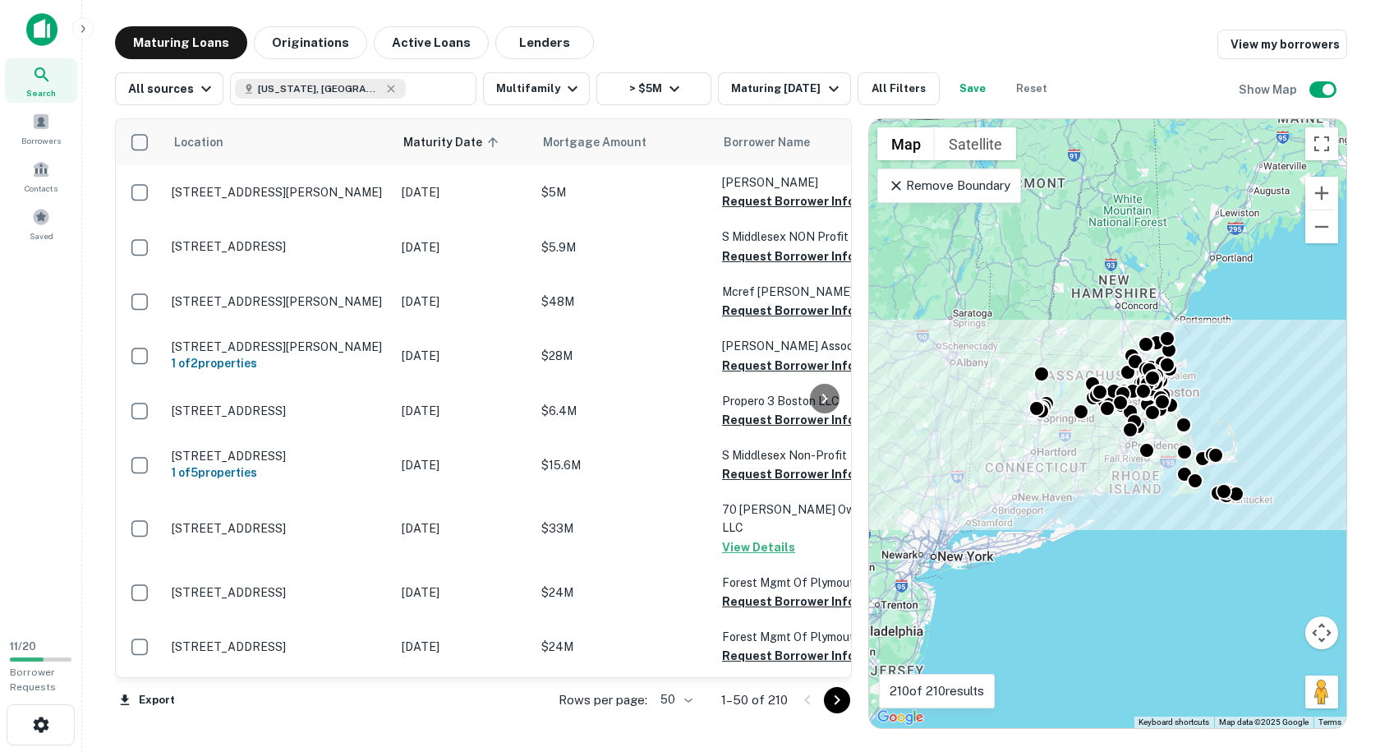
click at [839, 701] on icon "Go to next page" at bounding box center [837, 700] width 20 height 20
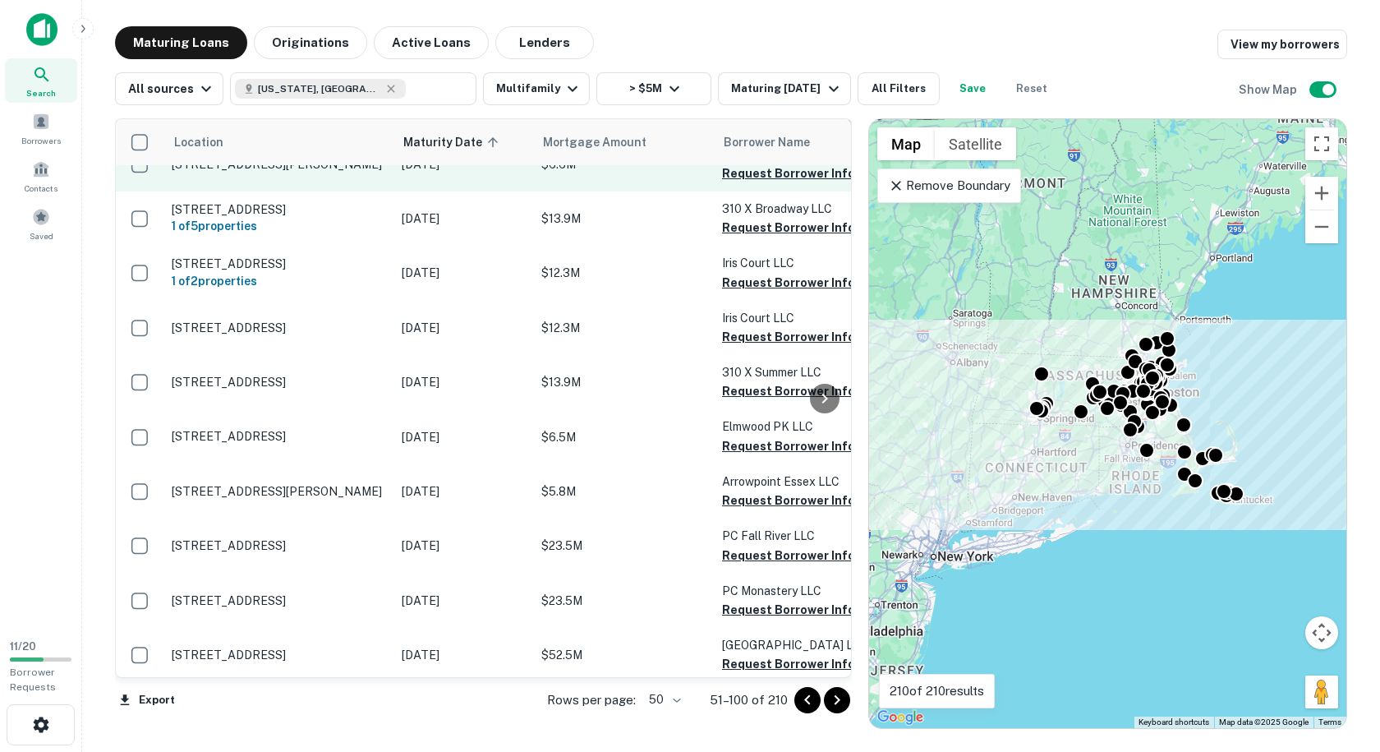
scroll to position [329, 0]
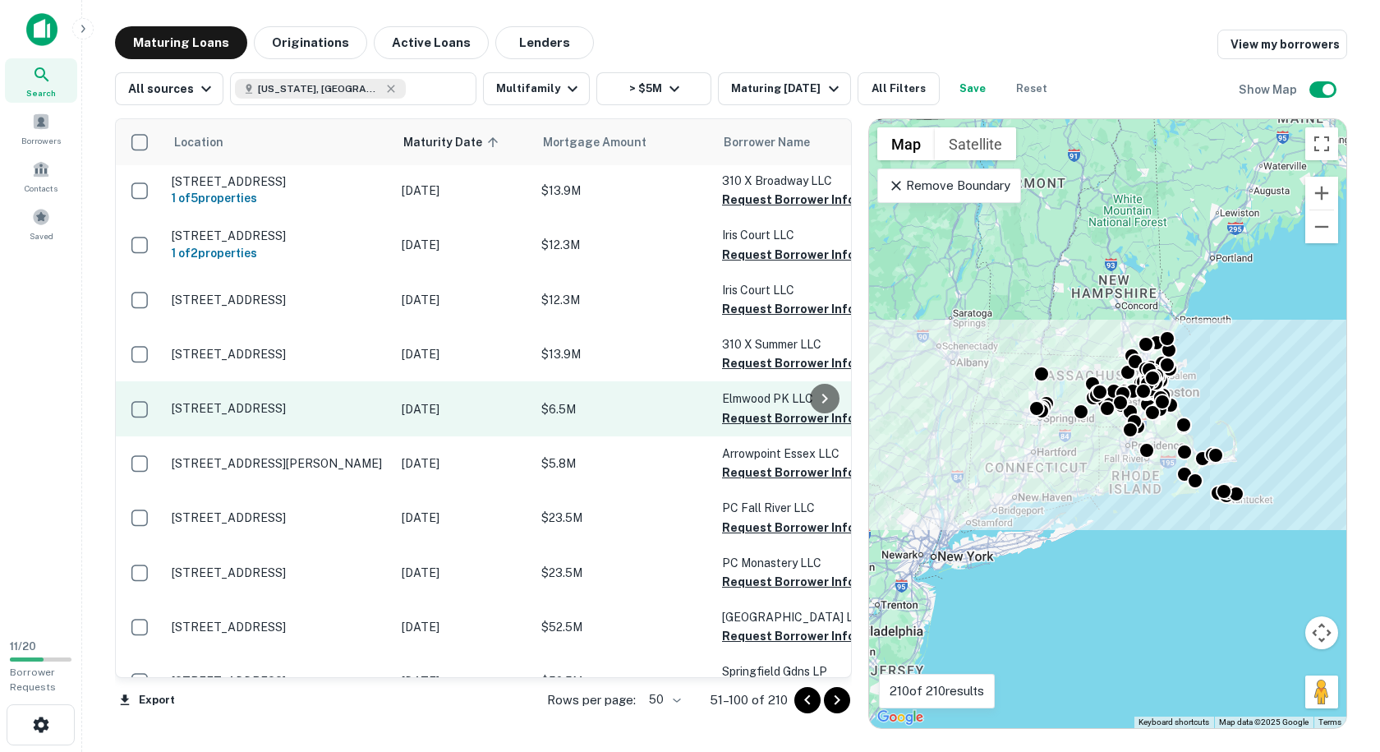
click at [362, 401] on p "[STREET_ADDRESS]" at bounding box center [279, 408] width 214 height 15
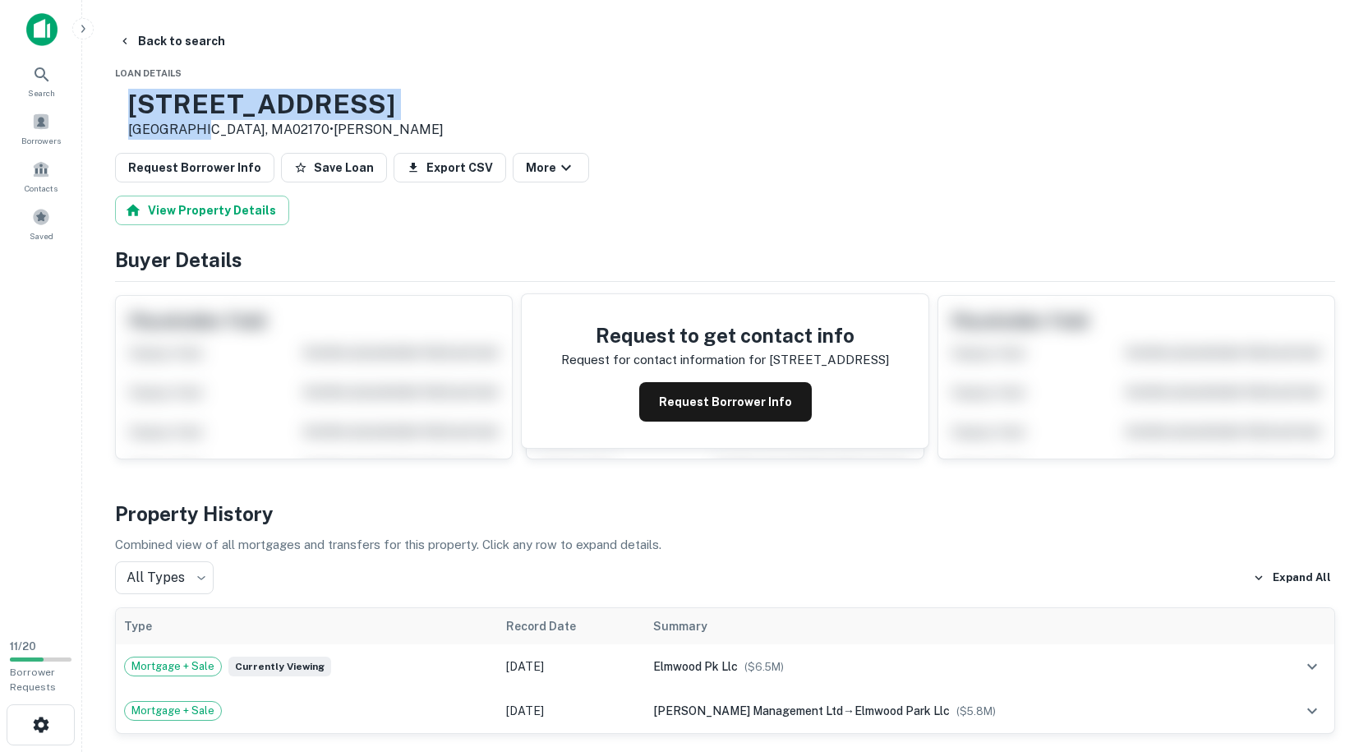
drag, startPoint x: 250, startPoint y: 127, endPoint x: 155, endPoint y: 94, distance: 100.0
click at [155, 94] on div "[STREET_ADDRESS] • [PERSON_NAME]" at bounding box center [279, 114] width 329 height 51
copy div "[STREET_ADDRESS]"
click at [153, 34] on button "Back to search" at bounding box center [172, 41] width 120 height 30
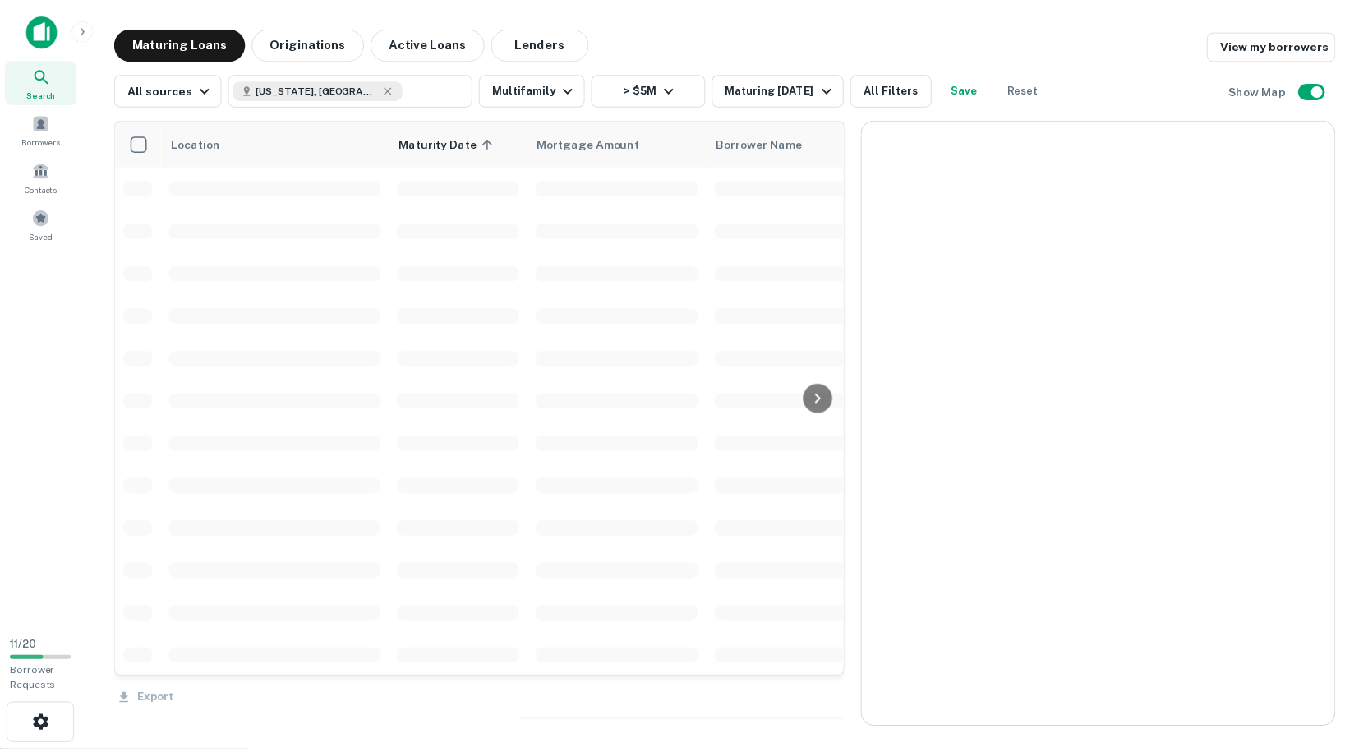
scroll to position [329, 0]
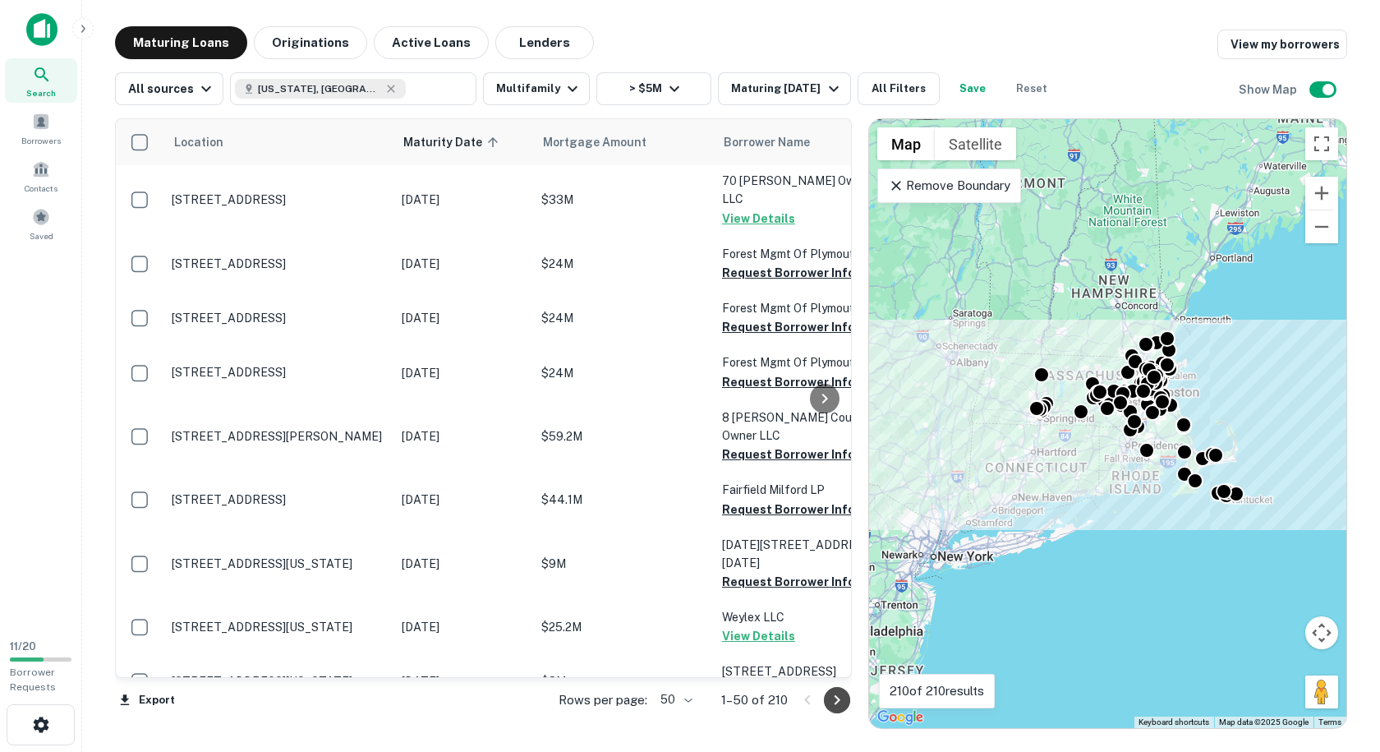
click at [837, 696] on icon "Go to next page" at bounding box center [837, 700] width 20 height 20
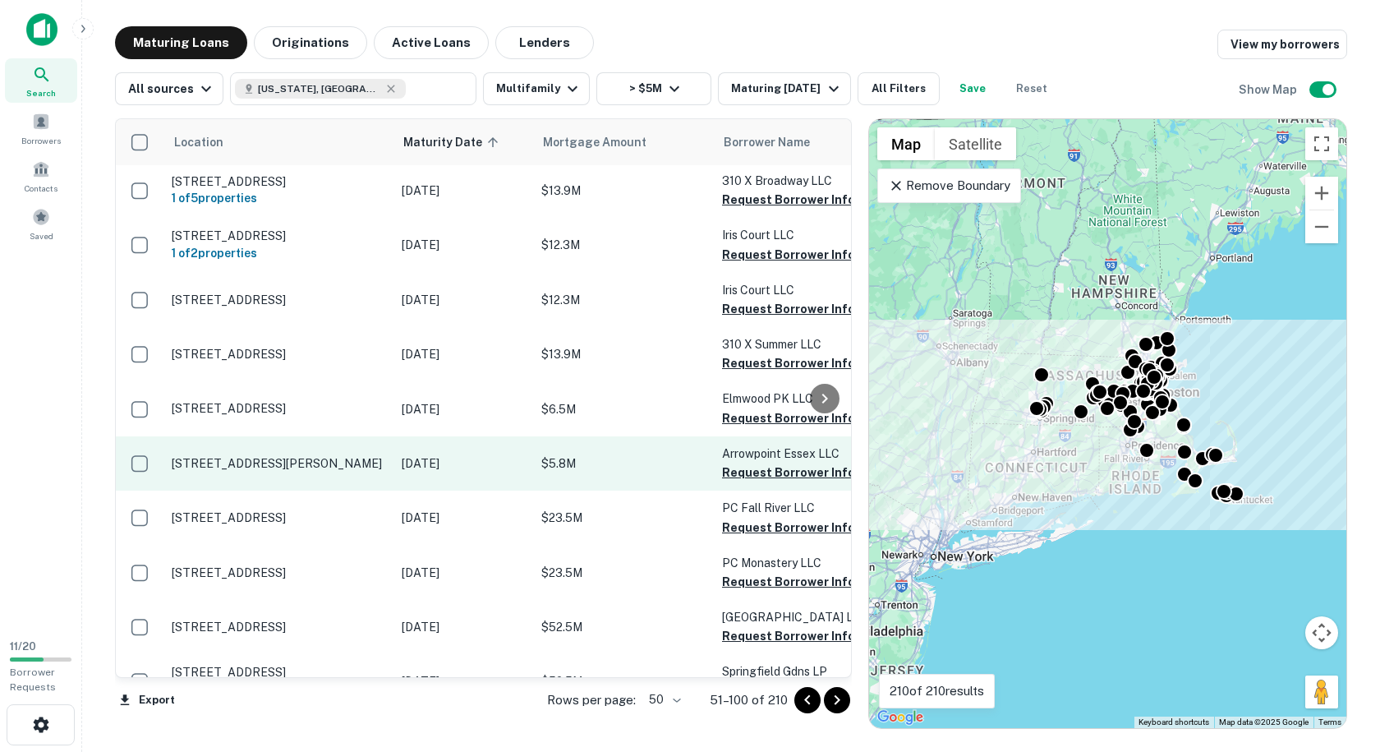
click at [299, 456] on p "[STREET_ADDRESS][PERSON_NAME]" at bounding box center [279, 463] width 214 height 15
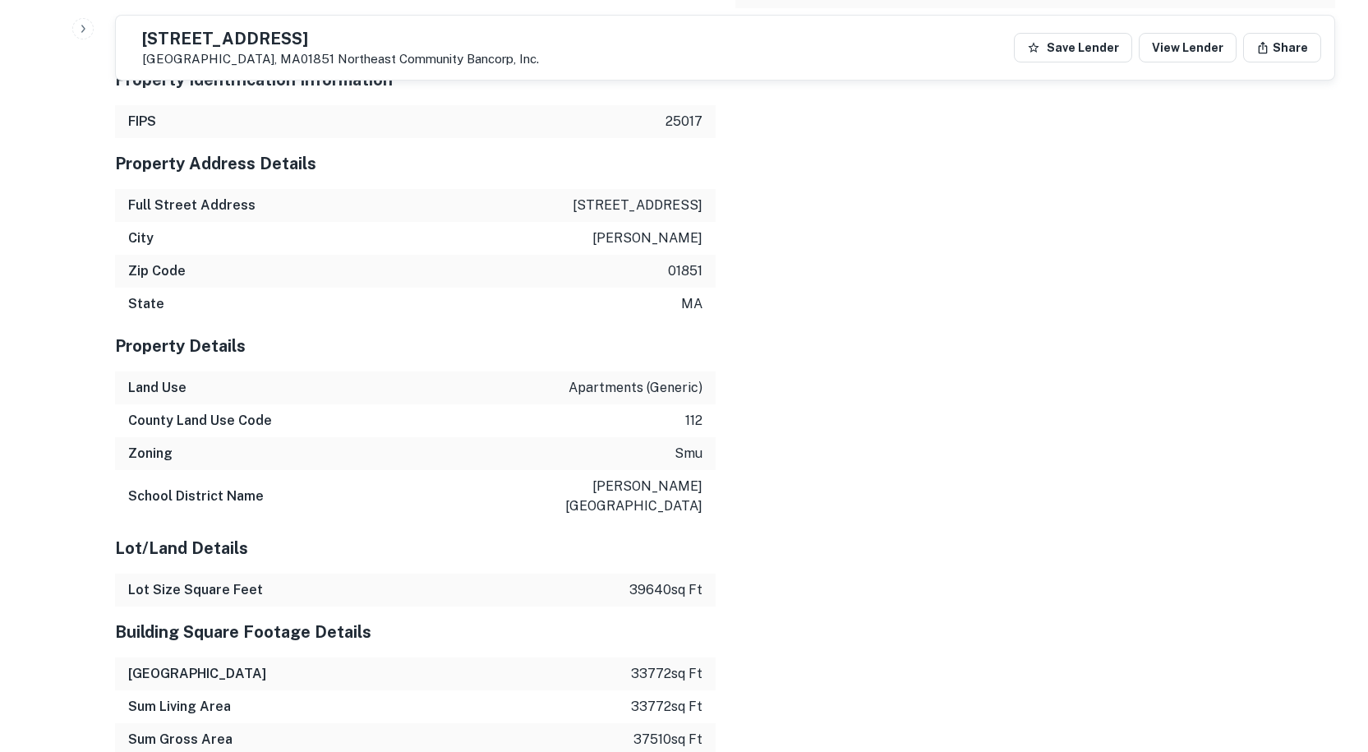
scroll to position [1068, 0]
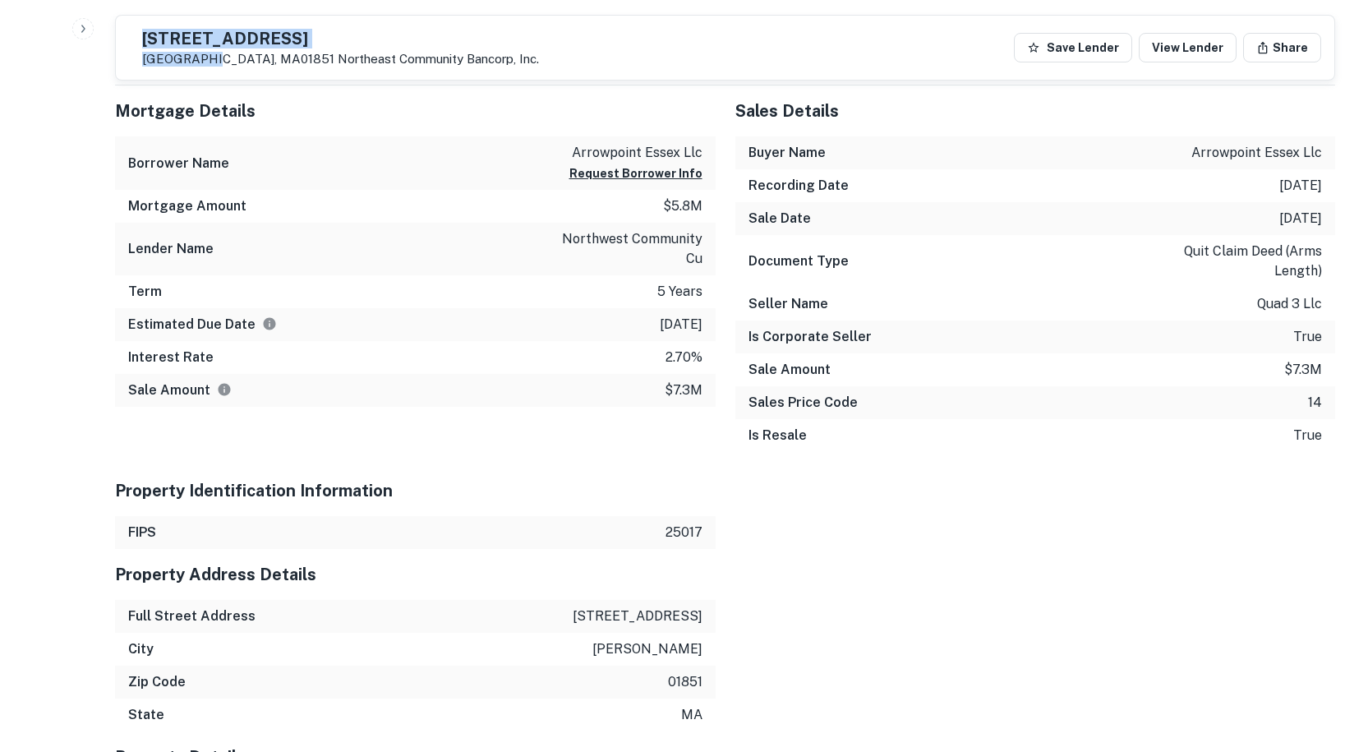
drag, startPoint x: 243, startPoint y: 54, endPoint x: 180, endPoint y: 35, distance: 66.0
click at [182, 35] on div "[STREET_ADDRESS][PERSON_NAME] Northeast Community Bancorp, Inc." at bounding box center [340, 48] width 397 height 36
copy div "[STREET_ADDRESS]"
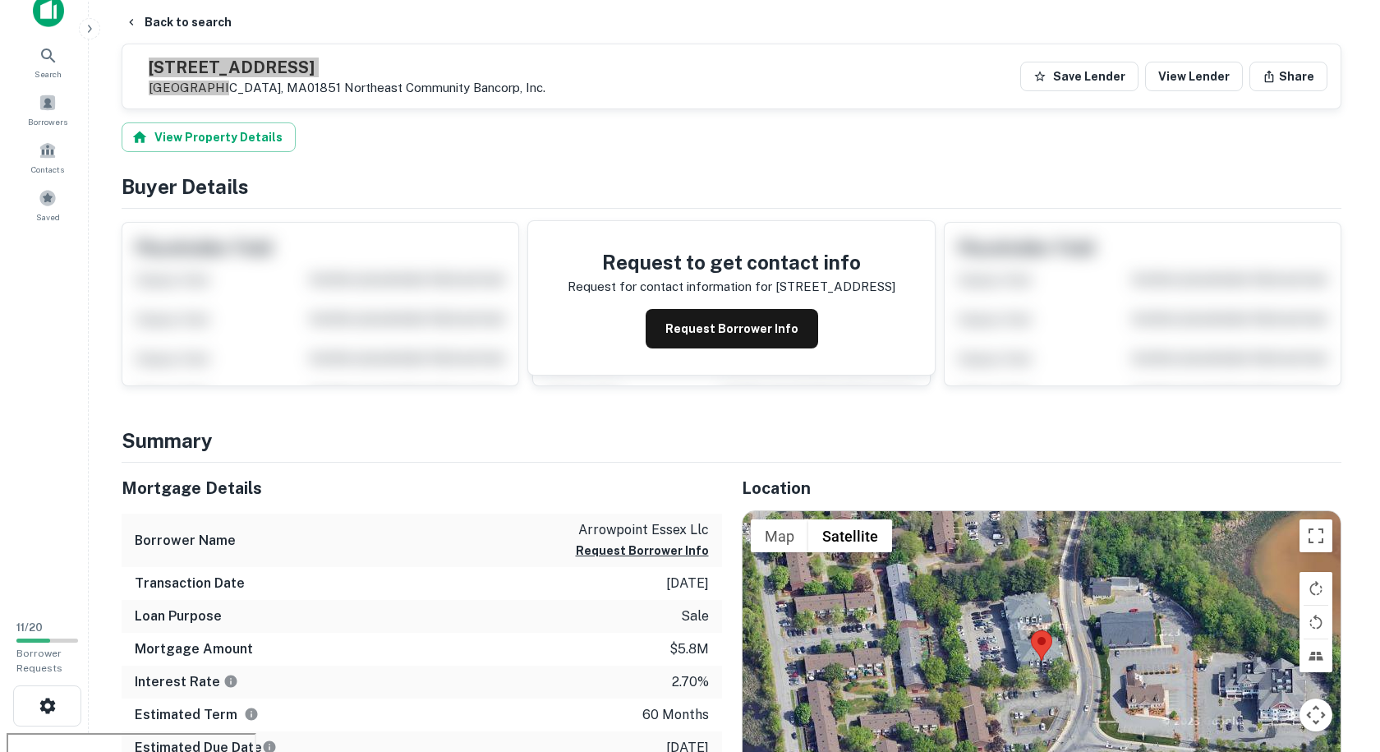
scroll to position [0, 0]
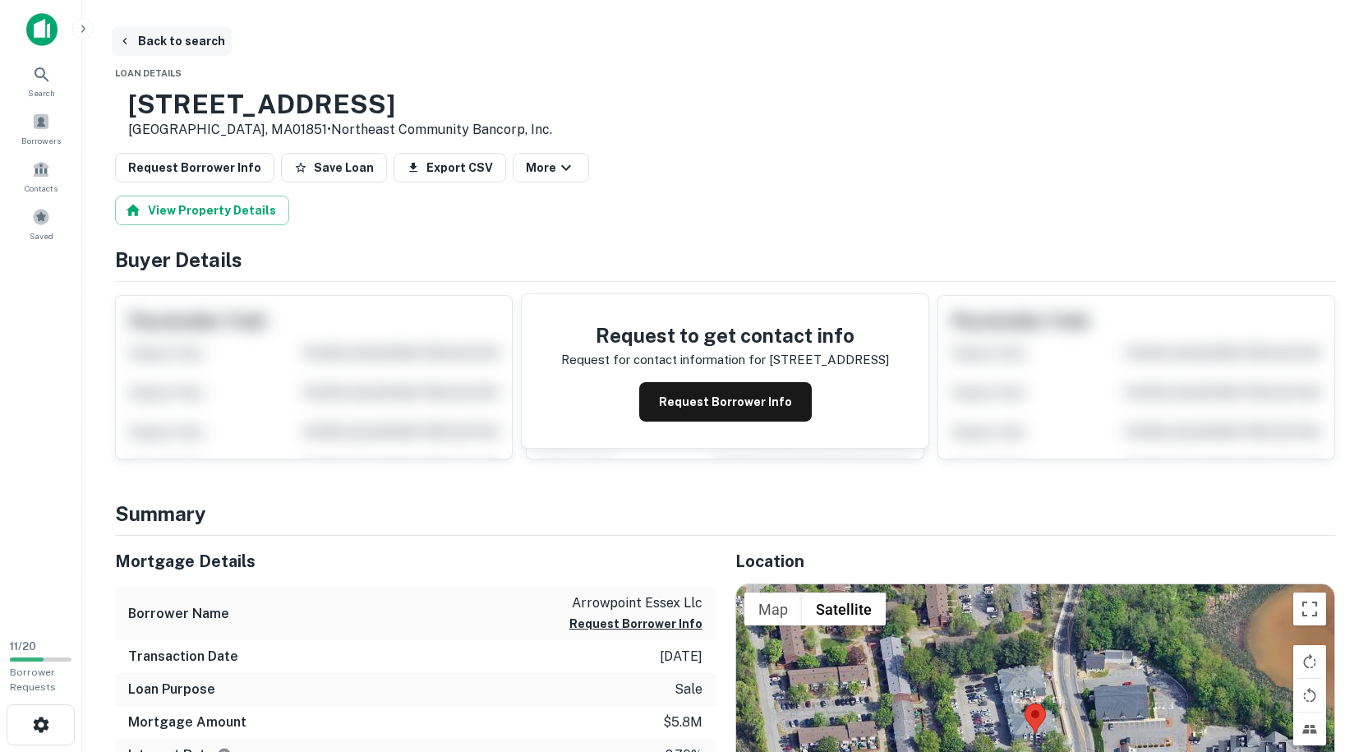
click at [148, 41] on button "Back to search" at bounding box center [172, 41] width 120 height 30
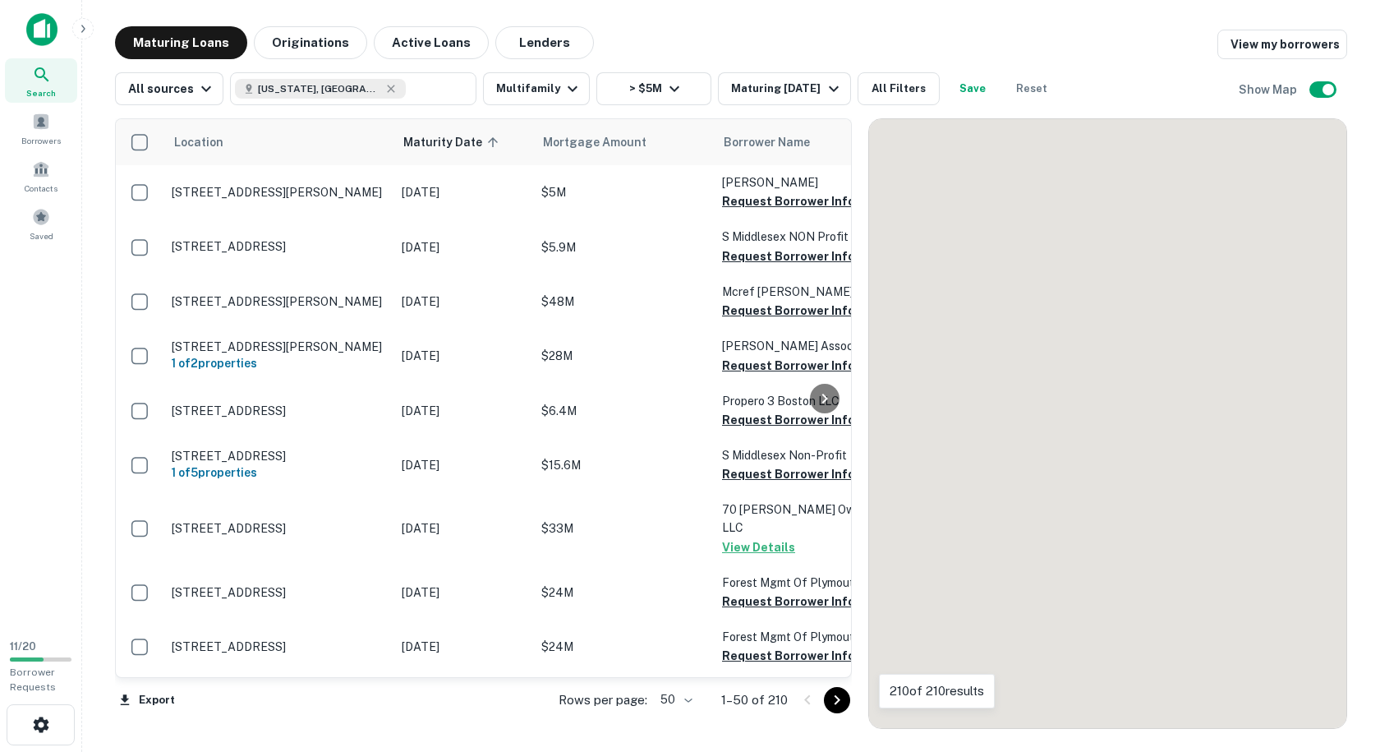
scroll to position [329, 0]
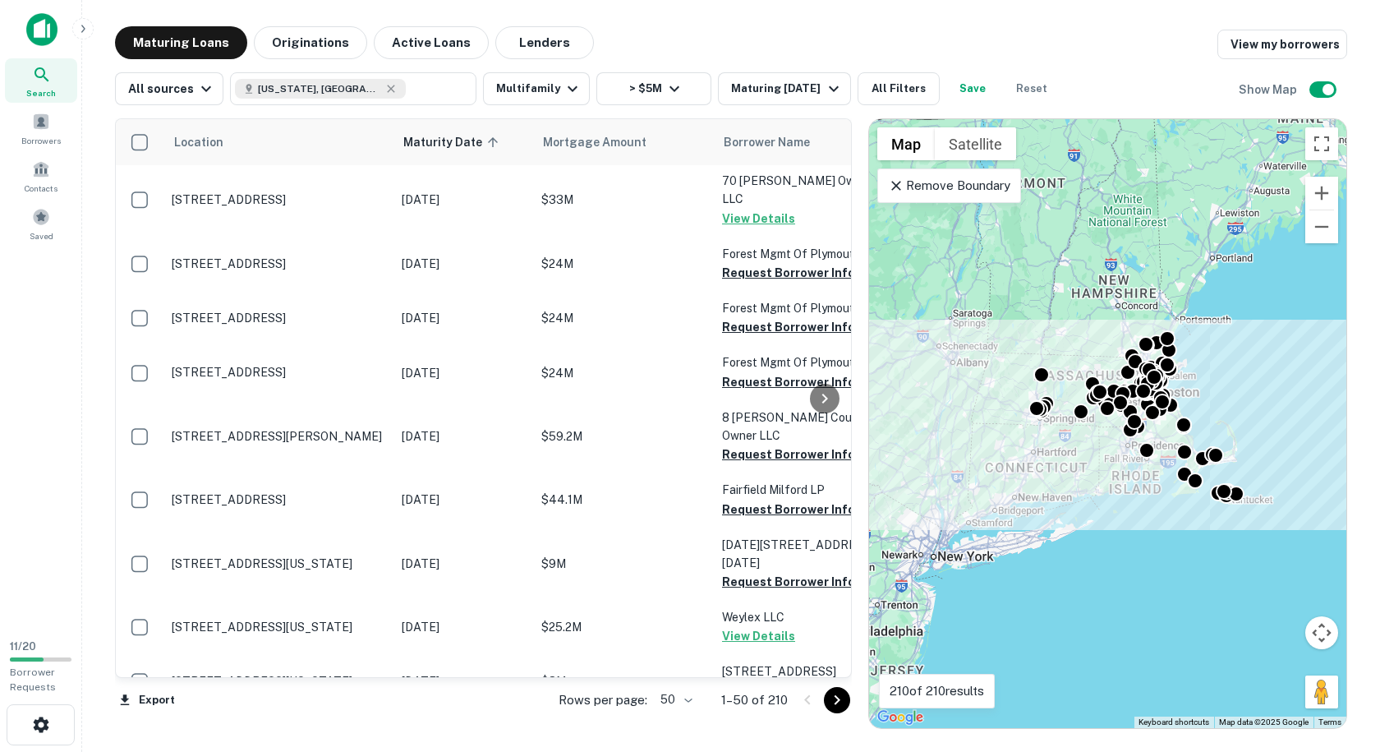
click at [832, 702] on icon "Go to next page" at bounding box center [837, 700] width 20 height 20
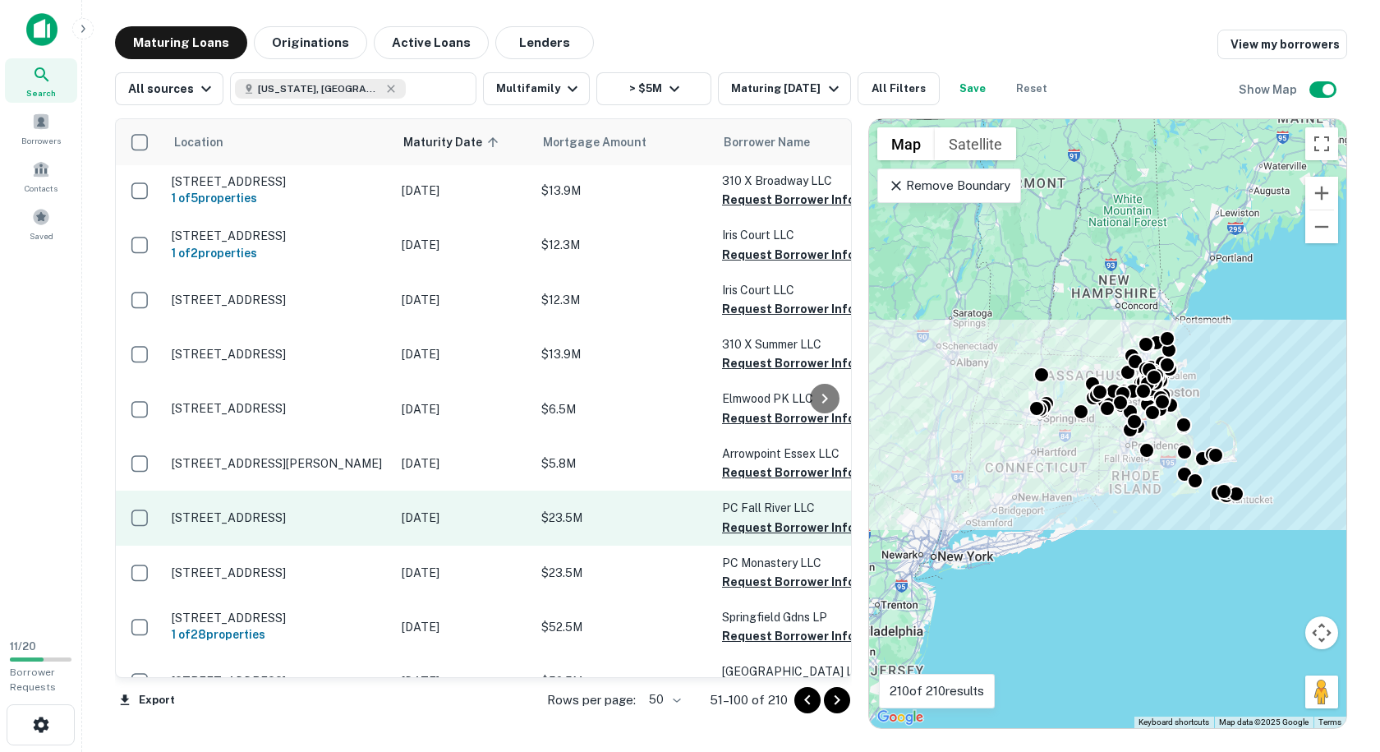
click at [323, 510] on p "[STREET_ADDRESS]" at bounding box center [279, 517] width 214 height 15
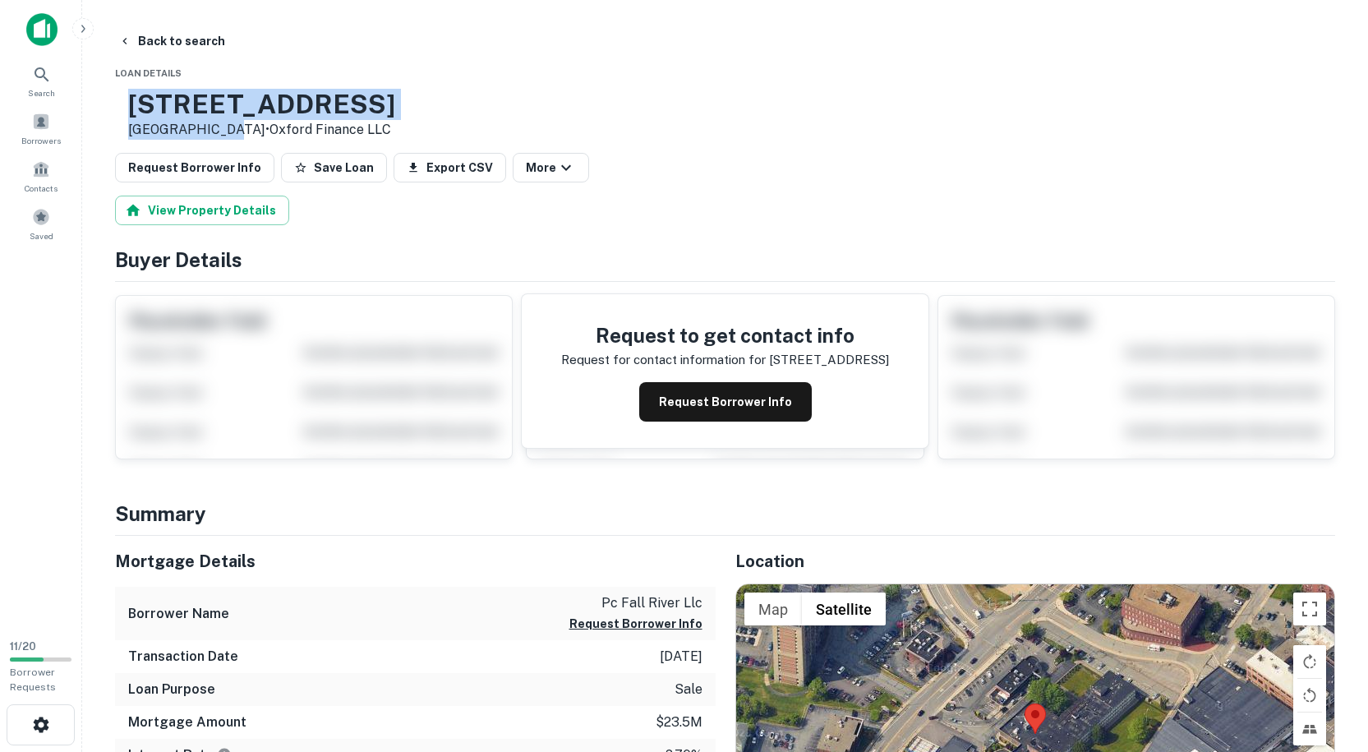
drag, startPoint x: 262, startPoint y: 126, endPoint x: 185, endPoint y: 99, distance: 82.1
click at [185, 99] on div "[STREET_ADDRESS] • Oxford Finance LLC" at bounding box center [261, 114] width 267 height 51
copy div "[STREET_ADDRESS]"
click at [131, 36] on icon "button" at bounding box center [124, 40] width 13 height 13
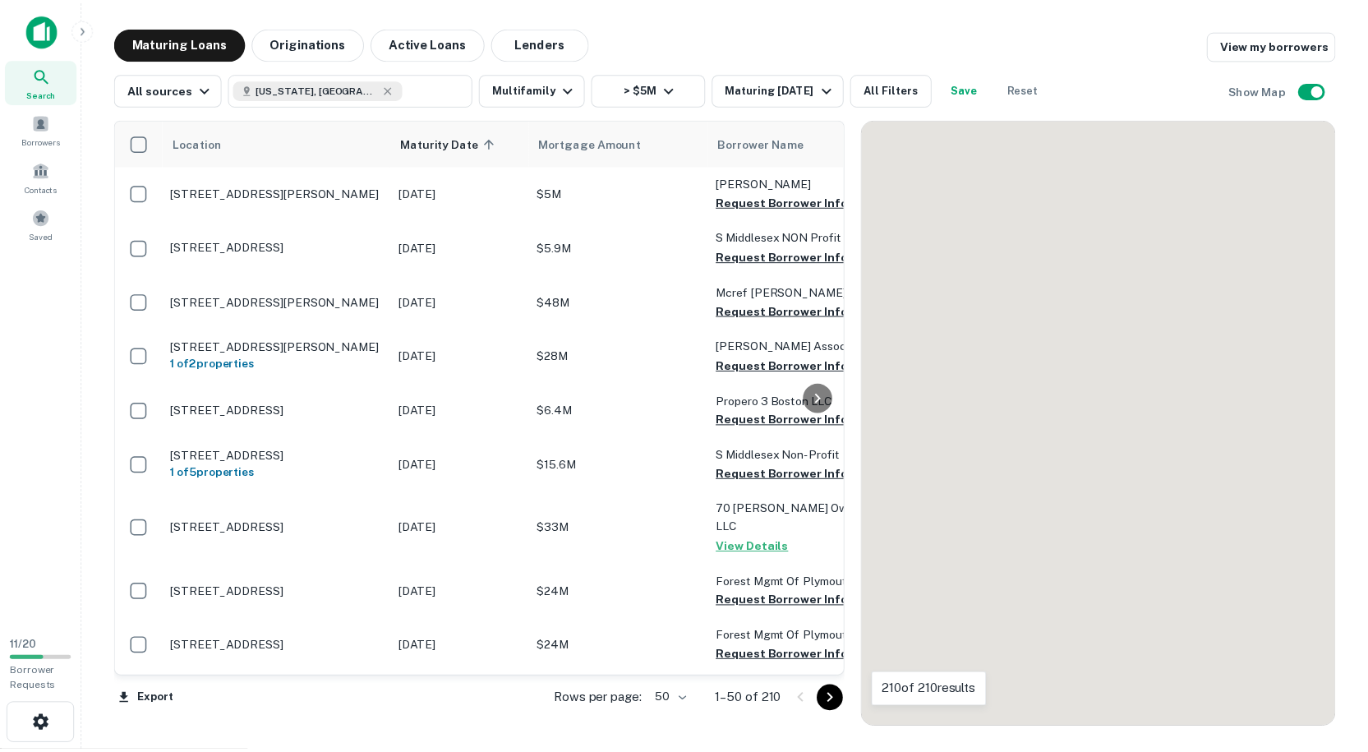
scroll to position [329, 0]
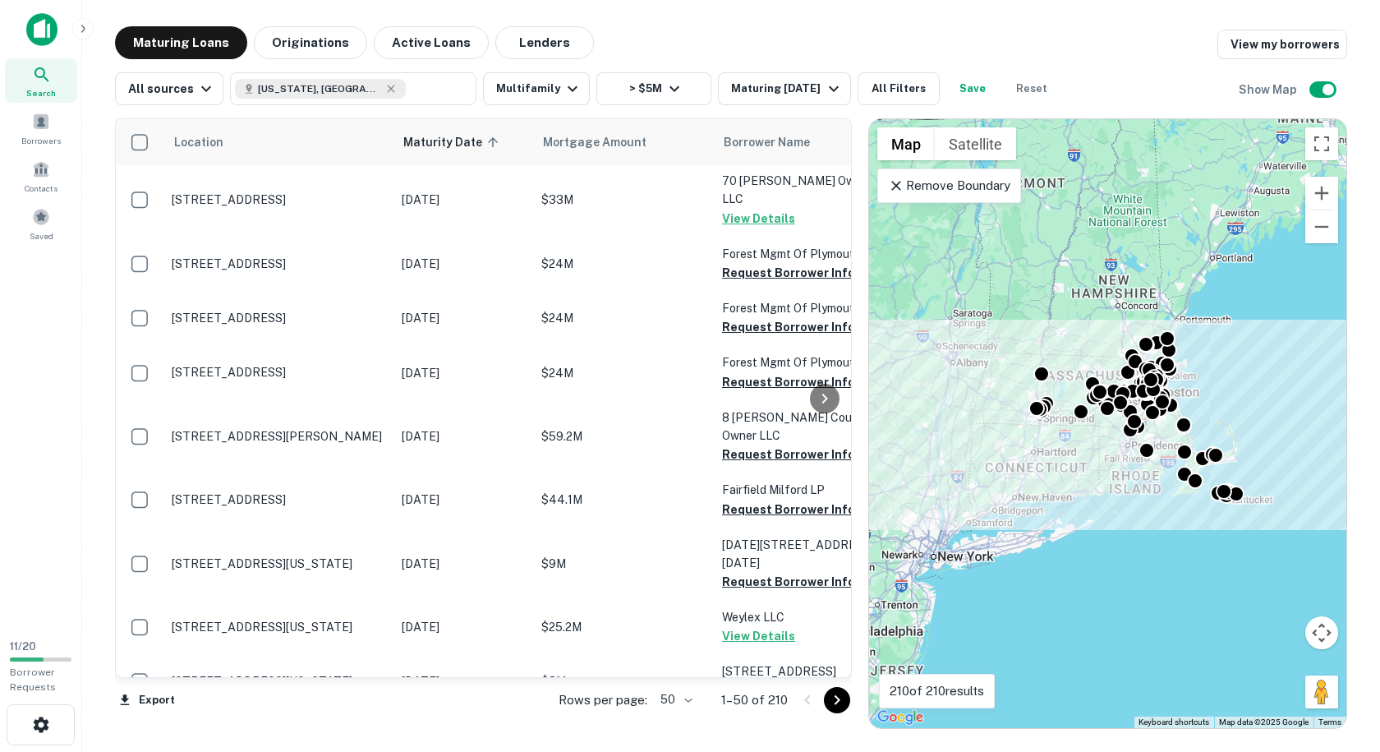
click at [835, 702] on icon "Go to next page" at bounding box center [838, 700] width 6 height 10
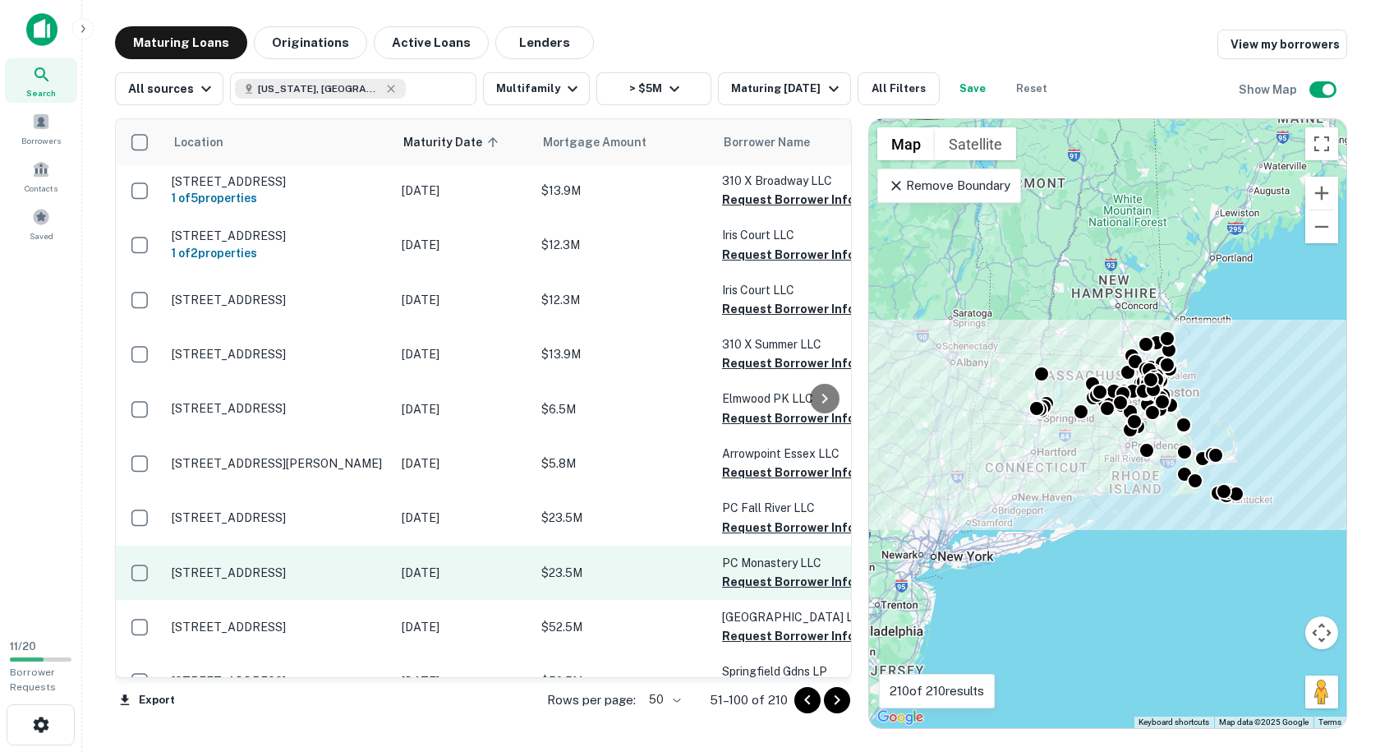
click at [312, 565] on p "[STREET_ADDRESS]" at bounding box center [279, 572] width 214 height 15
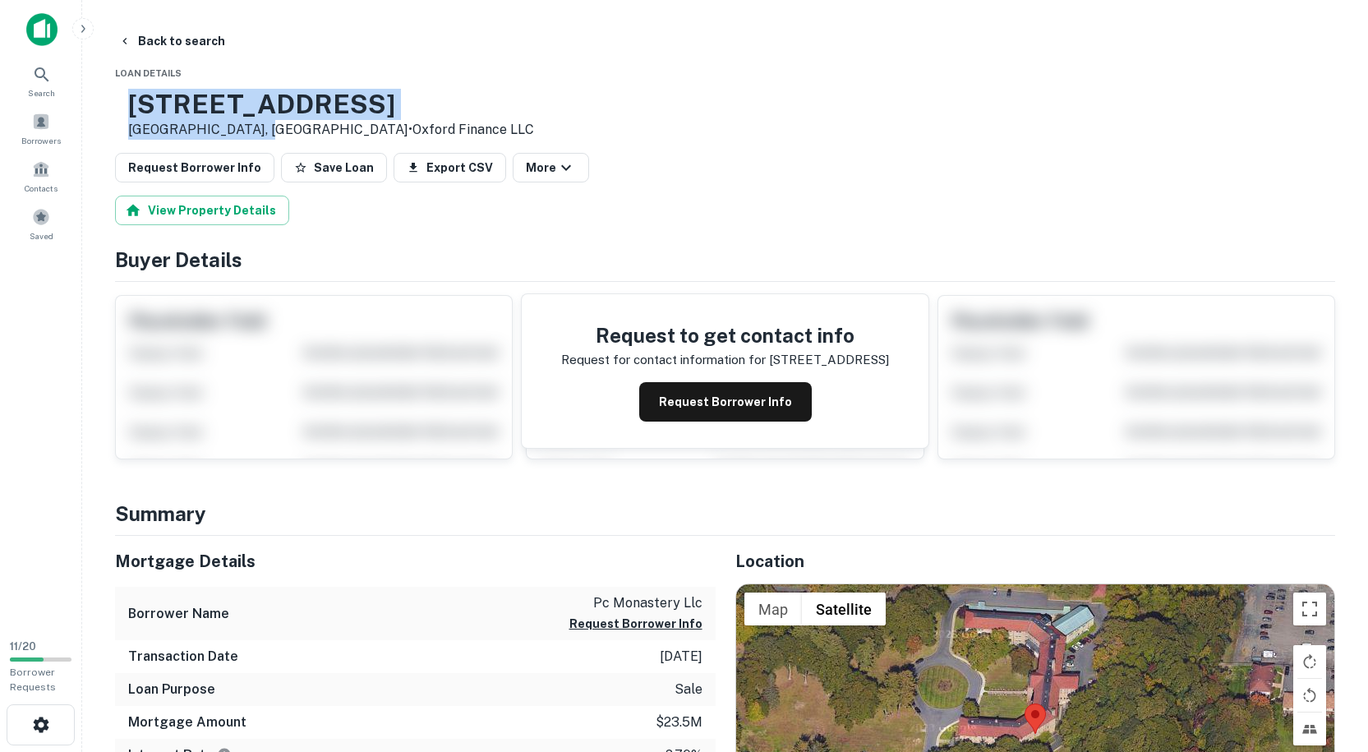
drag, startPoint x: 310, startPoint y: 126, endPoint x: 179, endPoint y: 96, distance: 133.9
click at [179, 96] on div "[STREET_ADDRESS] • Oxford Finance LLC" at bounding box center [324, 114] width 419 height 51
copy div "[STREET_ADDRESS]"
drag, startPoint x: 159, startPoint y: 40, endPoint x: 267, endPoint y: 90, distance: 119.1
click at [159, 40] on button "Back to search" at bounding box center [172, 41] width 120 height 30
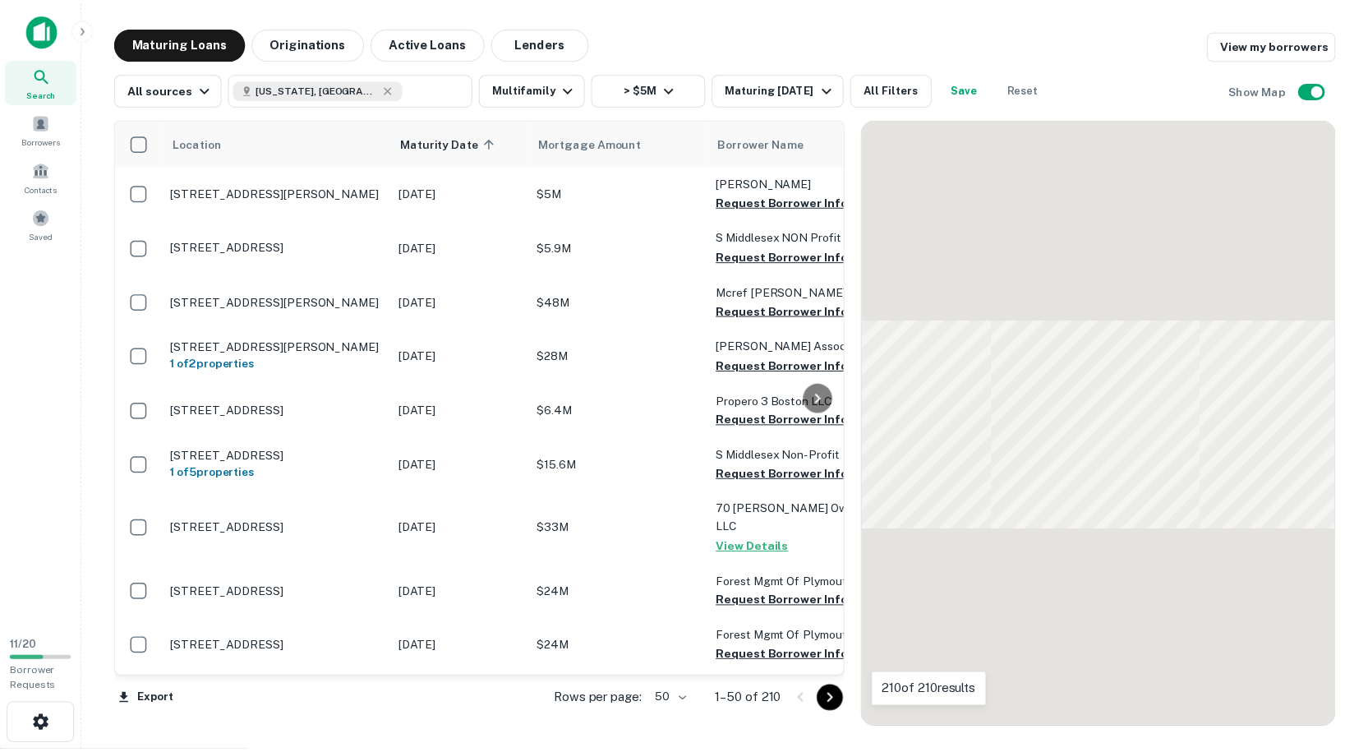
scroll to position [329, 0]
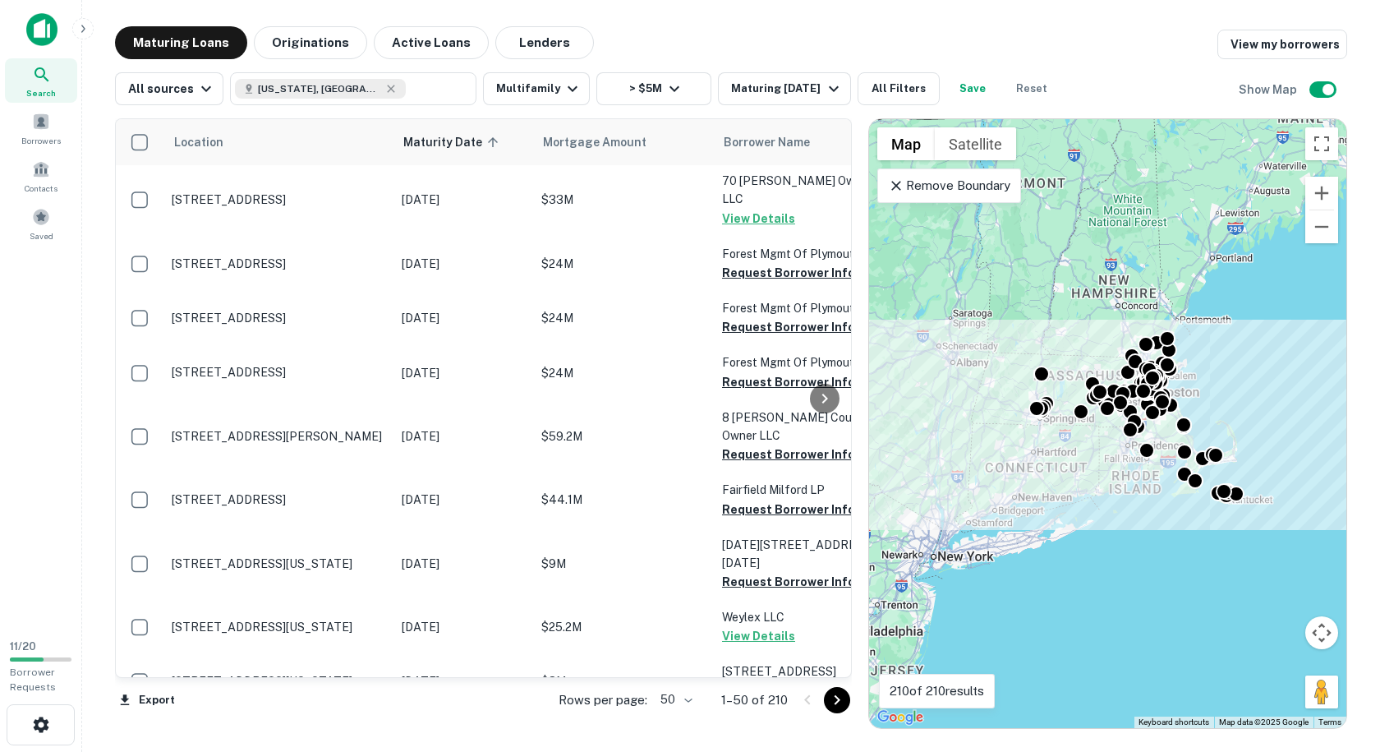
click at [839, 703] on icon "Go to next page" at bounding box center [837, 700] width 20 height 20
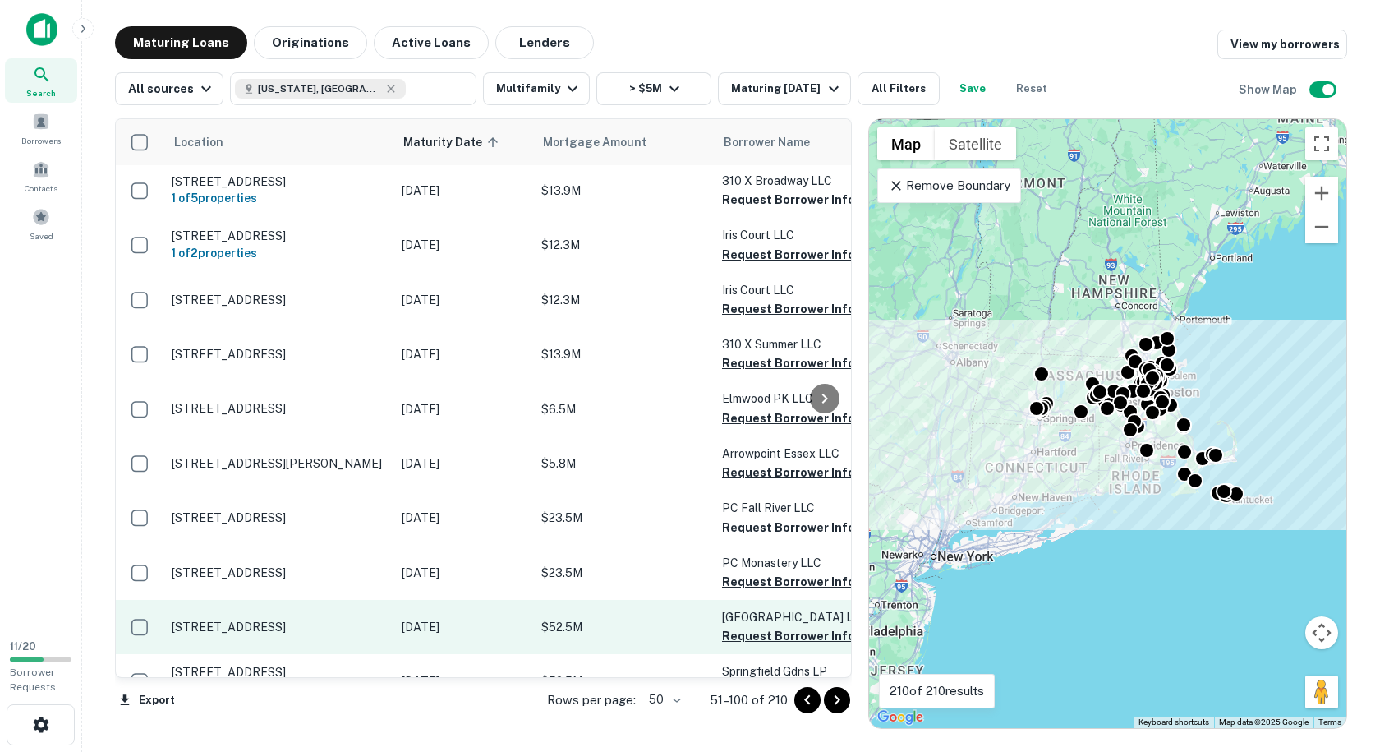
click at [332, 600] on td "[STREET_ADDRESS]" at bounding box center [278, 627] width 230 height 54
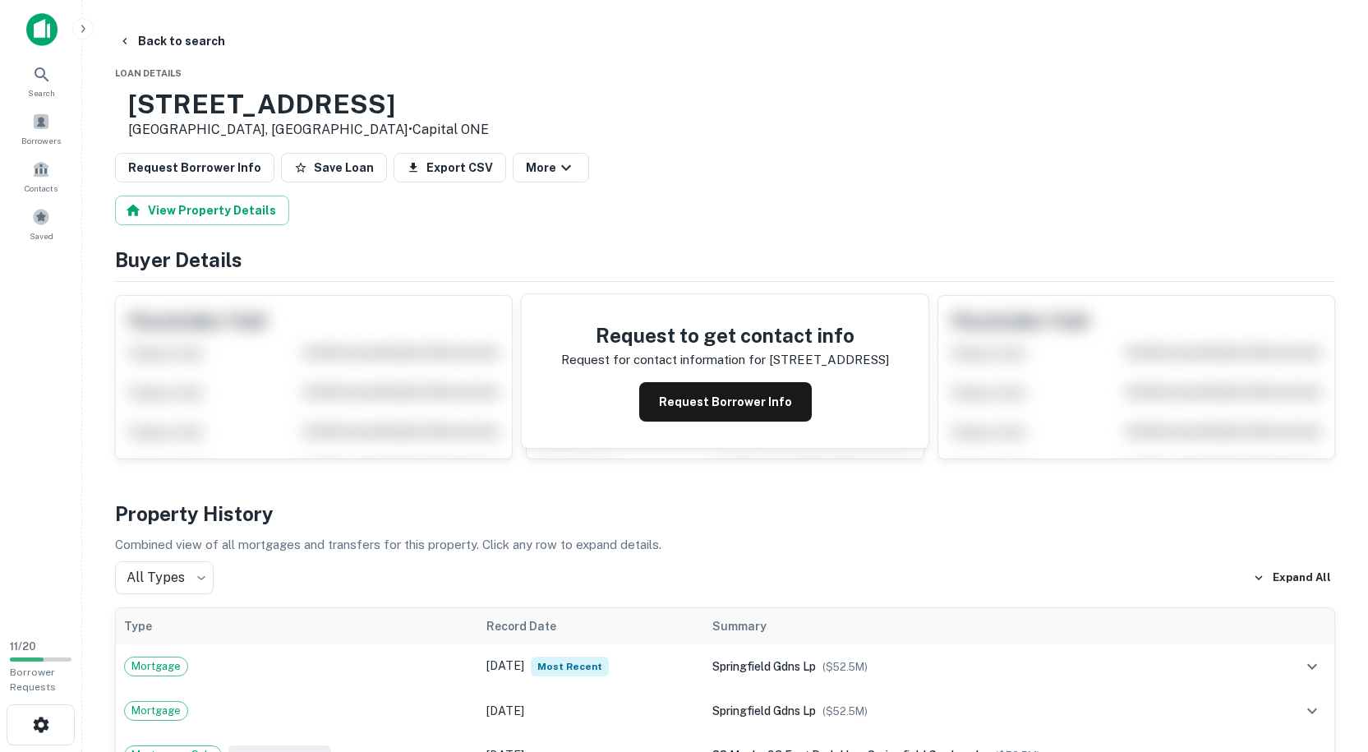
click at [396, 225] on div "View Property Details" at bounding box center [725, 210] width 1220 height 30
drag, startPoint x: 279, startPoint y: 128, endPoint x: 158, endPoint y: 94, distance: 126.1
click at [158, 94] on div "[STREET_ADDRESS] • Capital ONE" at bounding box center [302, 114] width 374 height 51
copy div "[STREET_ADDRESS]"
click at [140, 34] on button "Back to search" at bounding box center [172, 41] width 120 height 30
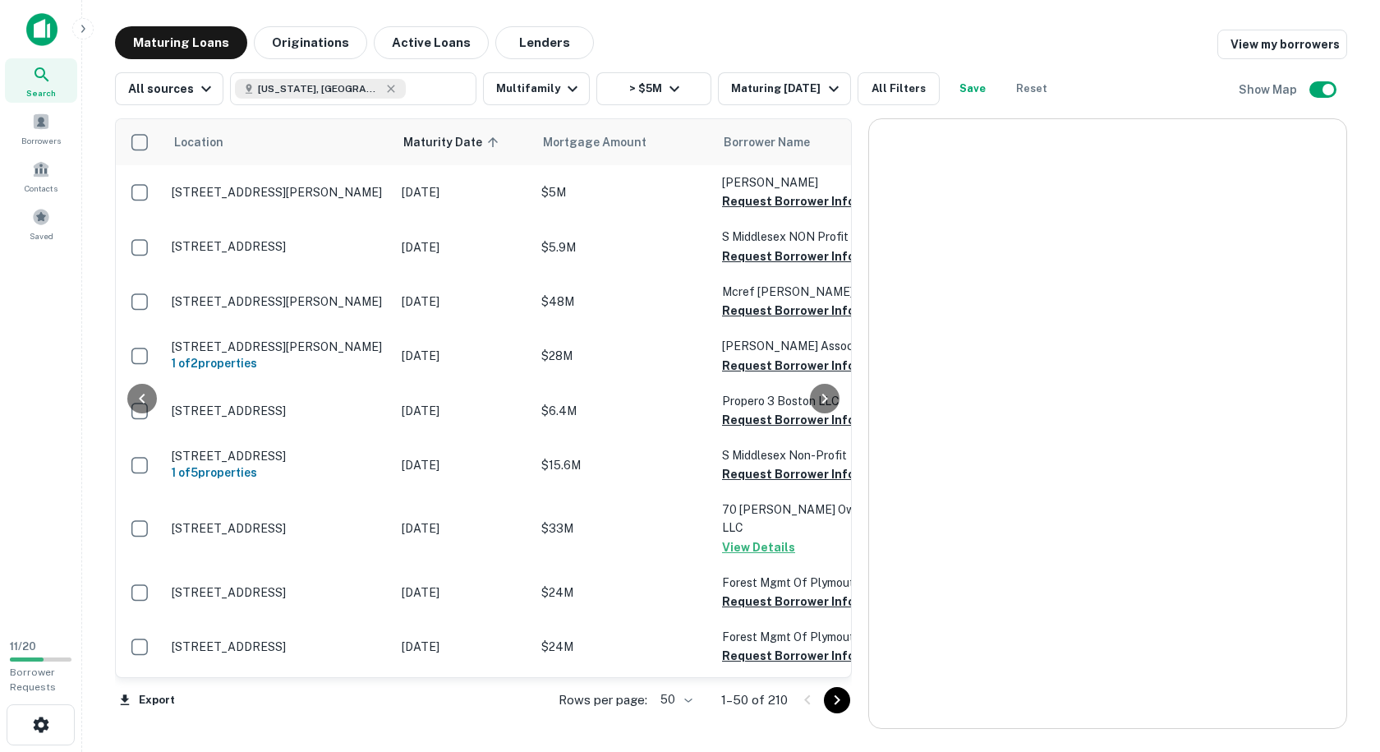
scroll to position [329, 0]
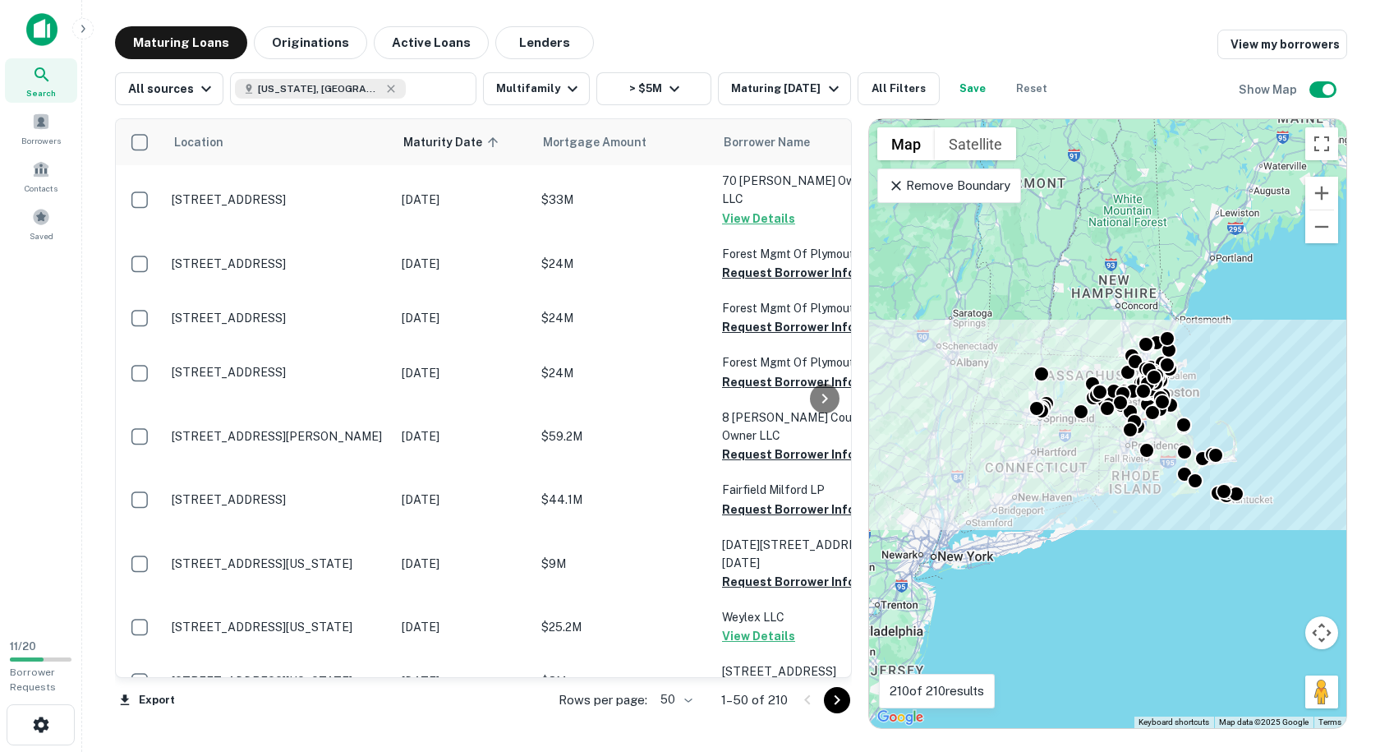
click at [835, 701] on icon "Go to next page" at bounding box center [837, 700] width 20 height 20
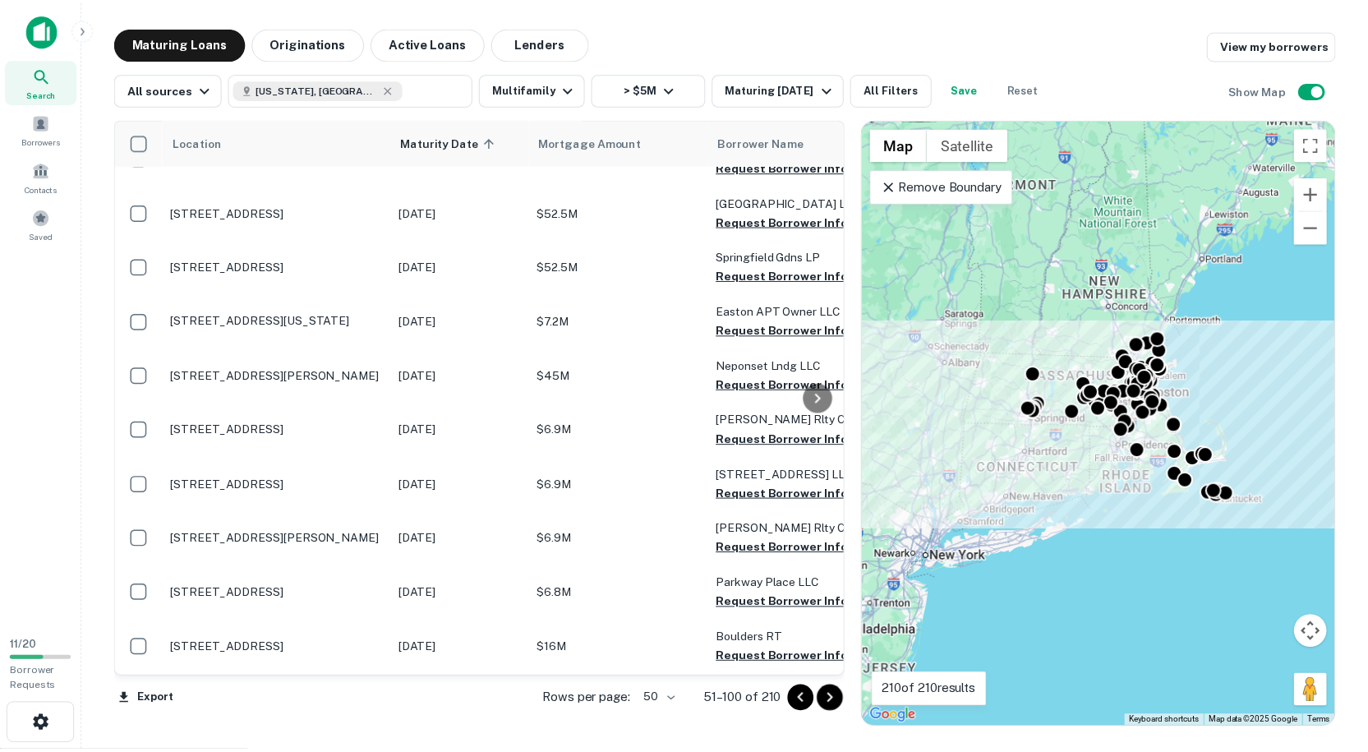
scroll to position [1643, 0]
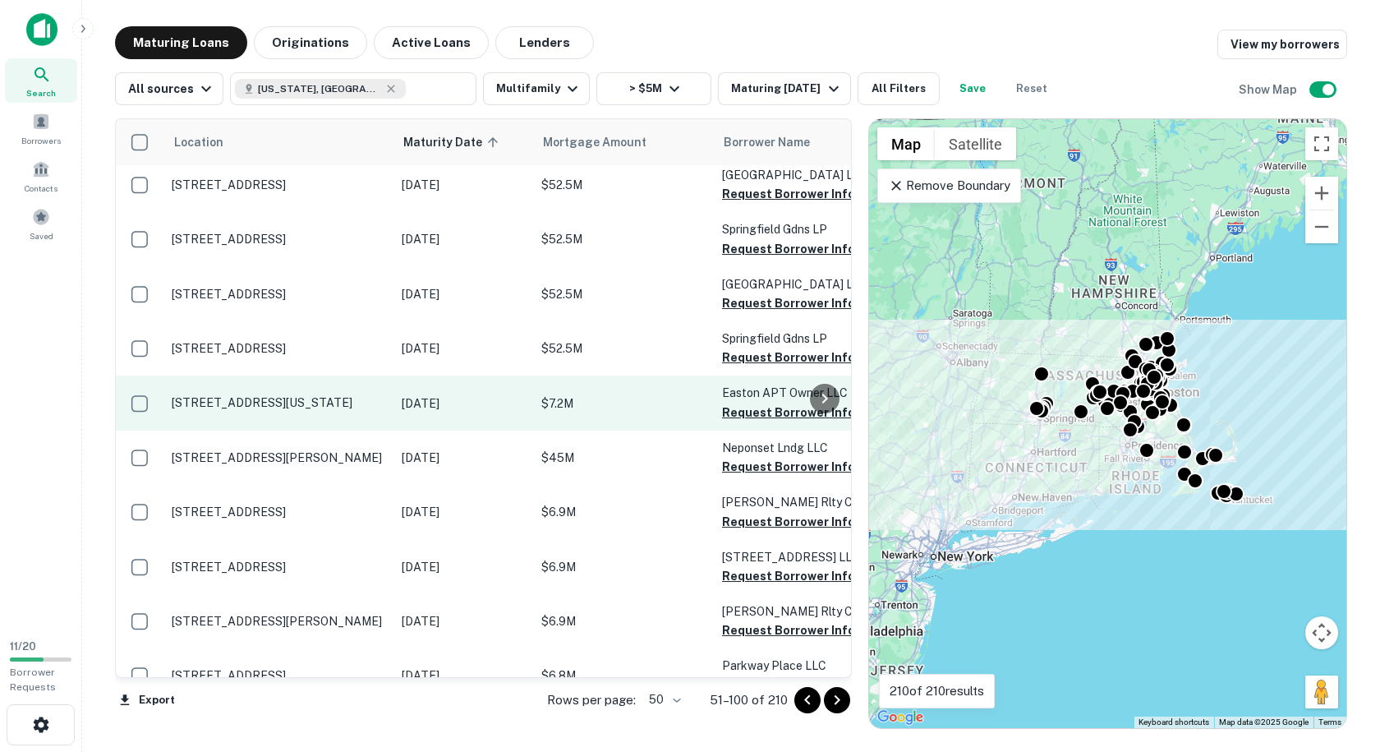
click at [349, 395] on p "[STREET_ADDRESS][US_STATE]" at bounding box center [279, 402] width 214 height 15
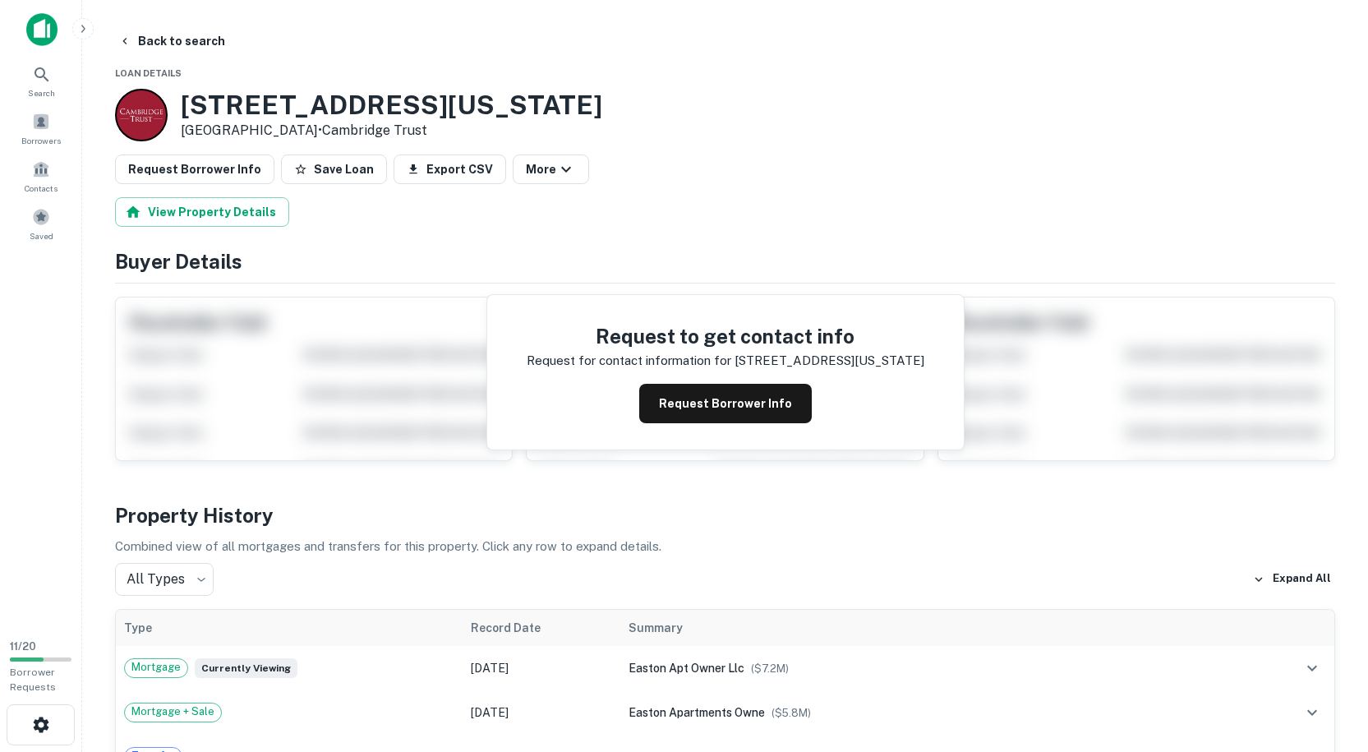
drag, startPoint x: 328, startPoint y: 126, endPoint x: 116, endPoint y: 112, distance: 212.4
click at [116, 112] on div "[STREET_ADDRESS][US_STATE] • Cambridge Trust" at bounding box center [358, 115] width 487 height 53
copy div "[STREET_ADDRESS][US_STATE]"
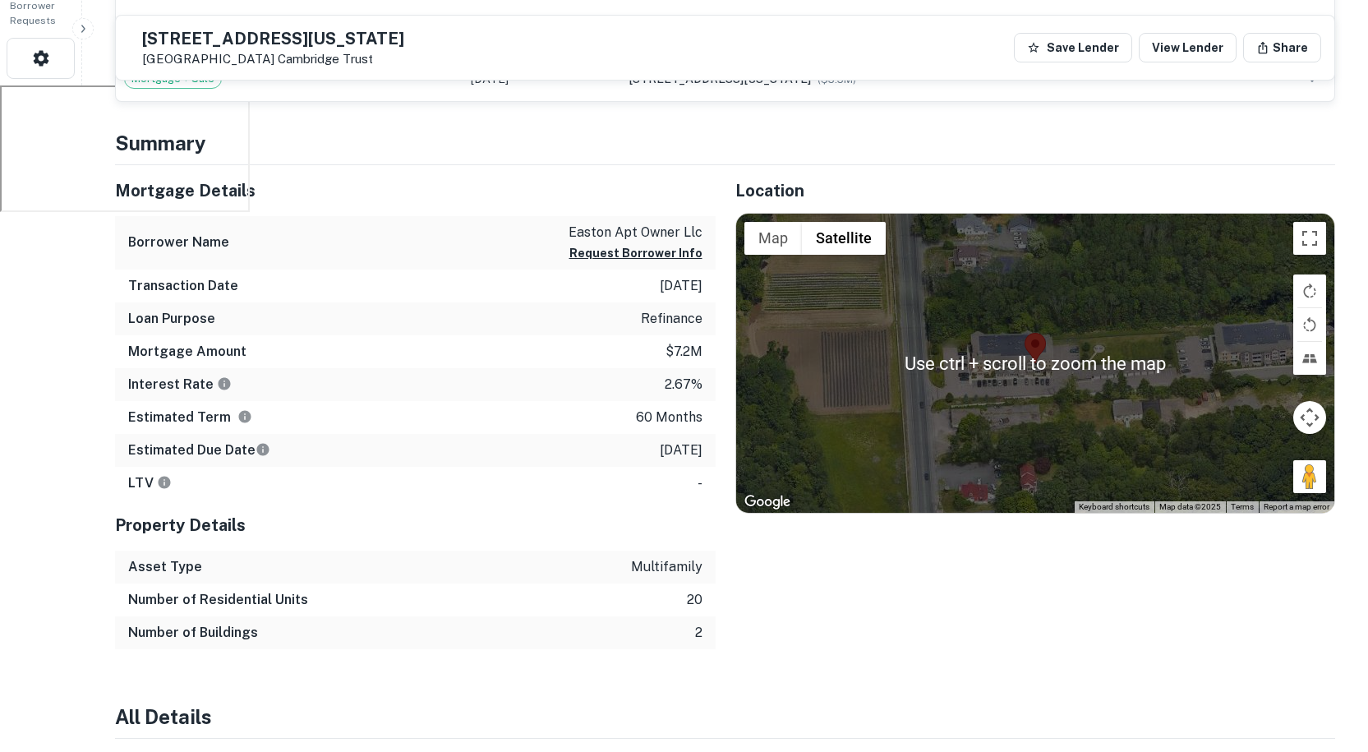
scroll to position [657, 0]
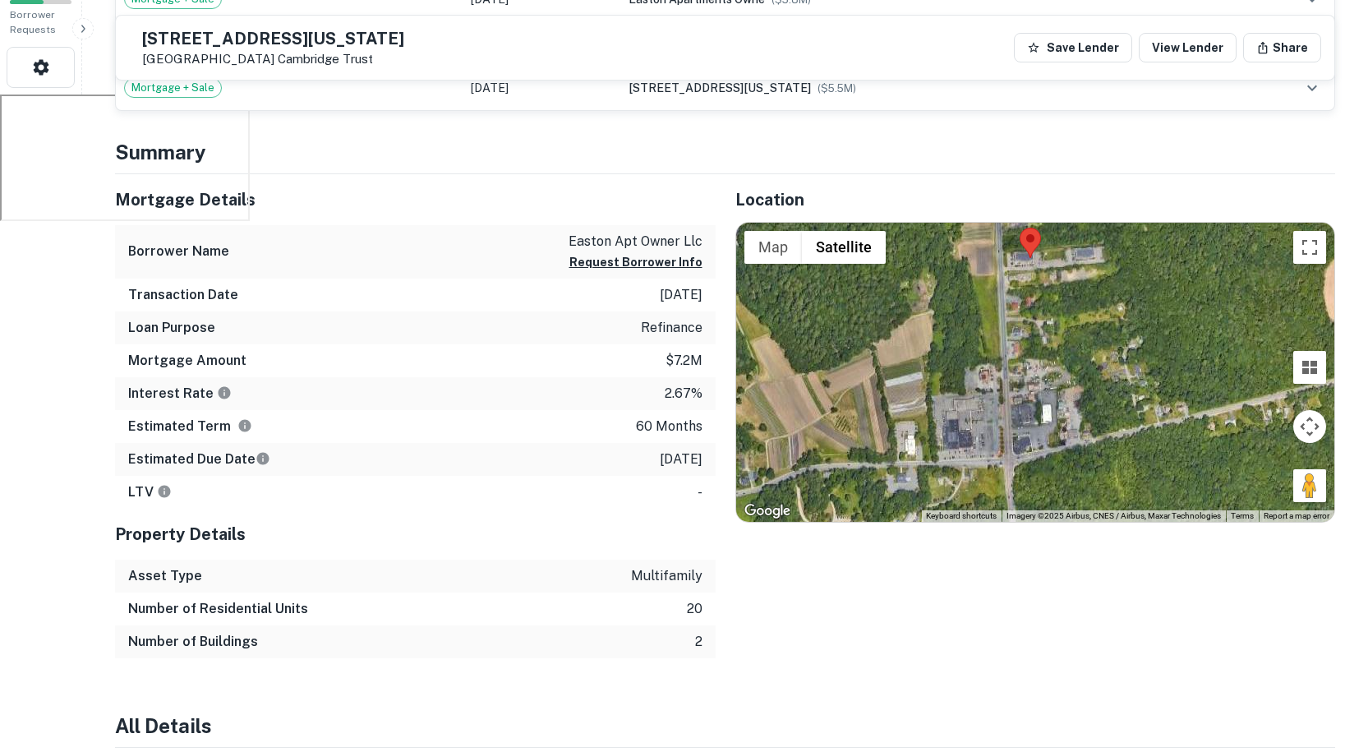
drag, startPoint x: 1066, startPoint y: 421, endPoint x: 1050, endPoint y: 300, distance: 122.7
click at [1050, 300] on div at bounding box center [1035, 372] width 599 height 299
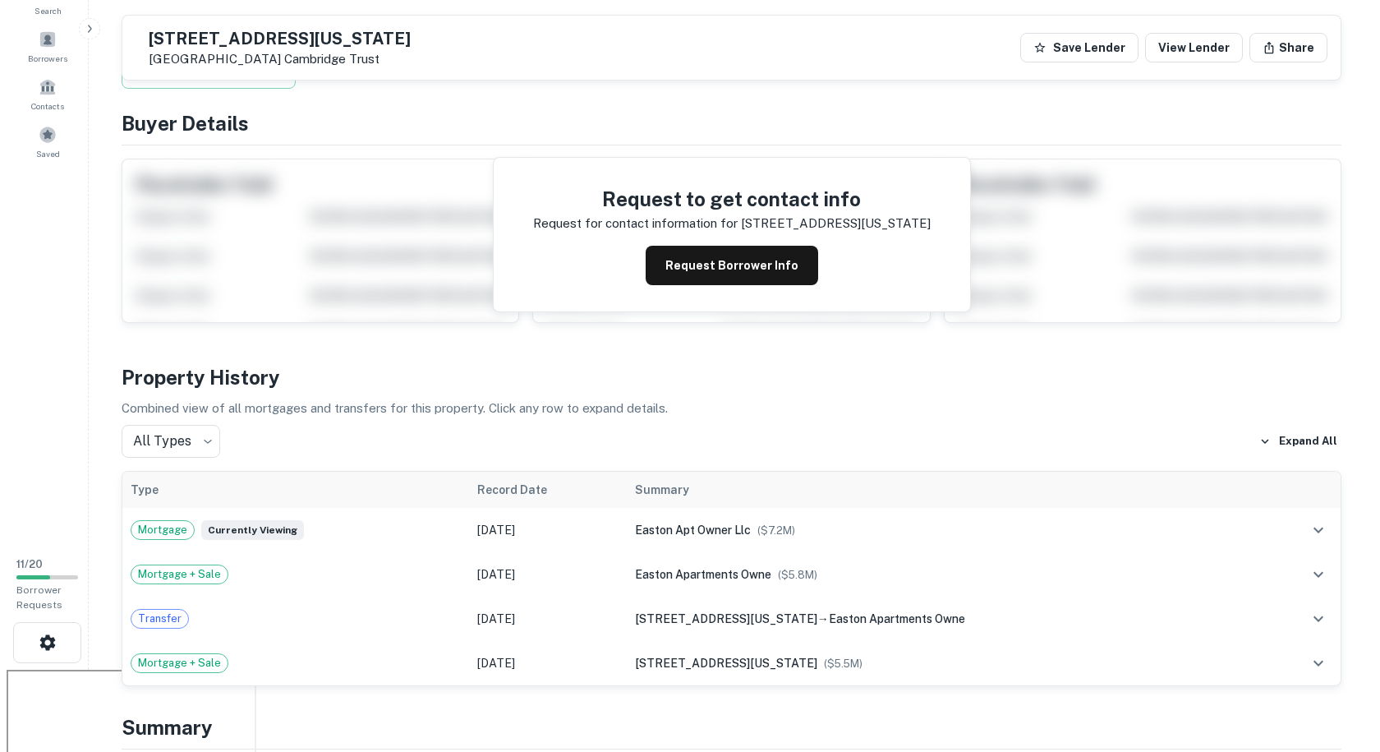
scroll to position [0, 0]
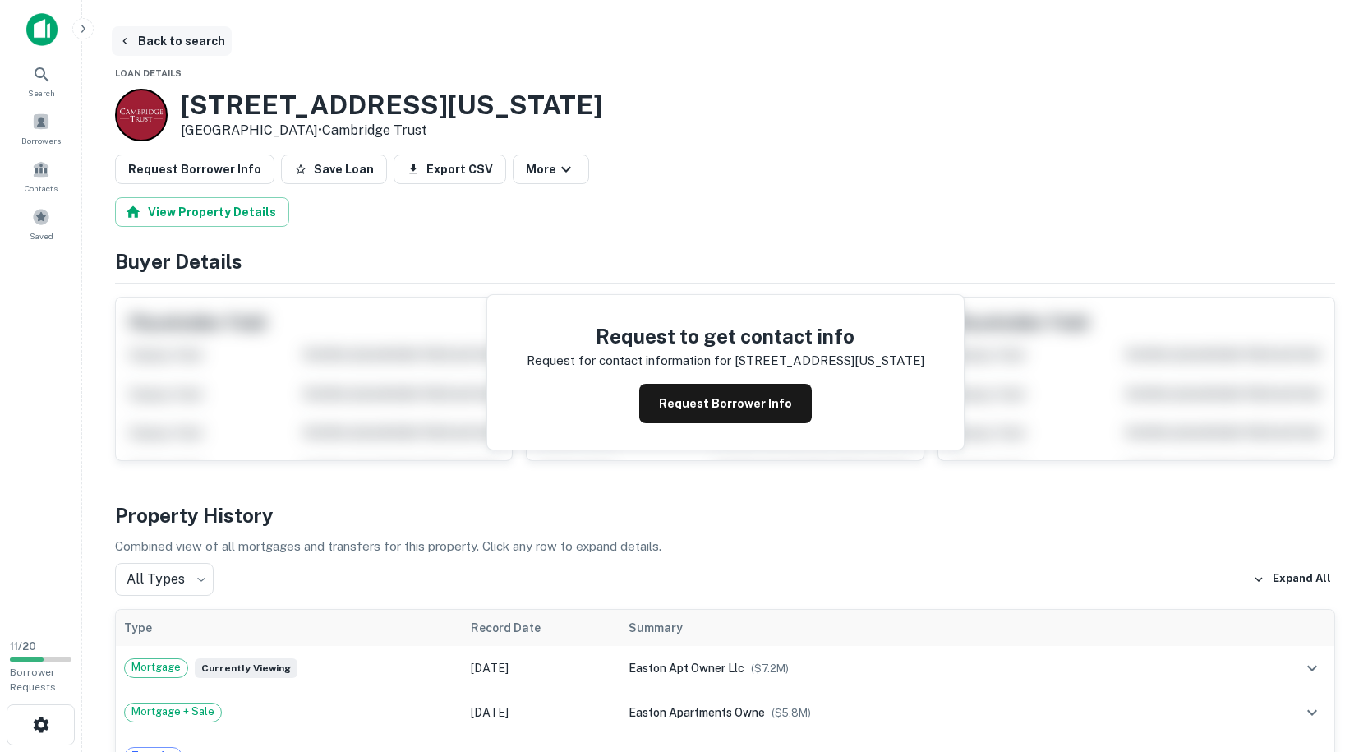
click at [159, 39] on button "Back to search" at bounding box center [172, 41] width 120 height 30
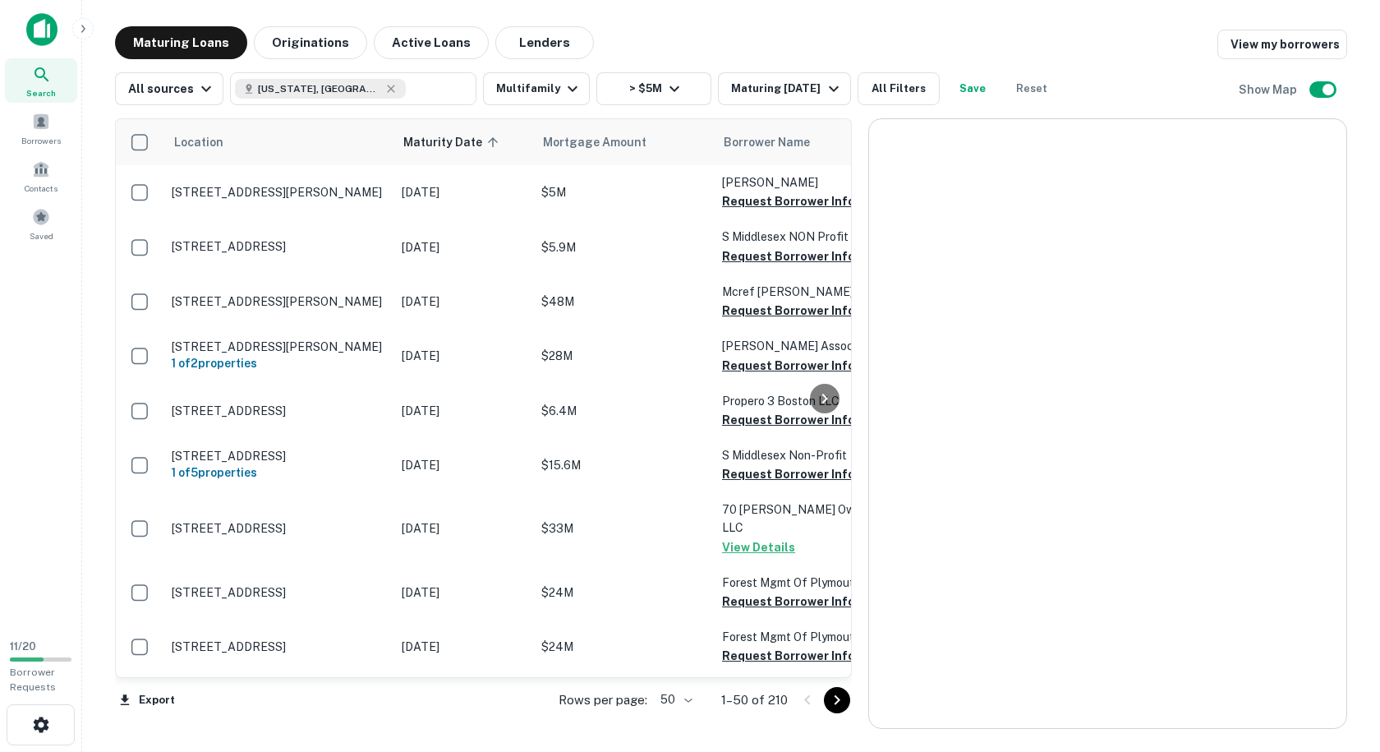
scroll to position [1643, 0]
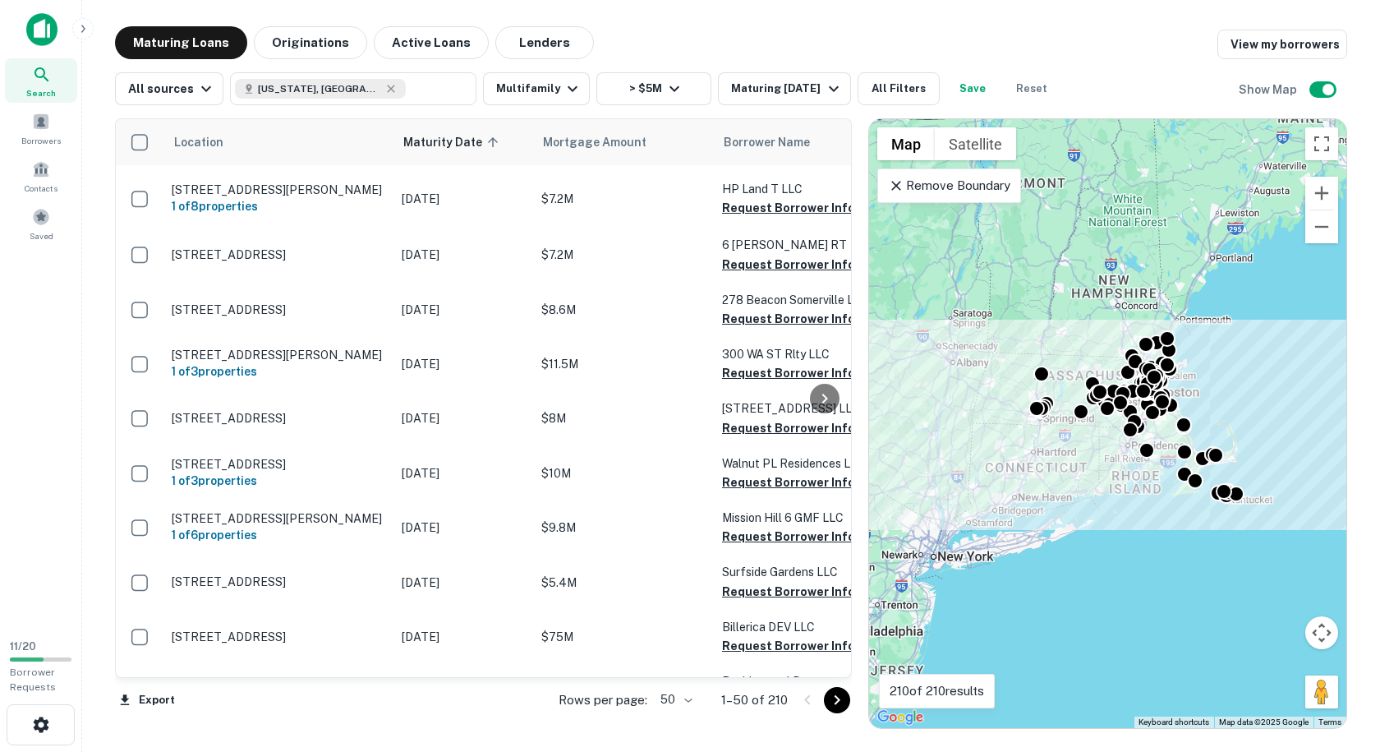
drag, startPoint x: 830, startPoint y: 703, endPoint x: 819, endPoint y: 692, distance: 15.7
click at [830, 703] on icon "Go to next page" at bounding box center [837, 700] width 20 height 20
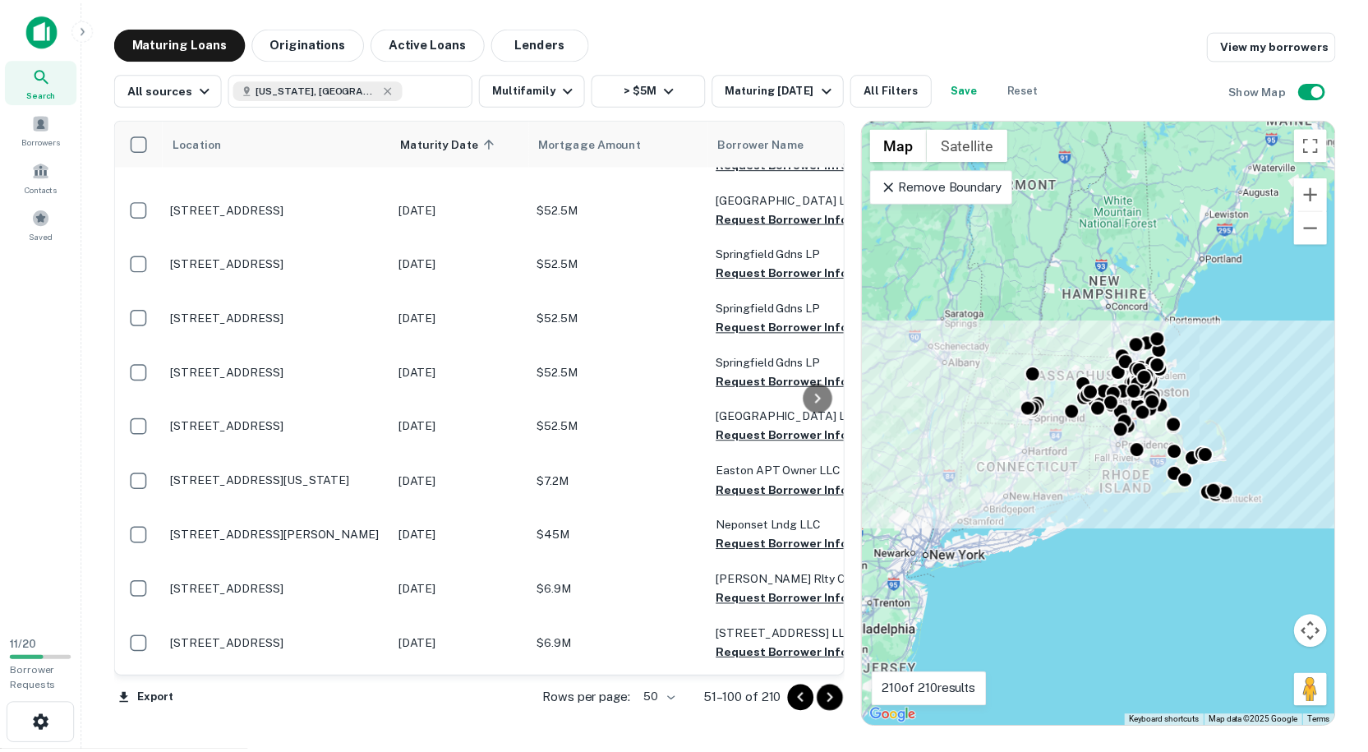
scroll to position [1561, 0]
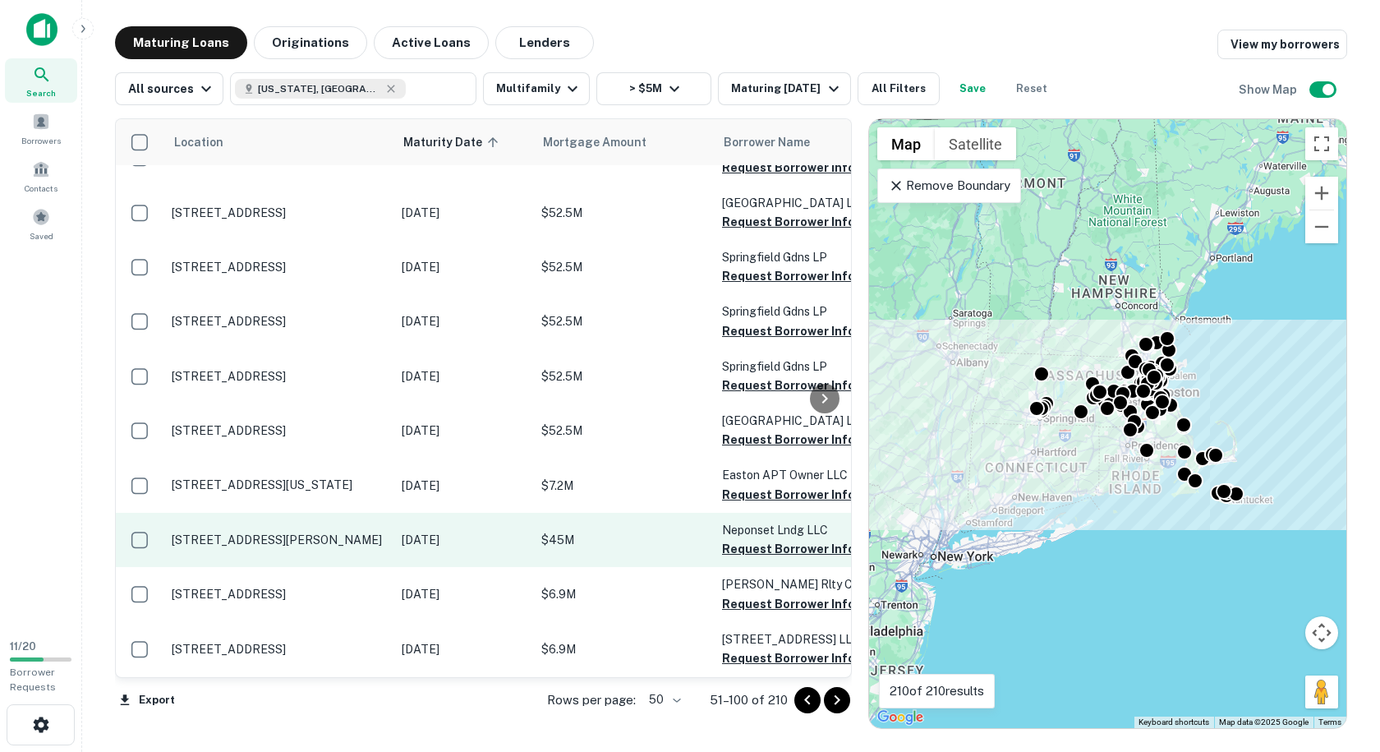
click at [334, 532] on p "[STREET_ADDRESS][PERSON_NAME]" at bounding box center [279, 539] width 214 height 15
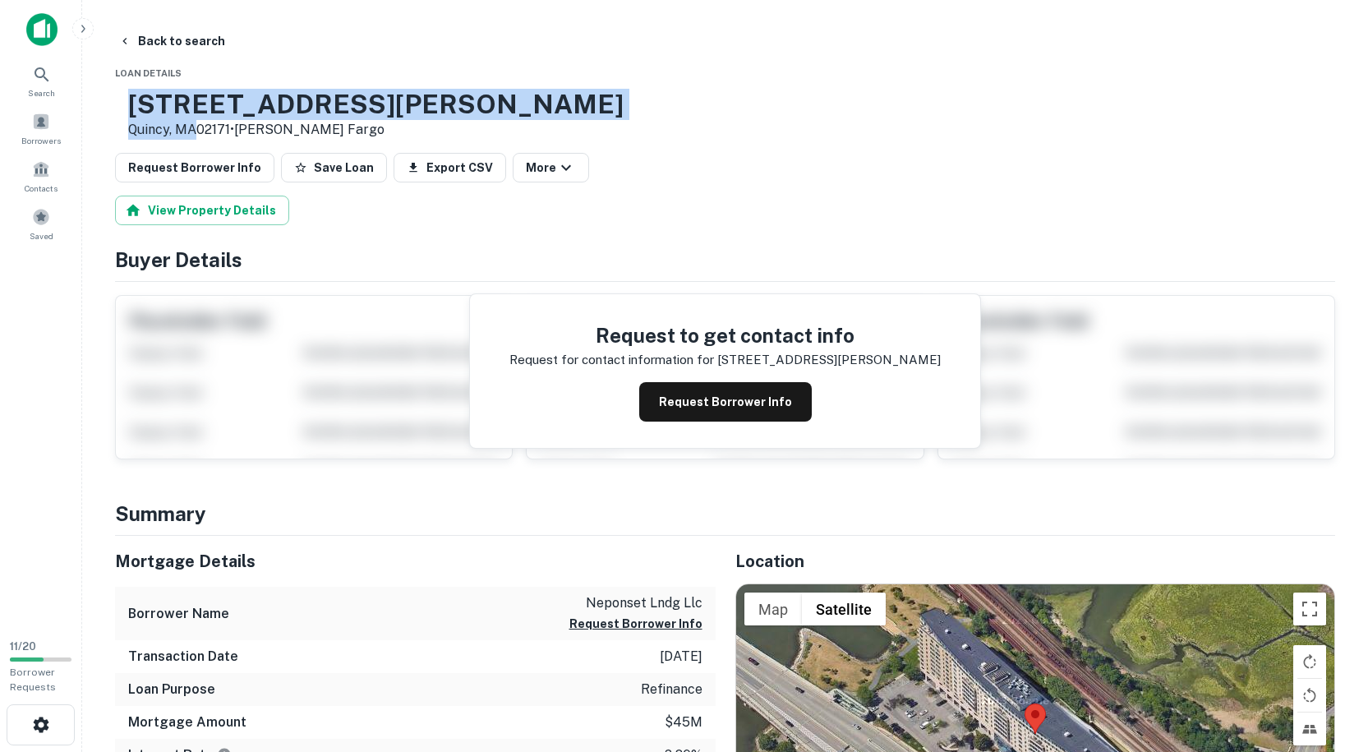
drag, startPoint x: 246, startPoint y: 126, endPoint x: 177, endPoint y: 98, distance: 74.4
click at [177, 98] on div "[STREET_ADDRESS][PERSON_NAME] • [PERSON_NAME] Fargo" at bounding box center [369, 114] width 508 height 51
copy div "[STREET_ADDRESS][PERSON_NAME]"
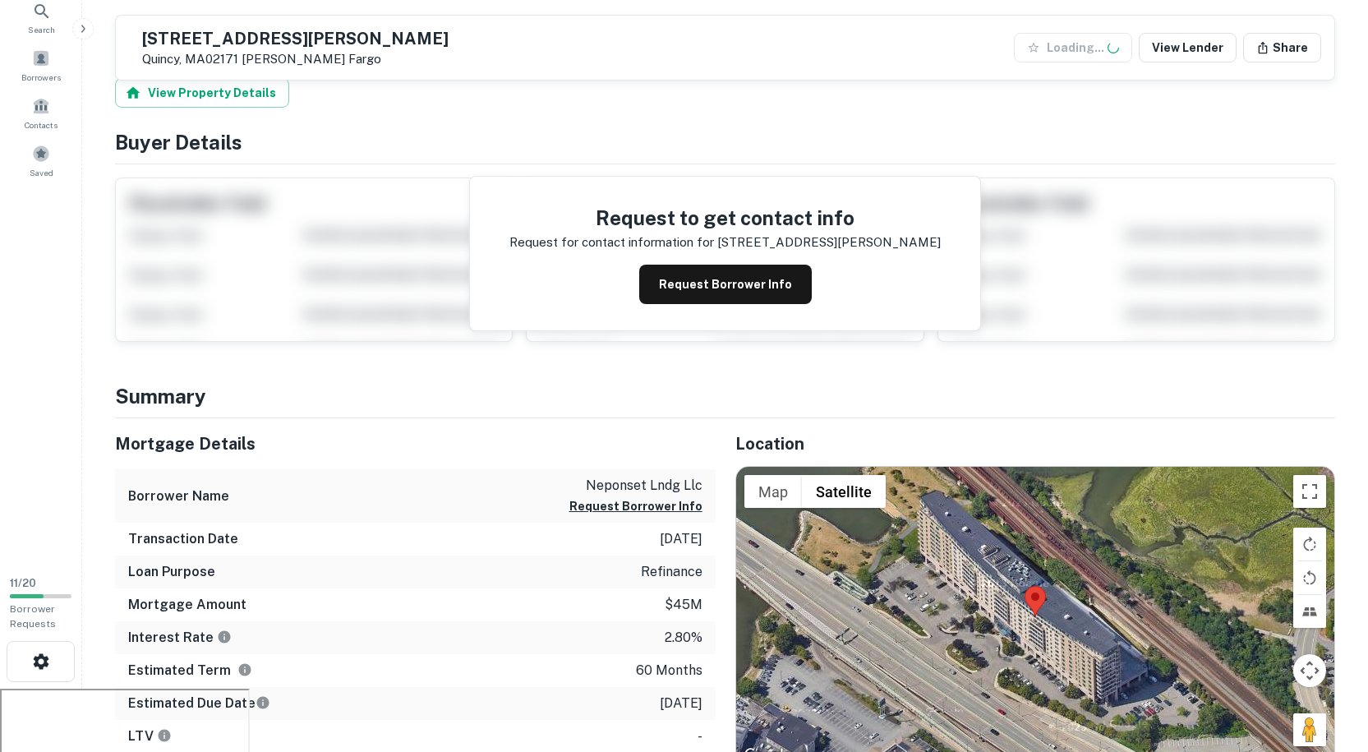
scroll to position [246, 0]
